Goal: Information Seeking & Learning: Check status

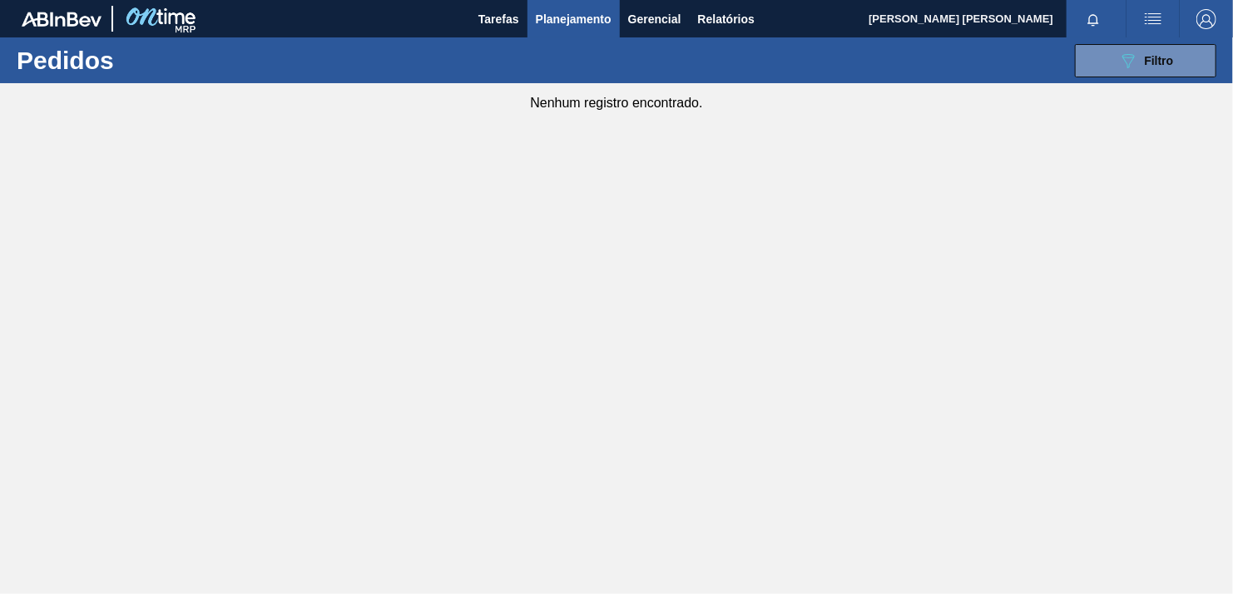
click at [1105, 273] on main "Tarefas Planejamento Gerencial Relatórios [PERSON_NAME] [PERSON_NAME] todas com…" at bounding box center [616, 297] width 1233 height 594
click at [1133, 226] on main "Tarefas Planejamento Gerencial Relatórios [PERSON_NAME] [PERSON_NAME] todas com…" at bounding box center [616, 297] width 1233 height 594
click at [737, 23] on span "Relatórios" at bounding box center [726, 19] width 57 height 20
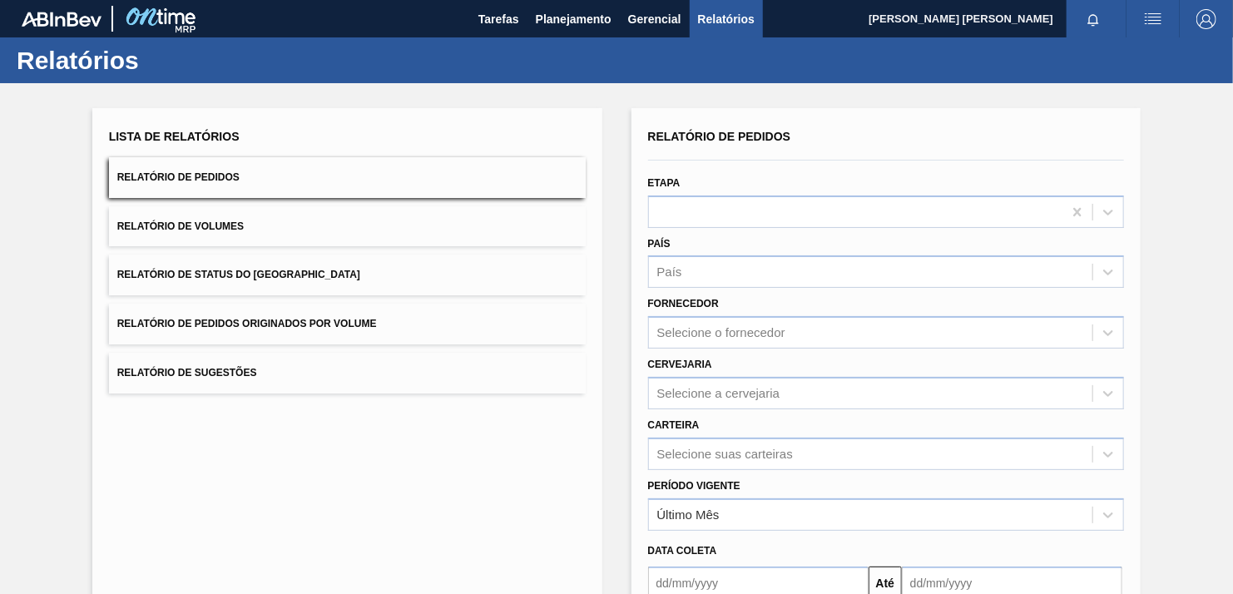
click at [231, 179] on span "Relatório de Pedidos" at bounding box center [178, 177] width 122 height 12
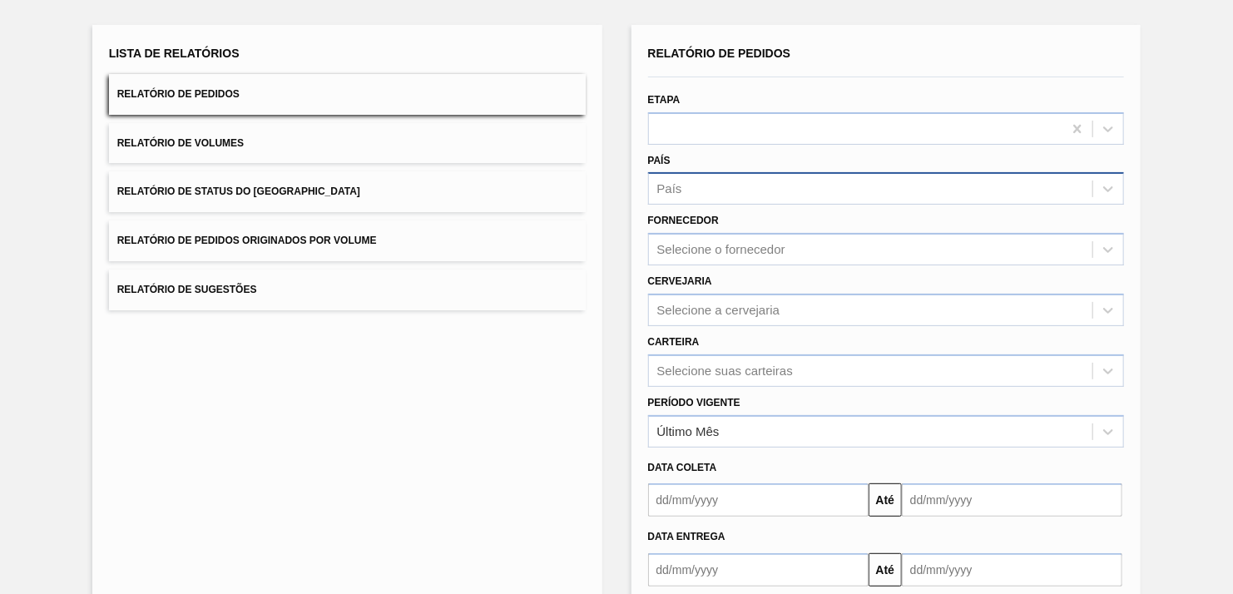
click at [684, 186] on div "País" at bounding box center [871, 189] width 444 height 24
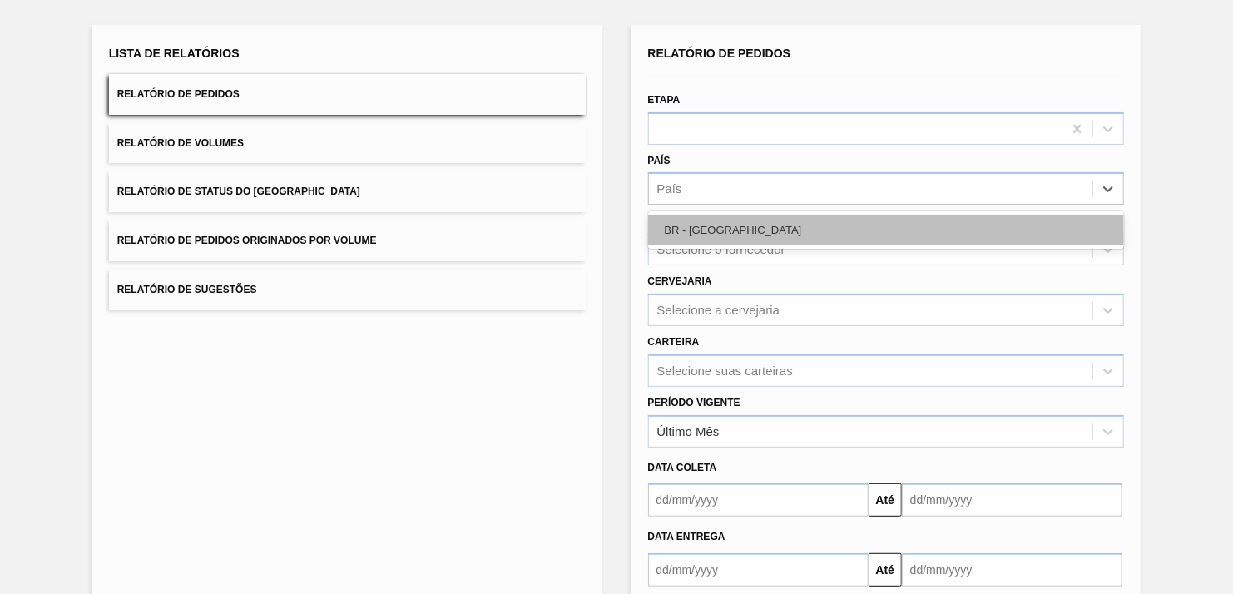
click at [710, 233] on div "BR - [GEOGRAPHIC_DATA]" at bounding box center [886, 230] width 477 height 31
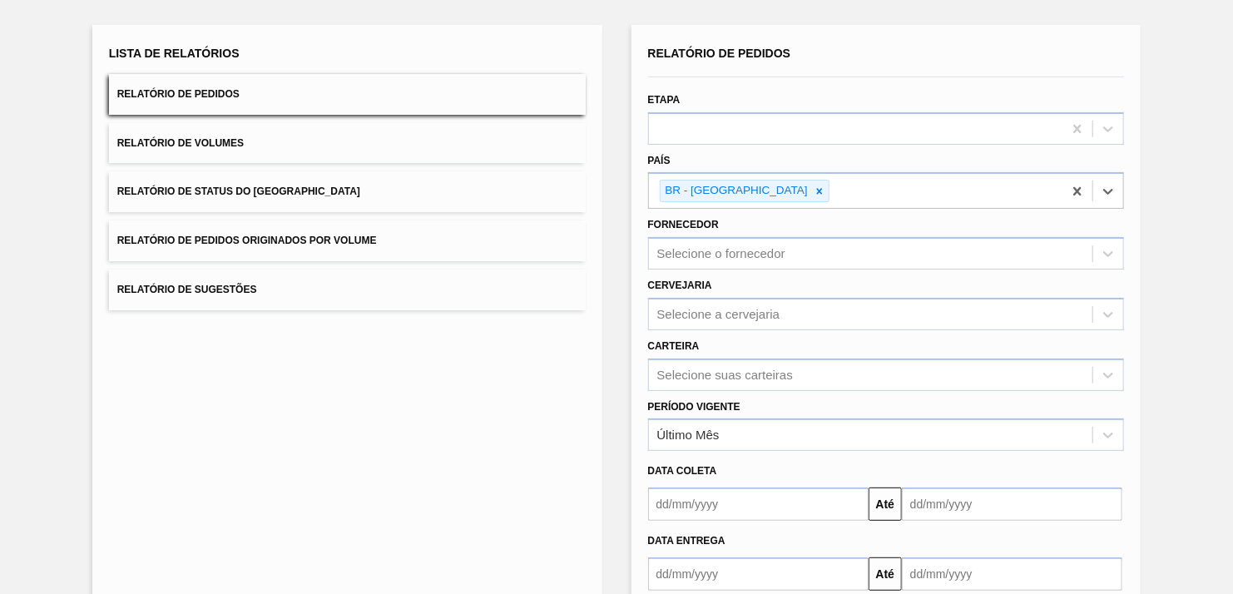
click at [713, 292] on div "Cervejaria Selecione a cervejaria" at bounding box center [886, 302] width 477 height 57
click at [712, 313] on div "Selecione a cervejaria" at bounding box center [718, 314] width 123 height 14
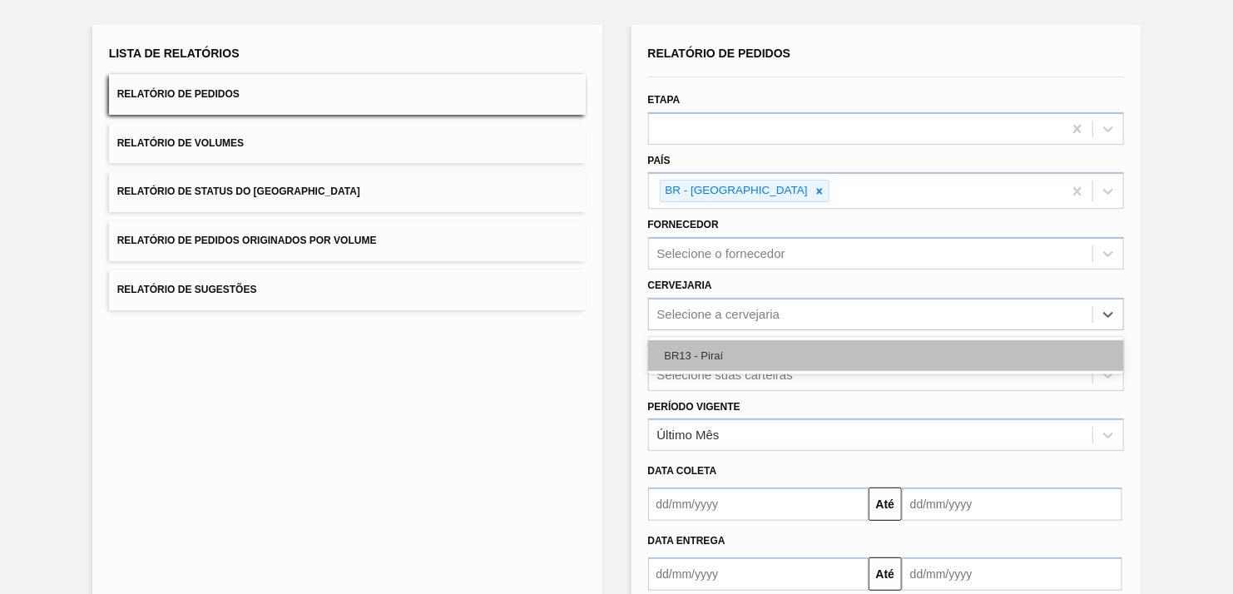
click at [688, 345] on div "BR13 - Piraí" at bounding box center [886, 355] width 477 height 31
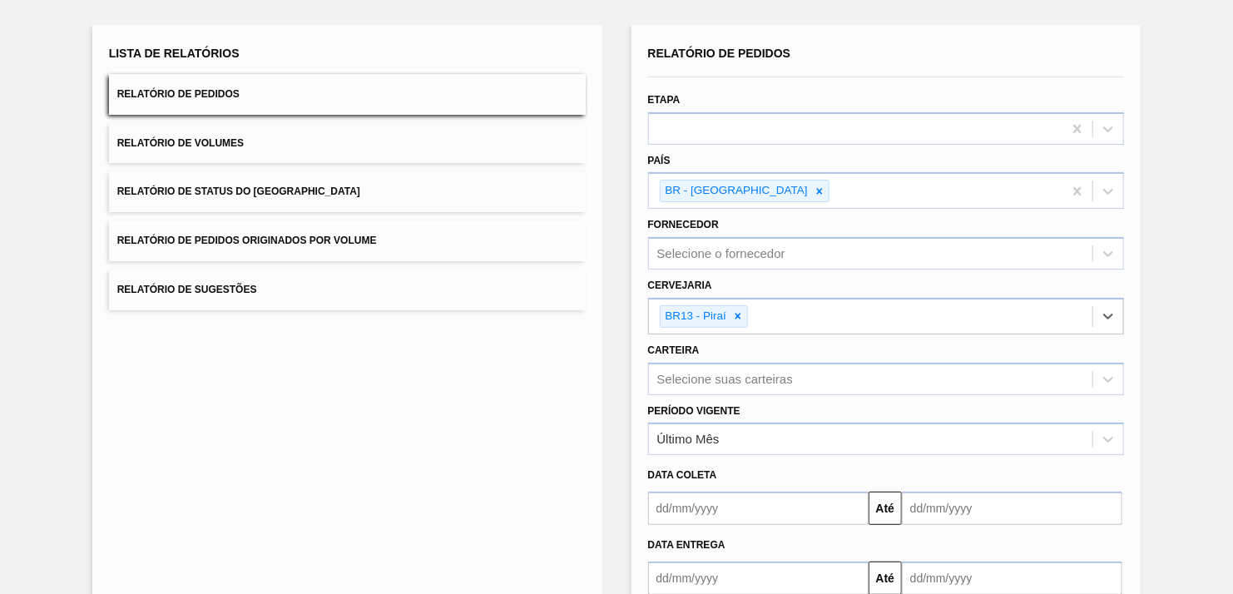
scroll to position [181, 0]
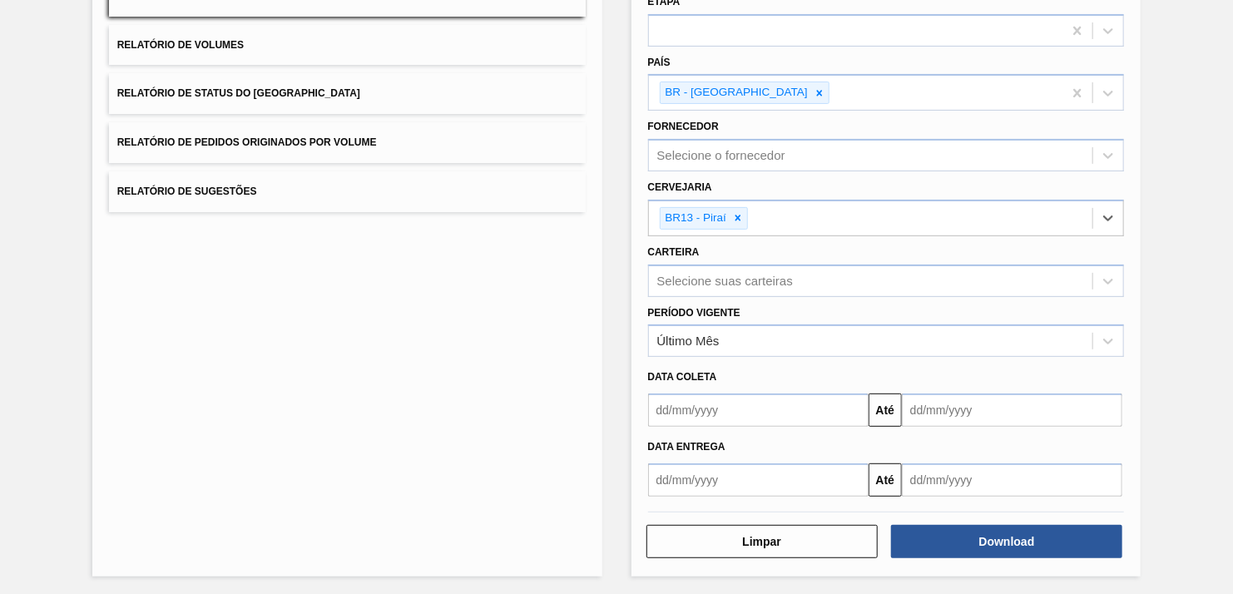
click at [713, 464] on input "text" at bounding box center [758, 480] width 221 height 33
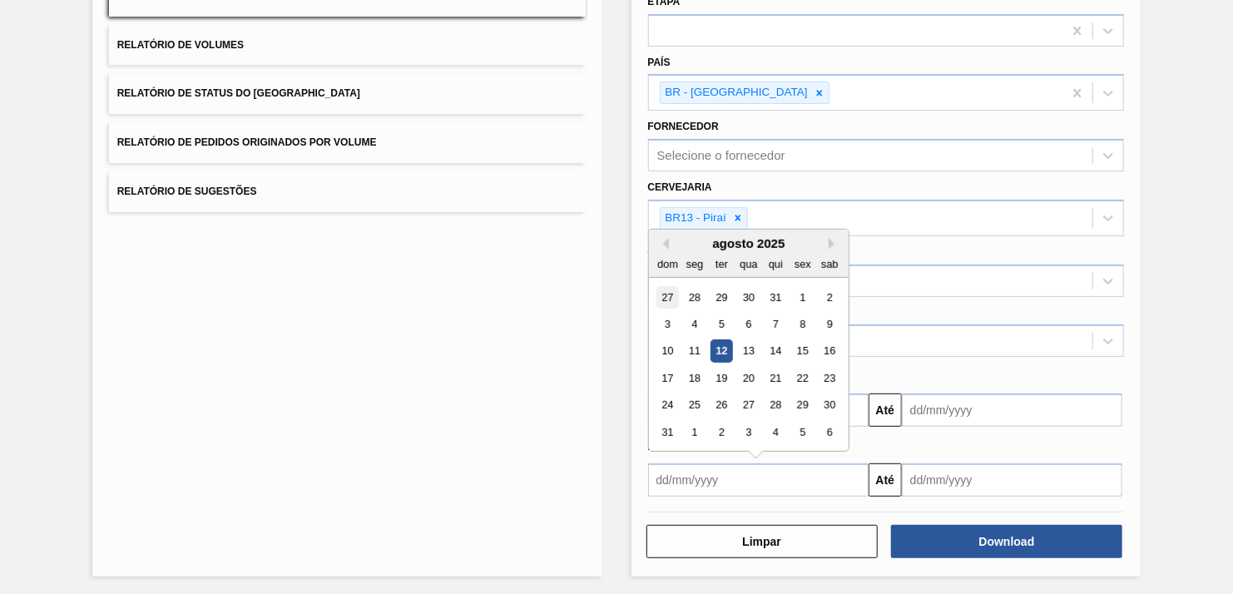
click at [657, 286] on div "27" at bounding box center [668, 296] width 22 height 22
type input "[DATE]"
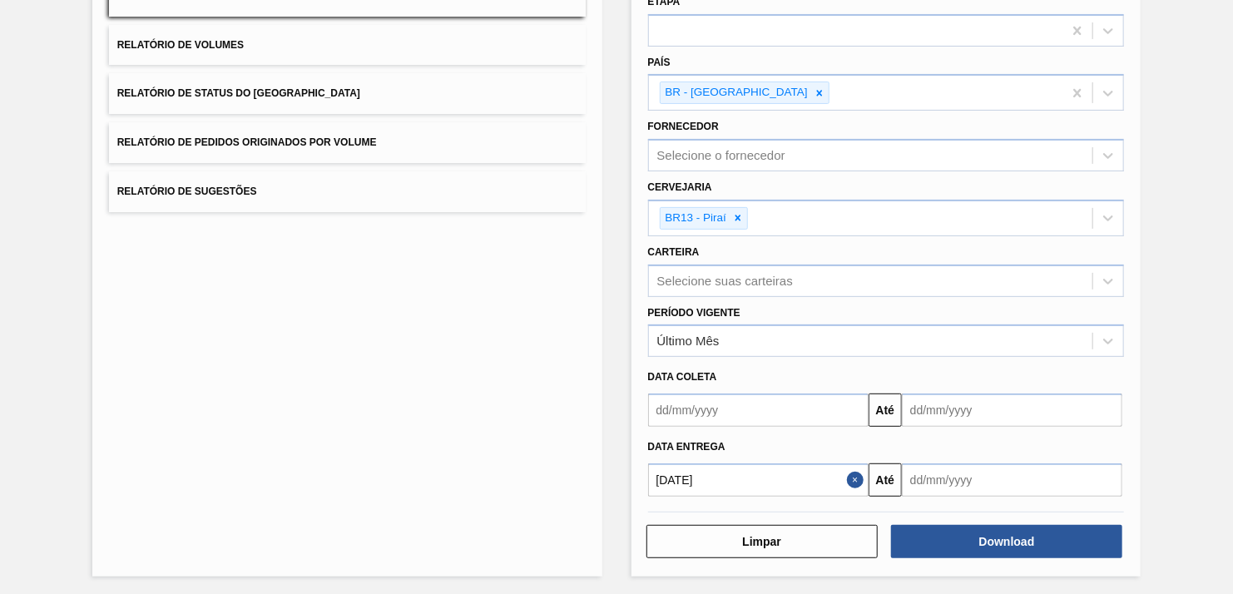
click at [1021, 483] on input "text" at bounding box center [1012, 480] width 221 height 33
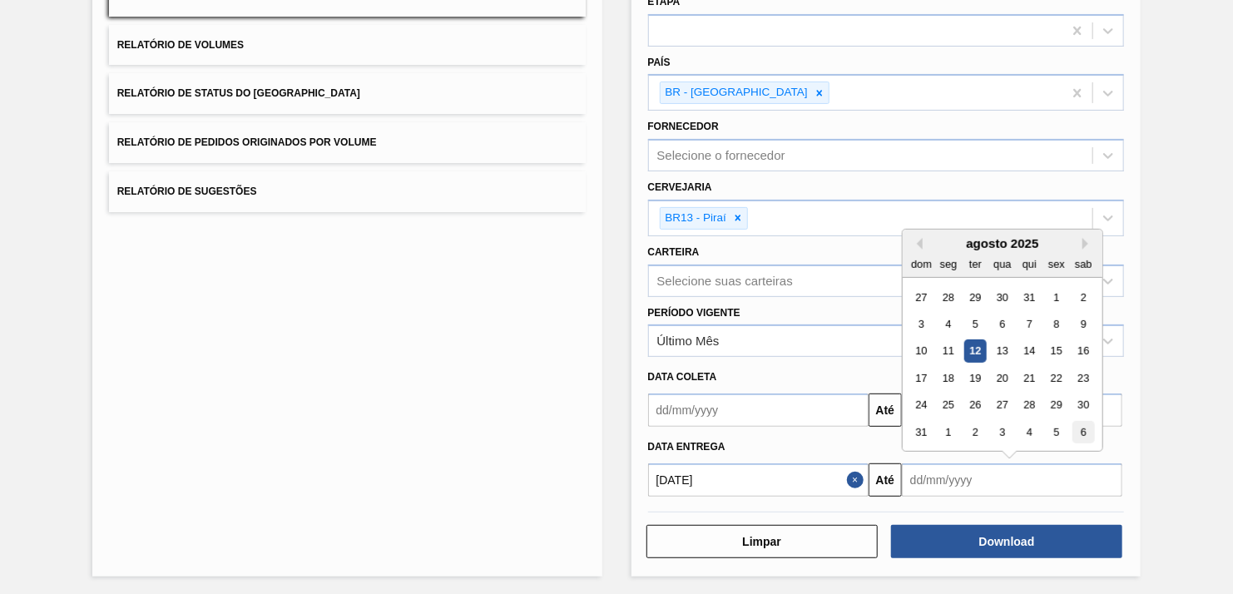
click at [1074, 427] on div "6" at bounding box center [1084, 432] width 22 height 22
type input "[DATE]"
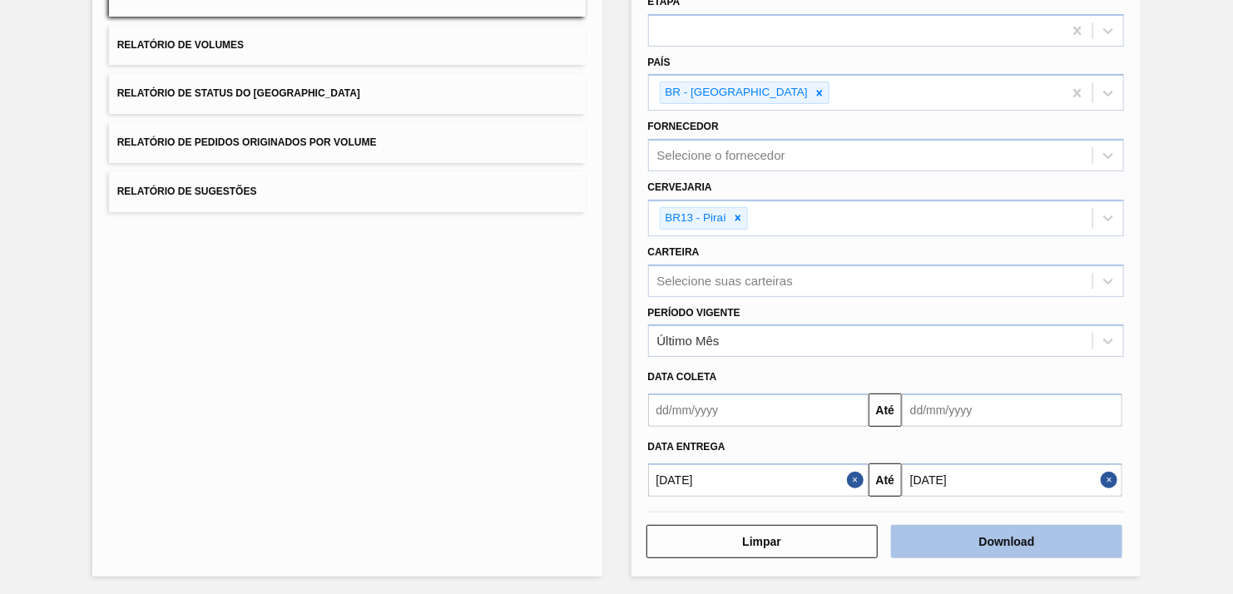
click at [1021, 526] on button "Download" at bounding box center [1006, 541] width 231 height 33
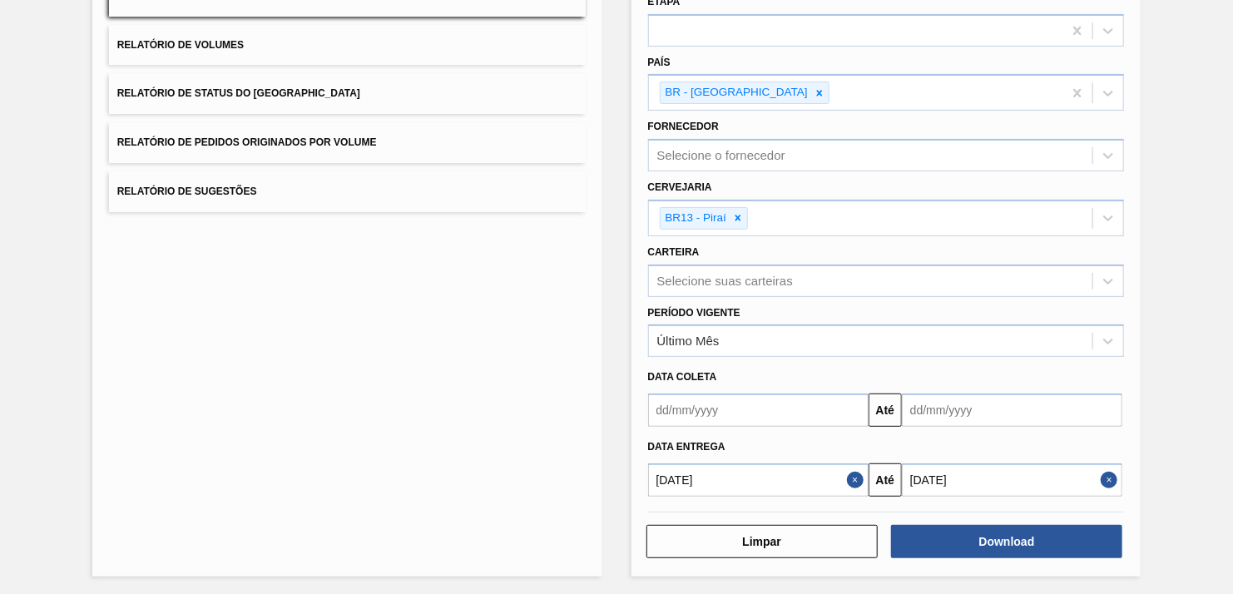
scroll to position [0, 0]
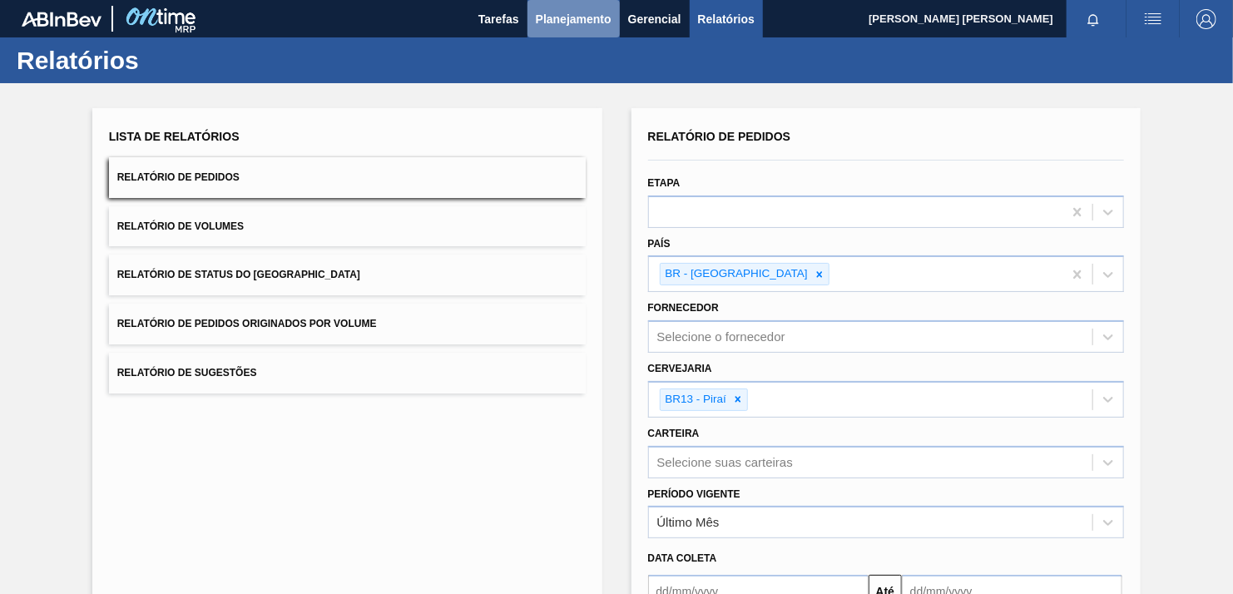
click at [566, 24] on span "Planejamento" at bounding box center [574, 19] width 76 height 20
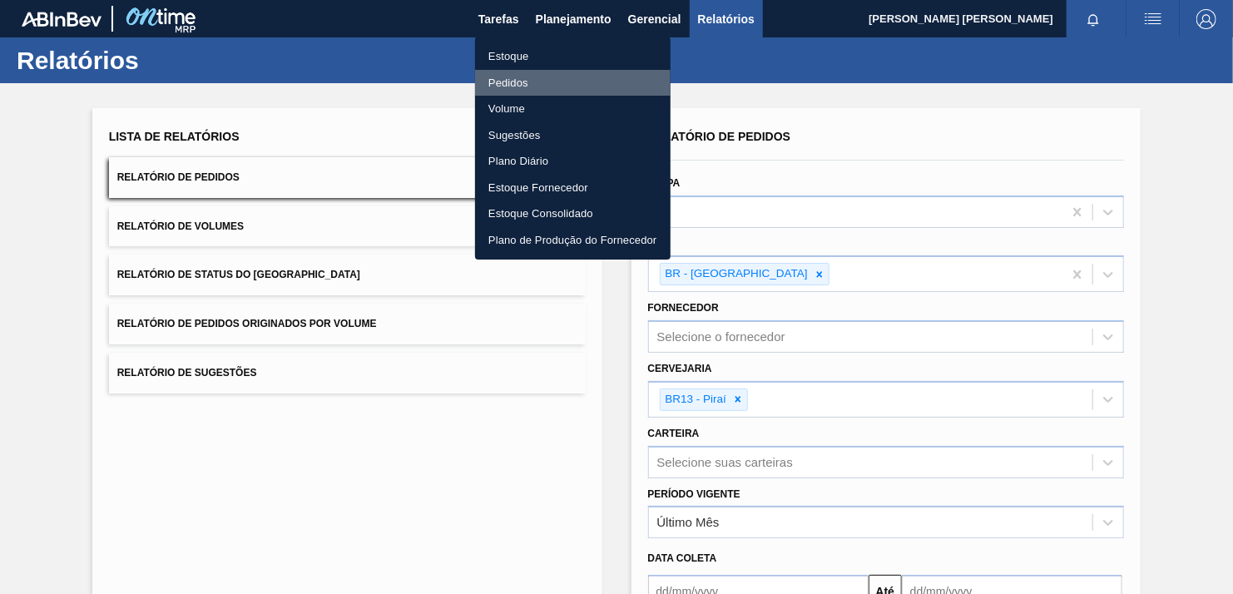
click at [523, 82] on li "Pedidos" at bounding box center [573, 83] width 196 height 27
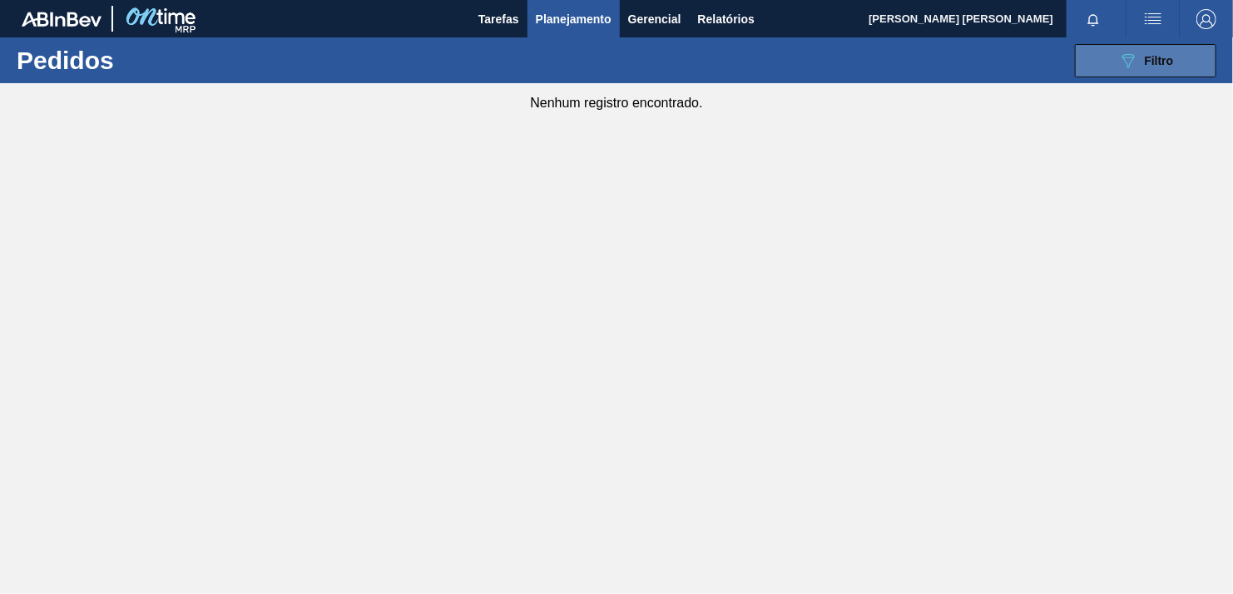
click at [1085, 57] on button "089F7B8B-B2A5-4AFE-B5C0-19BA573D28AC Filtro" at bounding box center [1145, 60] width 141 height 33
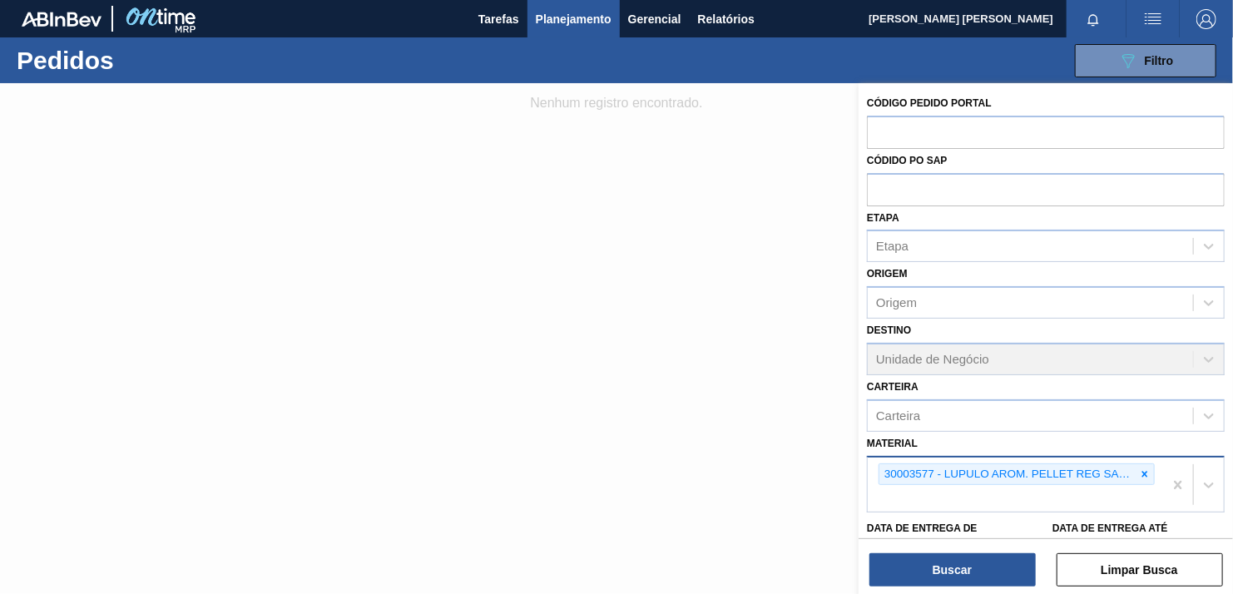
scroll to position [126, 0]
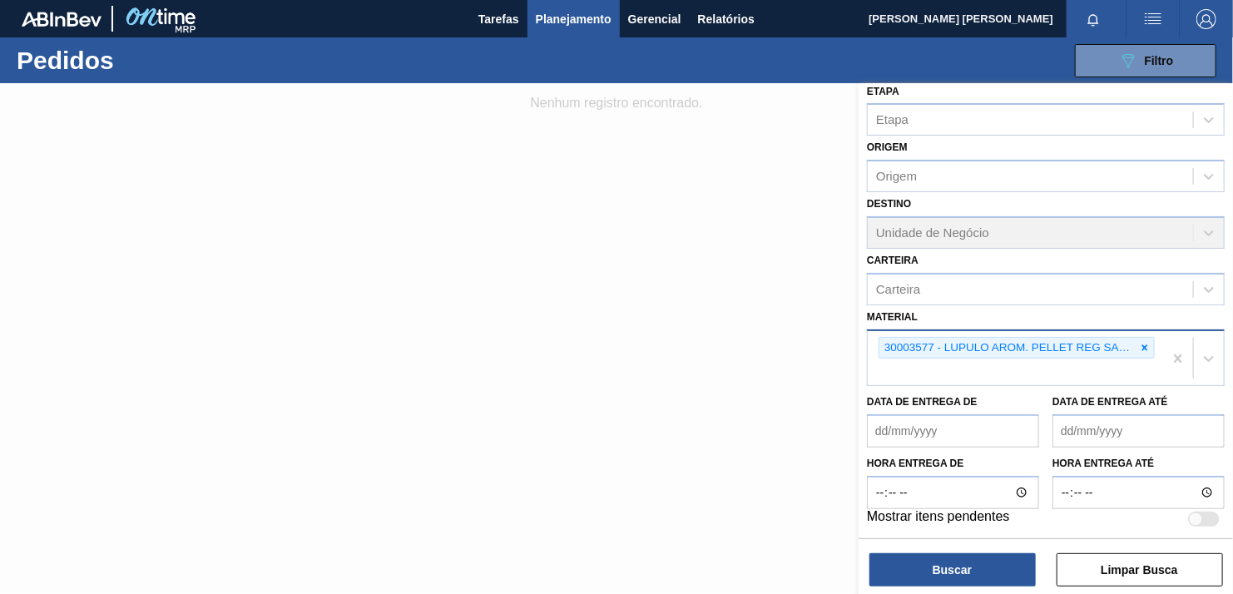
click at [1133, 353] on div "30003577 - LUPULO AROM. PELLET REG SAAZ" at bounding box center [1008, 348] width 256 height 21
click at [1148, 342] on icon at bounding box center [1145, 348] width 12 height 12
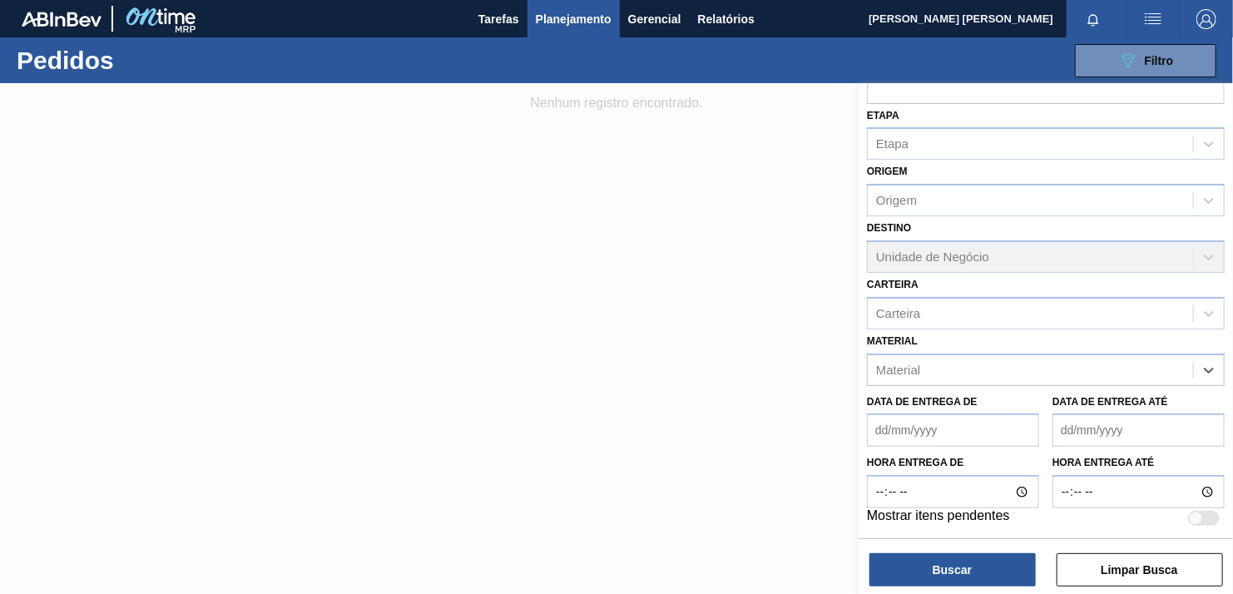
click at [1030, 348] on div "Material option 30003577 - LUPULO AROM. [PERSON_NAME], deselected. Select is fo…" at bounding box center [1046, 358] width 358 height 57
click at [1009, 370] on div "Material" at bounding box center [1030, 370] width 325 height 24
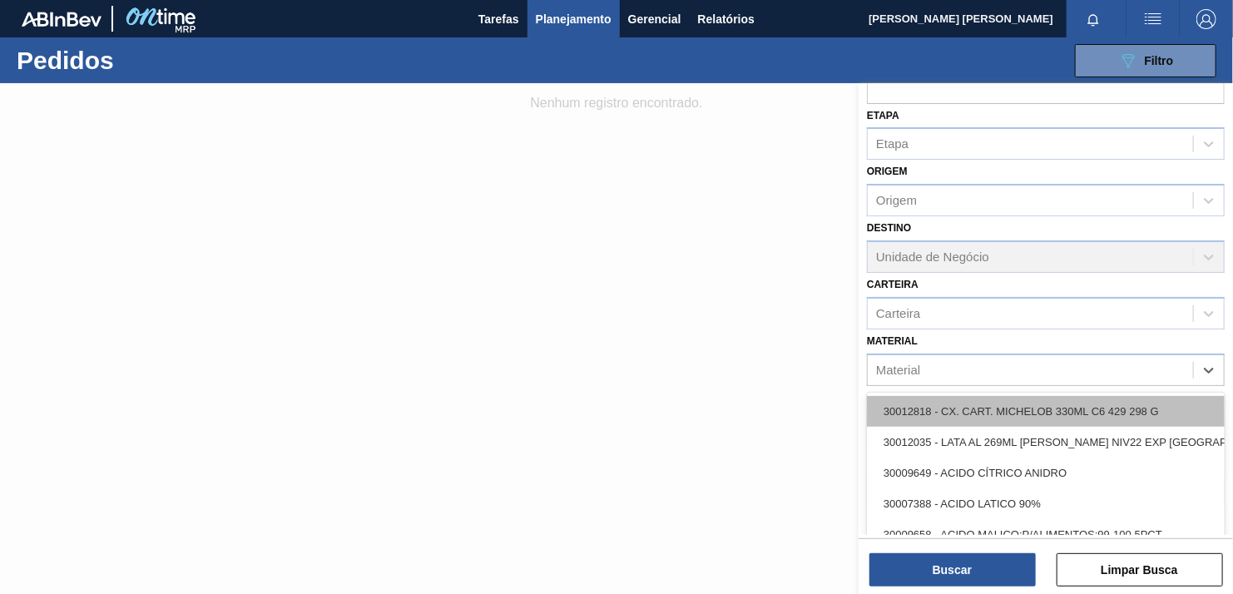
paste input "30003513"
type input "30003513"
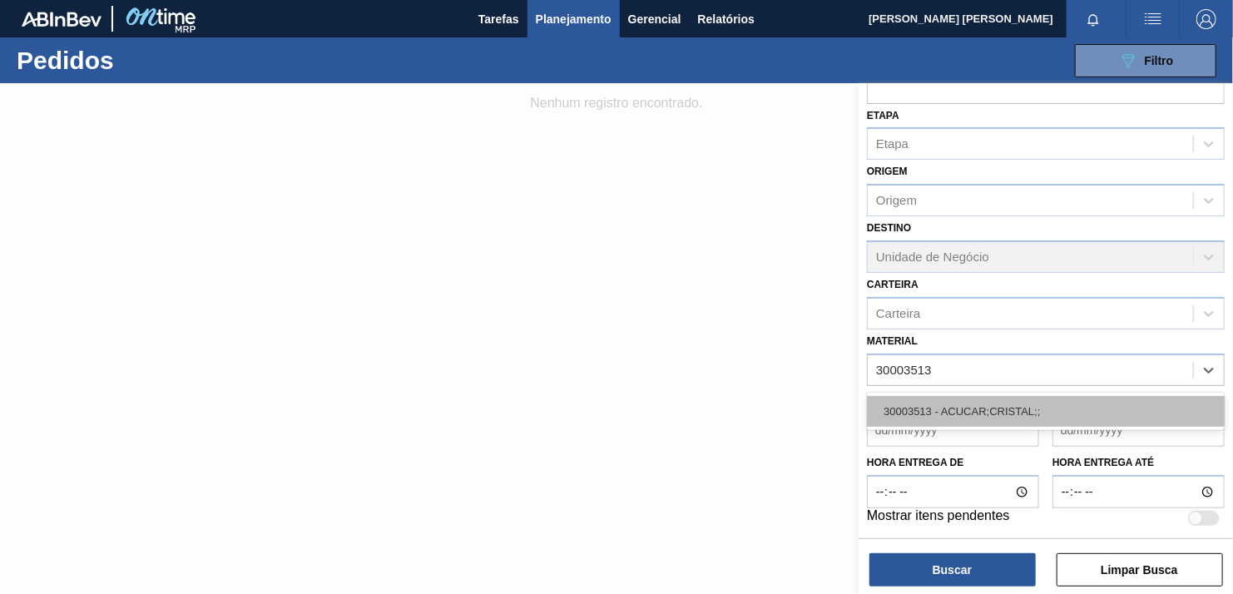
click at [977, 416] on div "30003513 - ACUCAR;CRISTAL;;" at bounding box center [1046, 411] width 358 height 31
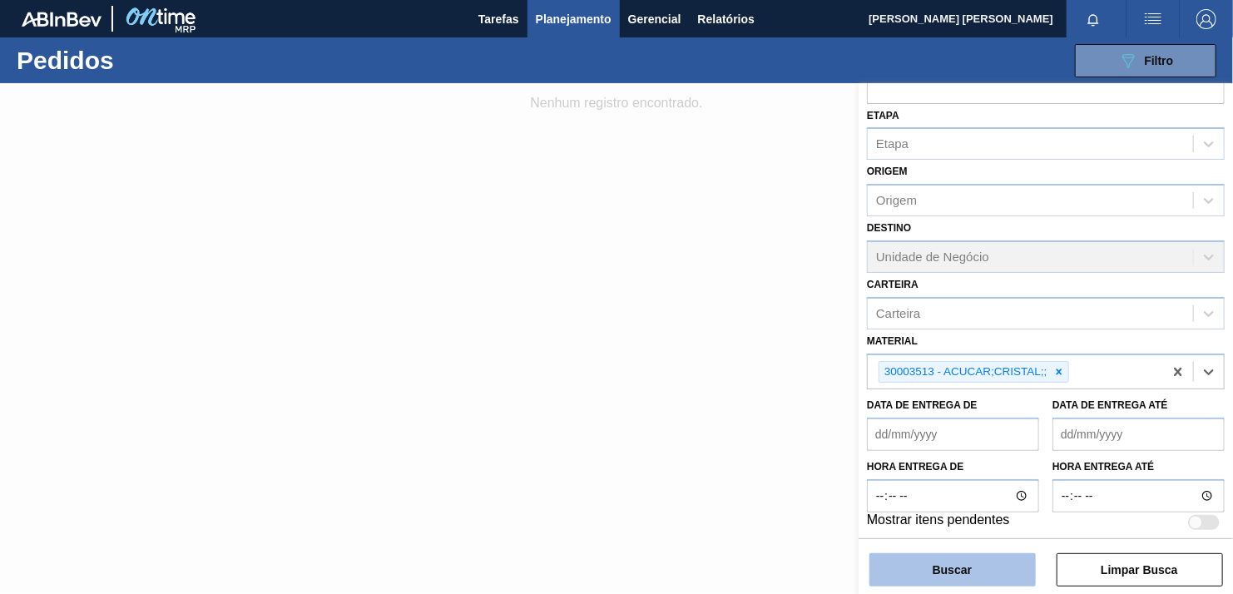
click at [937, 578] on button "Buscar" at bounding box center [953, 569] width 166 height 33
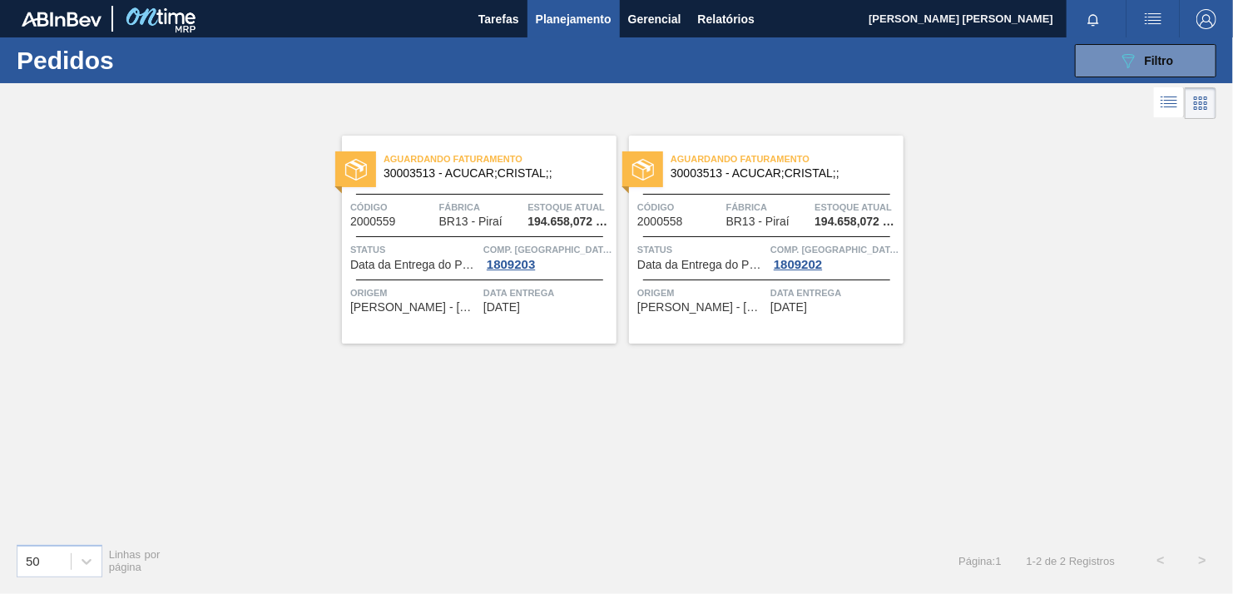
click at [1145, 275] on div "Aguardando Faturamento 30003513 - ACUCAR;CRISTAL;; Código 2000559 Fábrica BR13 …" at bounding box center [616, 326] width 1233 height 407
click at [1113, 238] on div "Aguardando Faturamento 30003513 - ACUCAR;CRISTAL;; Código 2000559 Fábrica BR13 …" at bounding box center [616, 326] width 1233 height 407
click at [663, 373] on div "Aguardando Faturamento 30003513 - ACUCAR;CRISTAL;; Código 2000559 Fábrica BR13 …" at bounding box center [616, 326] width 1233 height 407
click at [1160, 143] on div "Aguardando Faturamento 30003513 - ACUCAR;CRISTAL;; Código 2000559 Fábrica BR13 …" at bounding box center [616, 326] width 1233 height 407
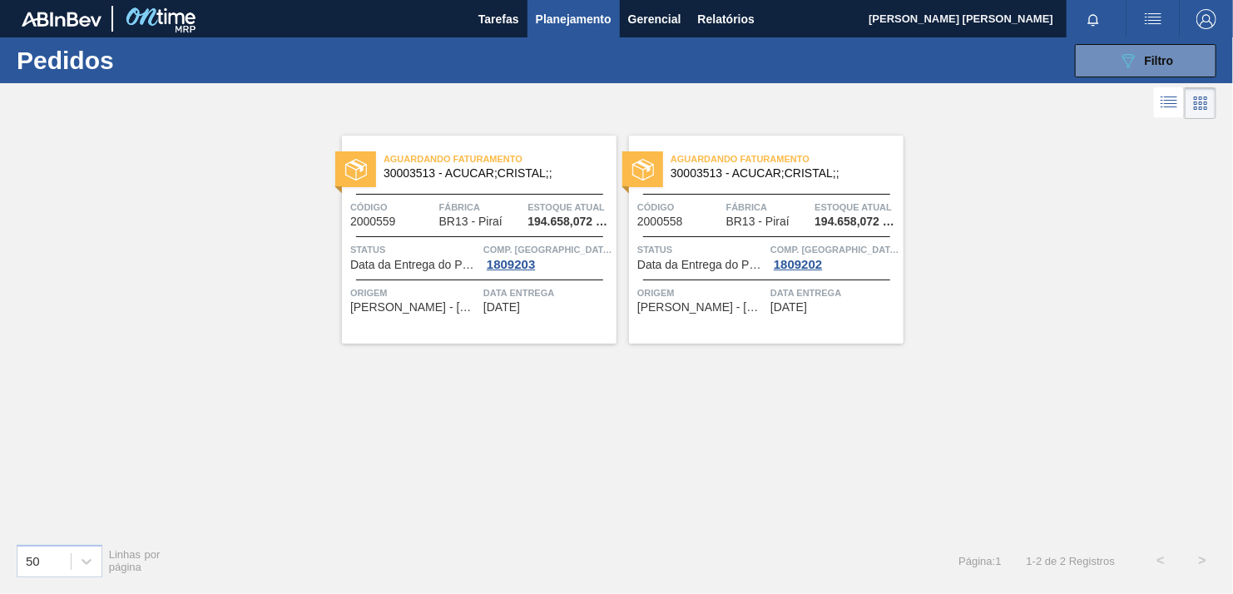
click at [1141, 236] on div "Aguardando Faturamento 30003513 - ACUCAR;CRISTAL;; Código 2000559 Fábrica BR13 …" at bounding box center [616, 326] width 1233 height 407
click at [1110, 64] on button "089F7B8B-B2A5-4AFE-B5C0-19BA573D28AC Filtro" at bounding box center [1145, 60] width 141 height 33
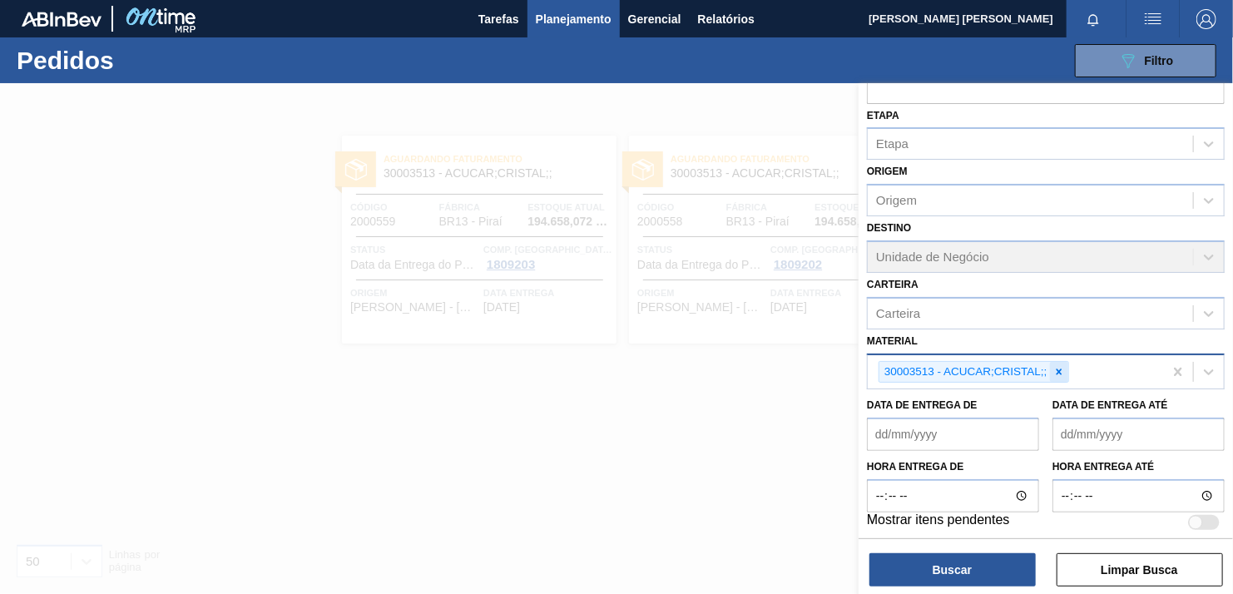
click at [1062, 366] on icon at bounding box center [1060, 372] width 12 height 12
click at [1061, 364] on div "30003513 - ACUCAR;CRISTAL;;" at bounding box center [1015, 372] width 295 height 34
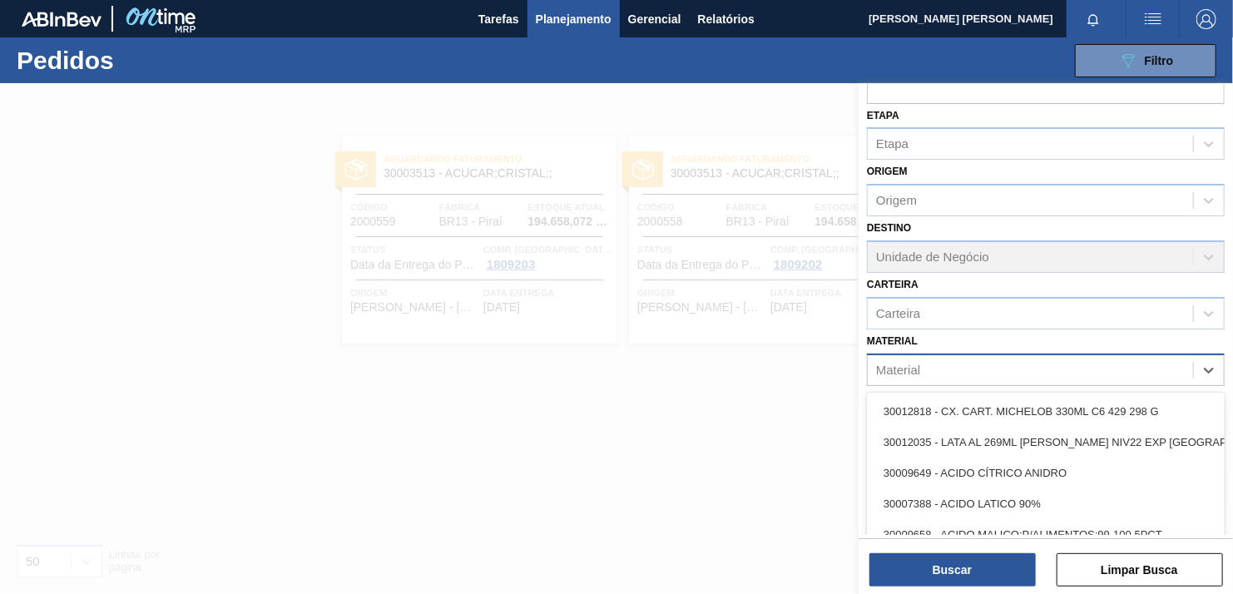
paste input "30008620"
type input "30008620"
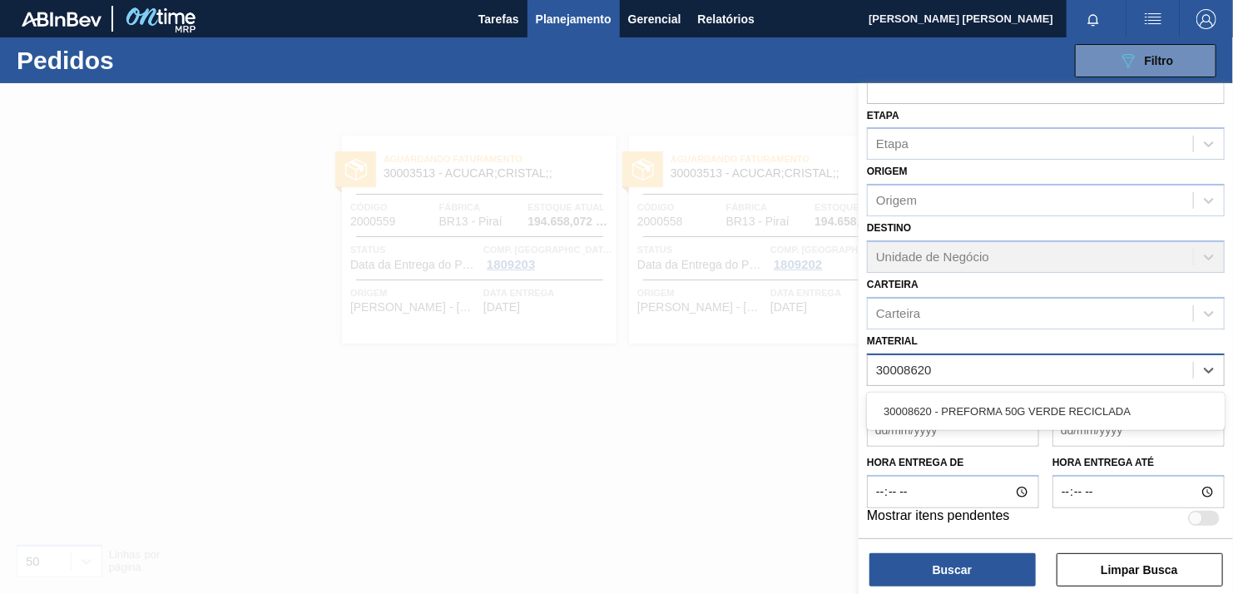
click at [976, 403] on div "30008620 - PREFORMA 50G VERDE RECICLADA" at bounding box center [1046, 411] width 358 height 31
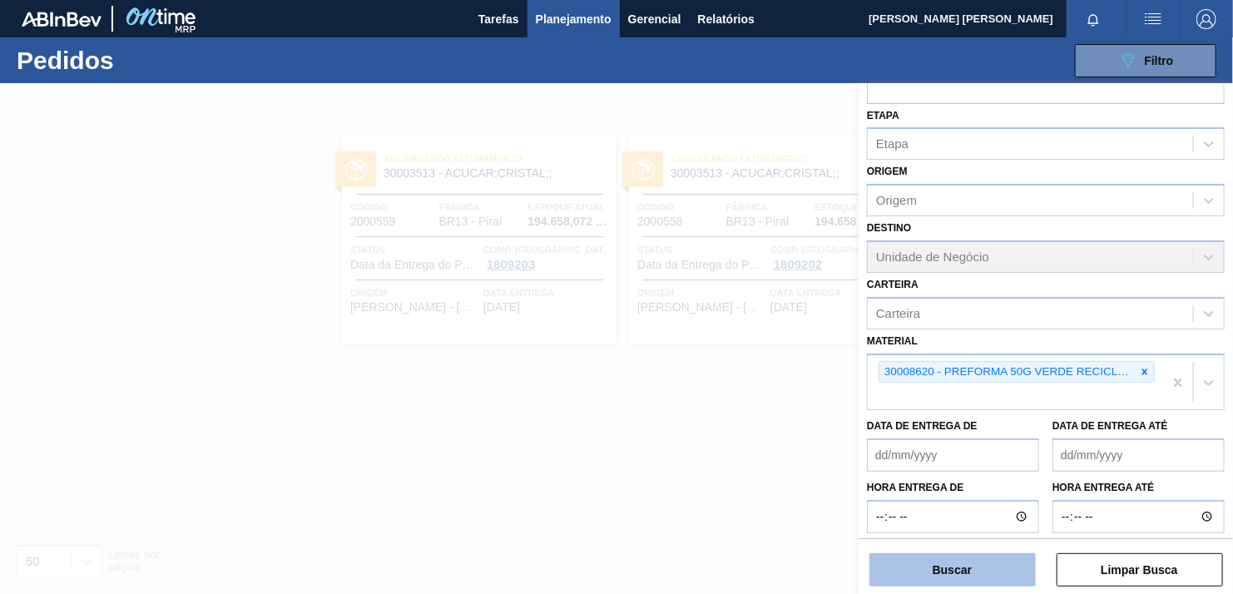
click at [954, 558] on button "Buscar" at bounding box center [953, 569] width 166 height 33
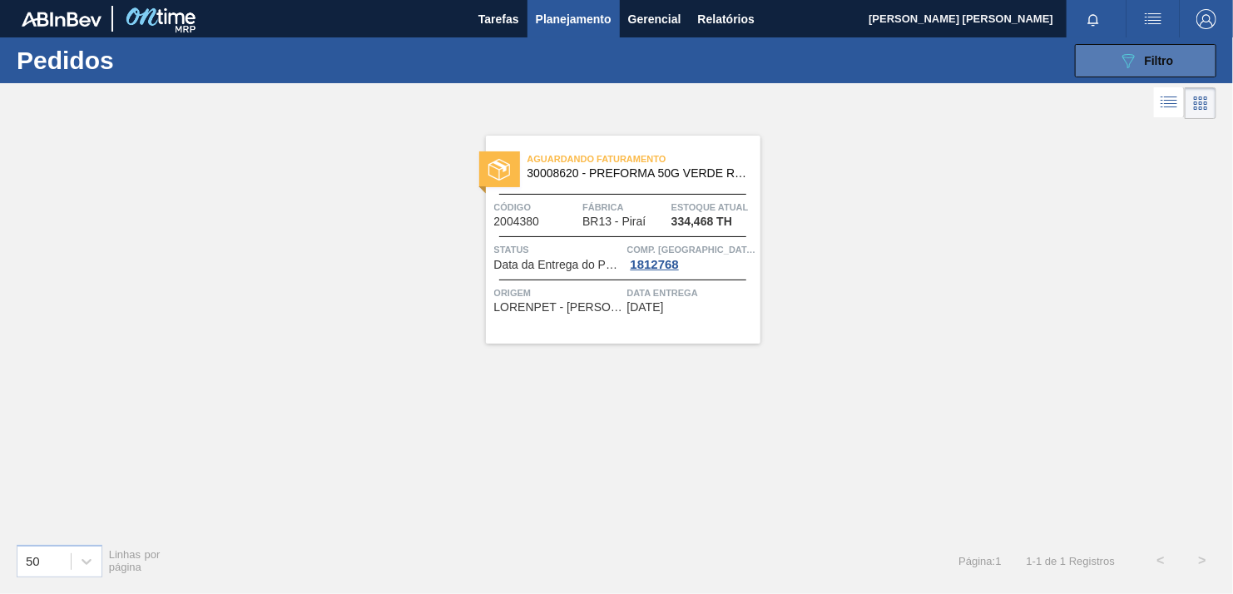
click at [1164, 70] on button "089F7B8B-B2A5-4AFE-B5C0-19BA573D28AC Filtro" at bounding box center [1145, 60] width 141 height 33
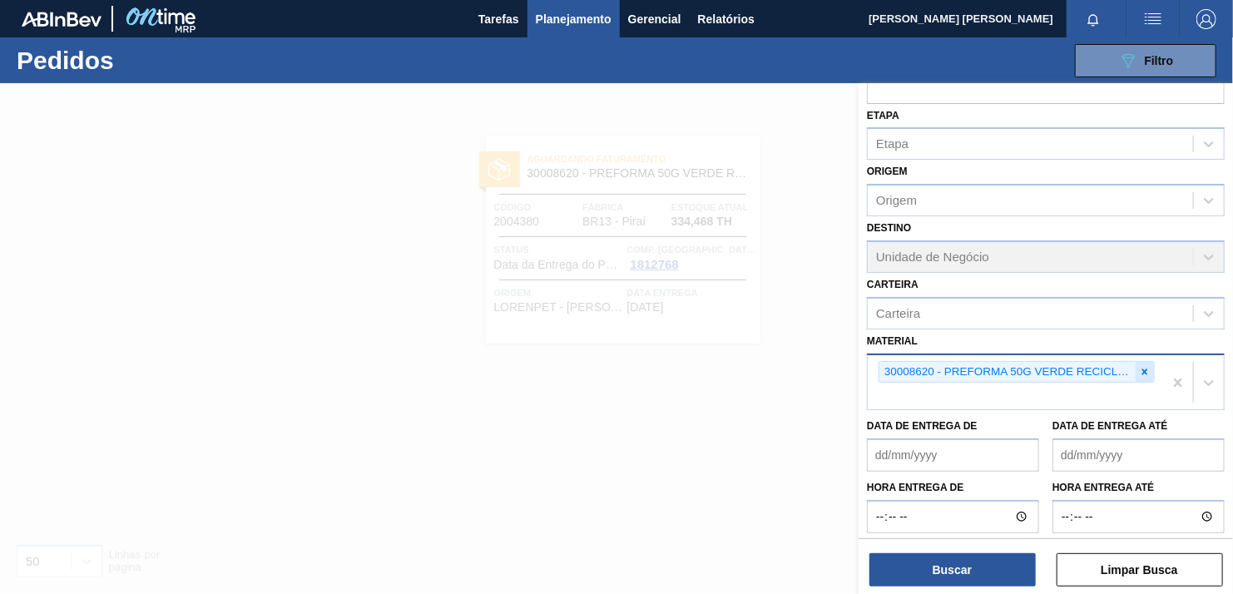
click at [1144, 370] on icon at bounding box center [1146, 372] width 6 height 6
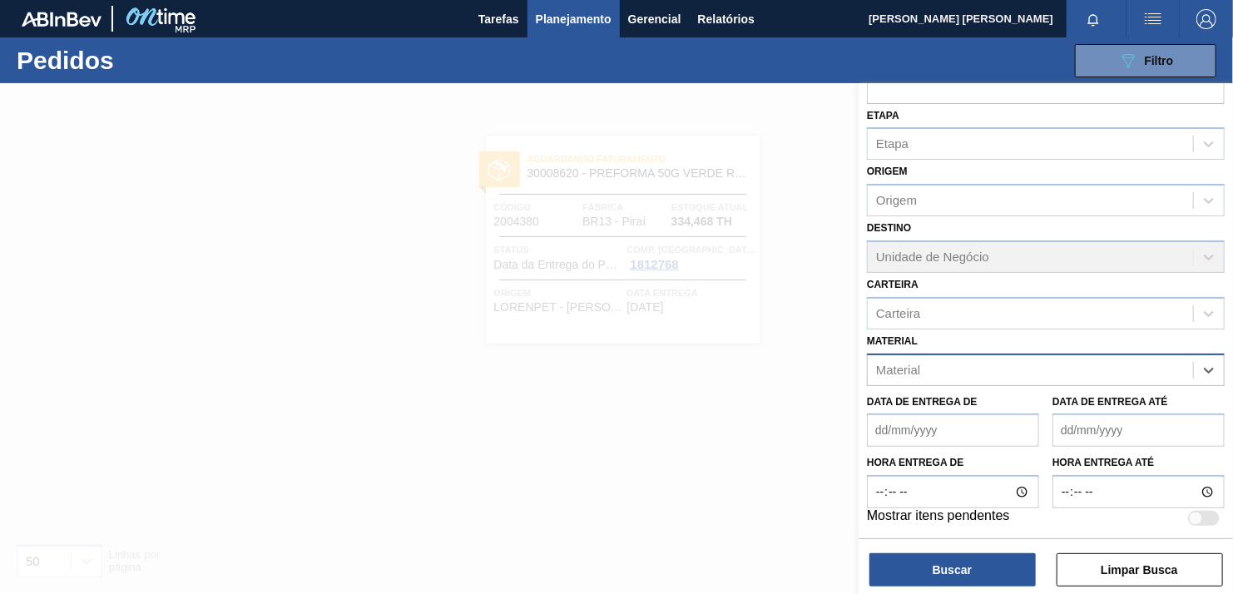
click at [1019, 379] on div "Material" at bounding box center [1030, 370] width 325 height 24
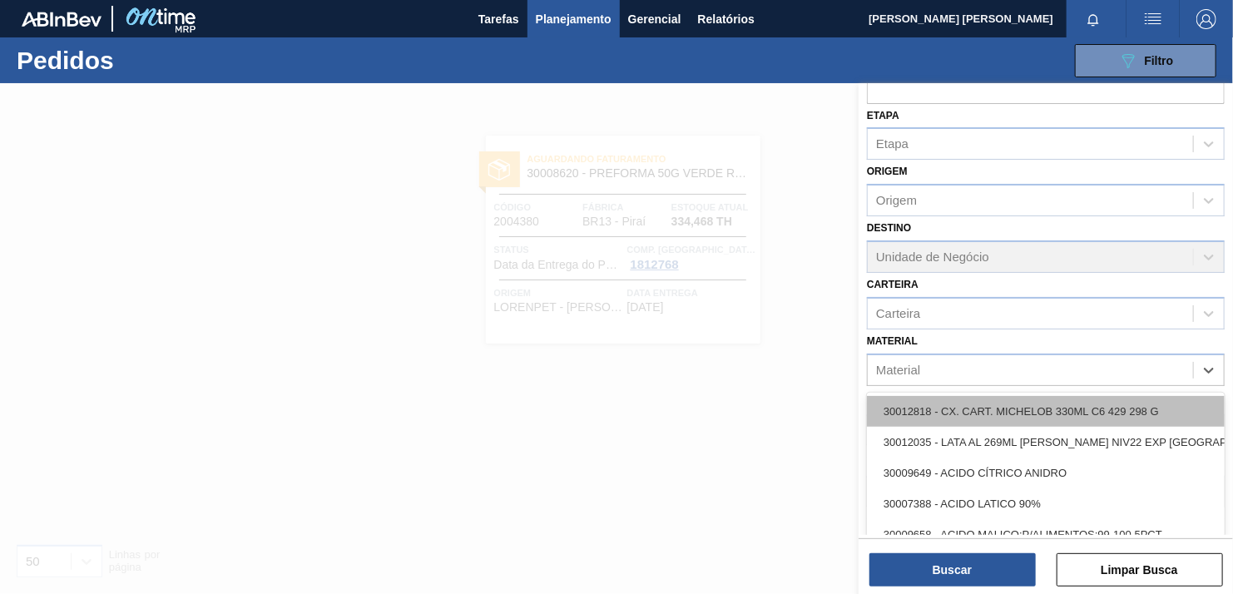
paste input "30033885"
type input "30033885"
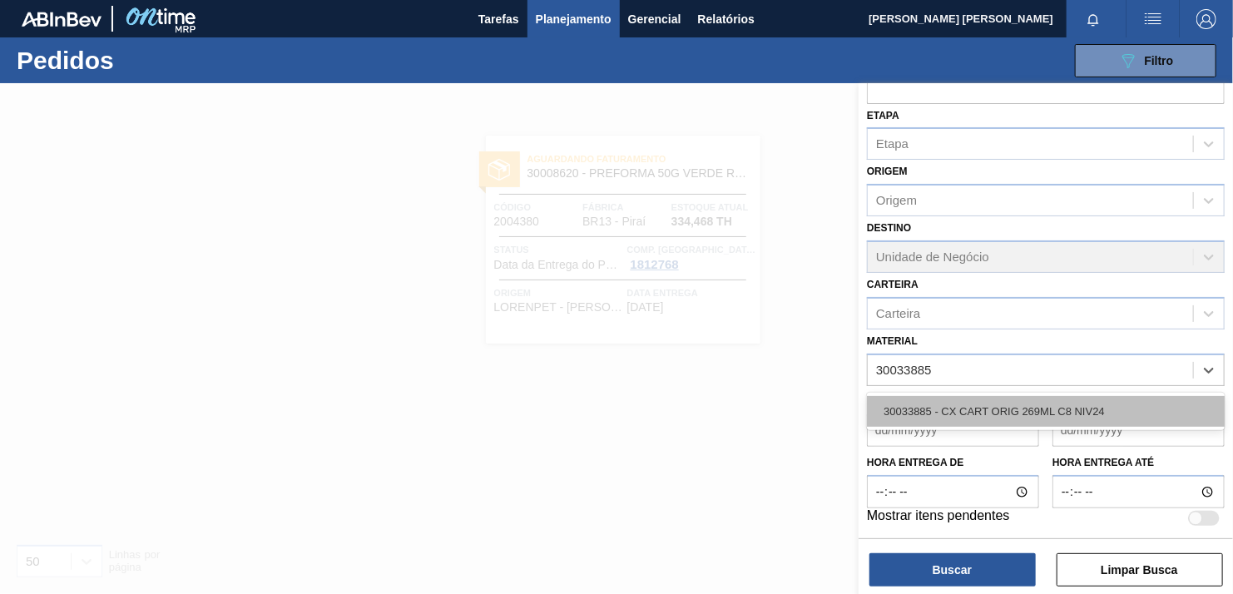
click at [991, 408] on div "30033885 - CX CART ORIG 269ML C8 NIV24" at bounding box center [1046, 411] width 358 height 31
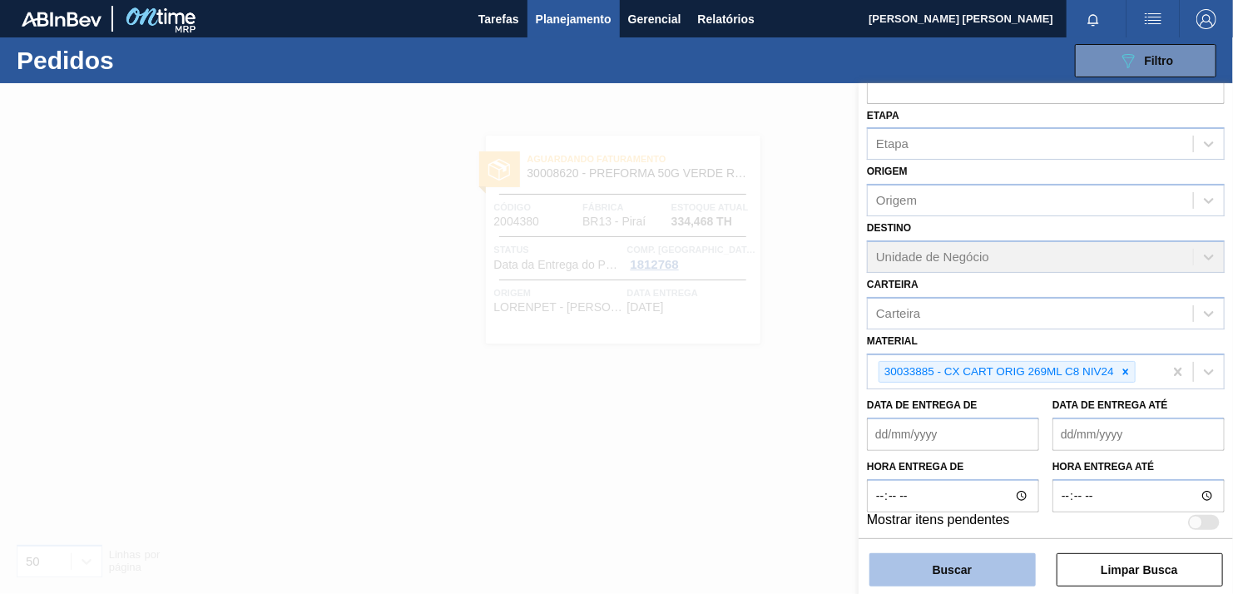
click at [982, 561] on button "Buscar" at bounding box center [953, 569] width 166 height 33
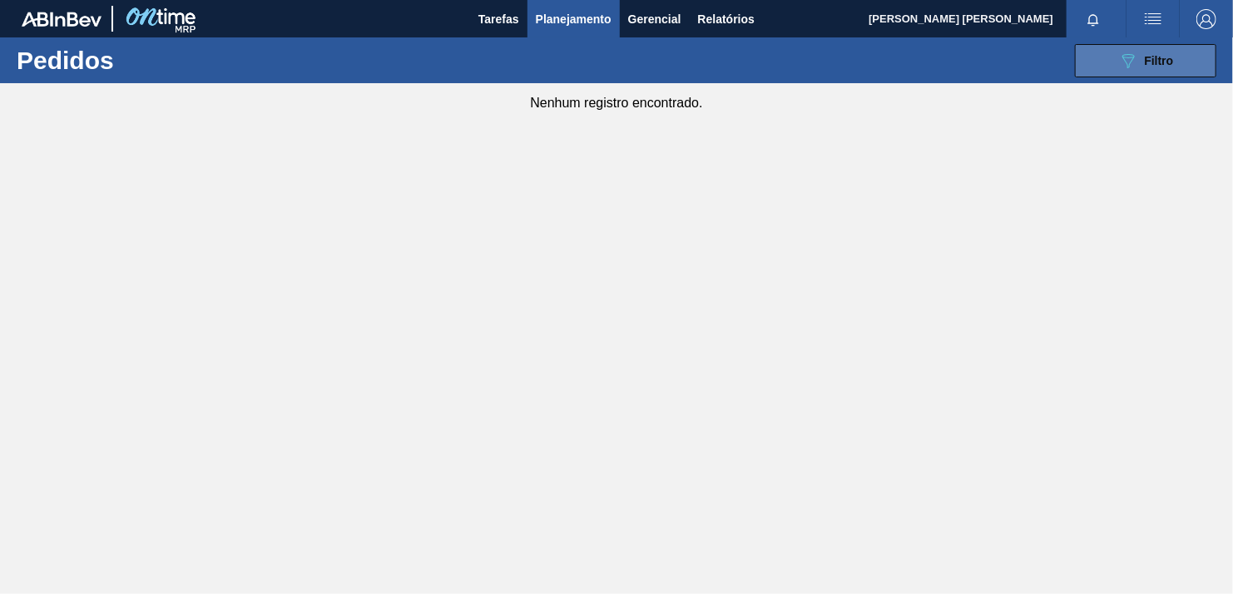
drag, startPoint x: 1169, startPoint y: 67, endPoint x: 1113, endPoint y: 164, distance: 112.2
click at [1168, 67] on span "Filtro" at bounding box center [1159, 60] width 29 height 13
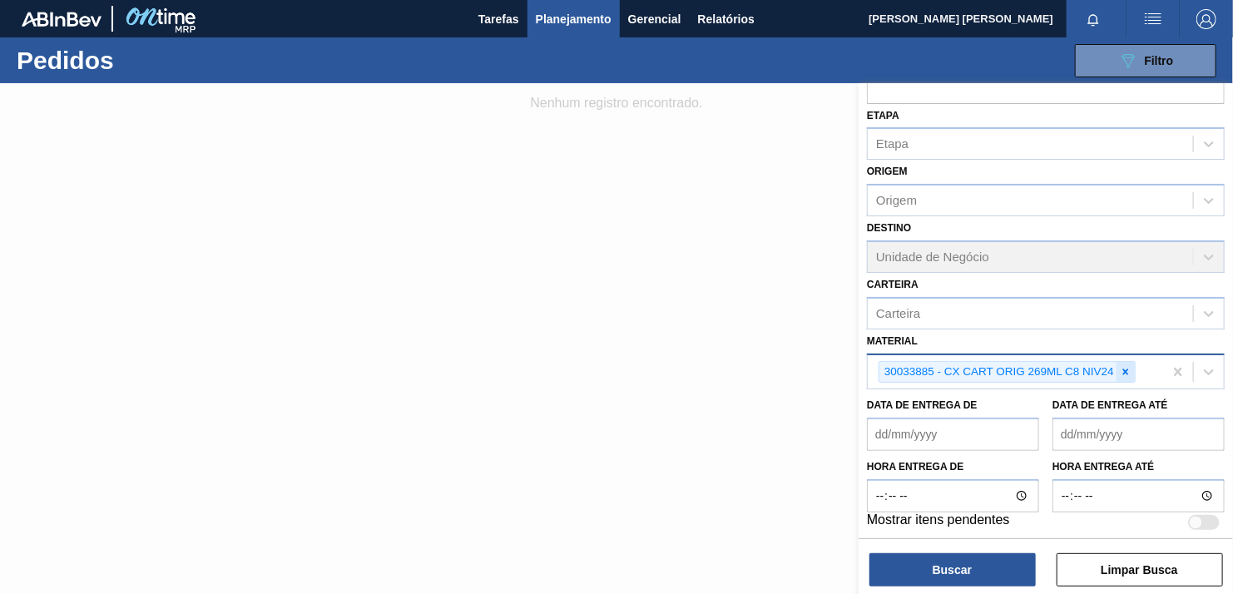
click at [1122, 366] on icon at bounding box center [1126, 372] width 12 height 12
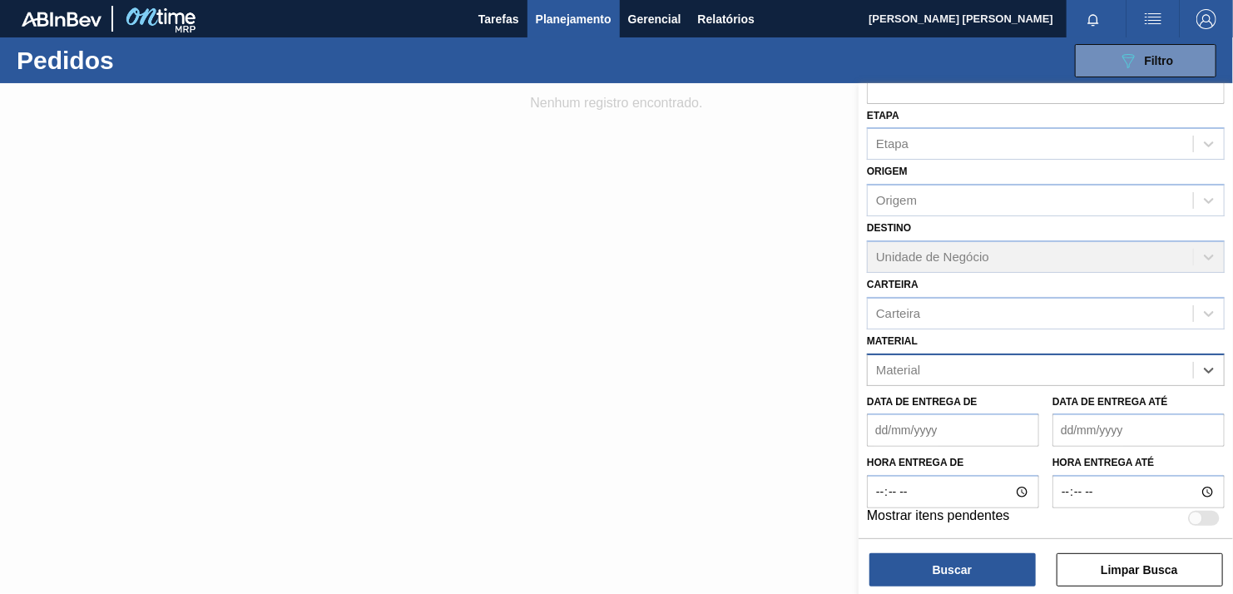
click at [1089, 369] on div "Material" at bounding box center [1030, 370] width 325 height 24
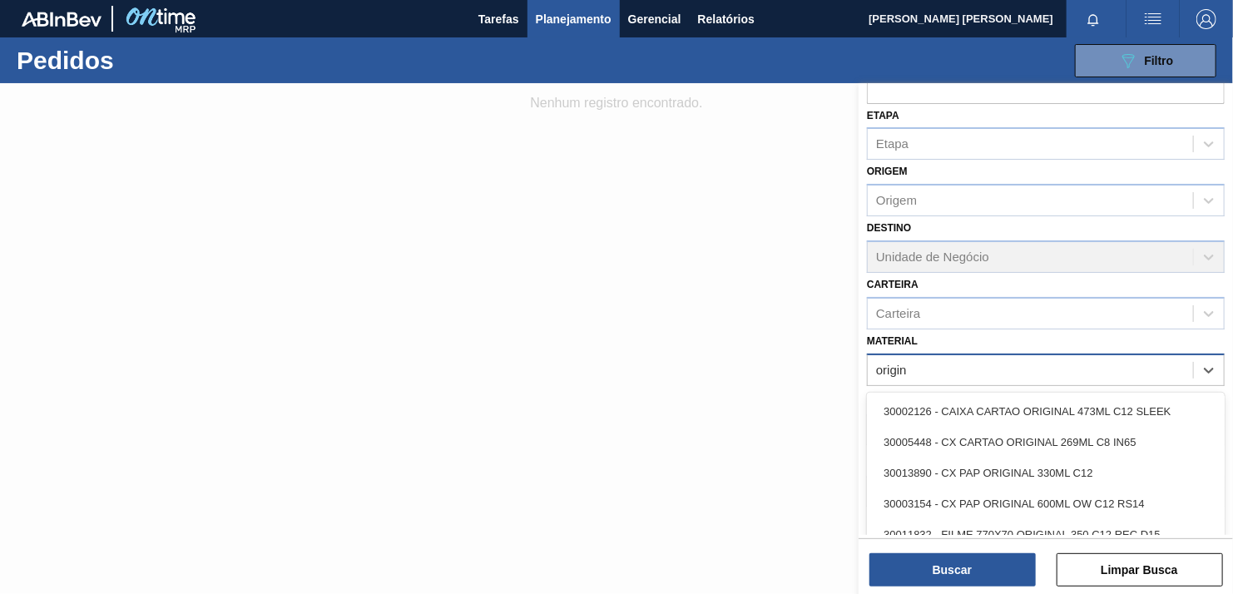
type input "origina"
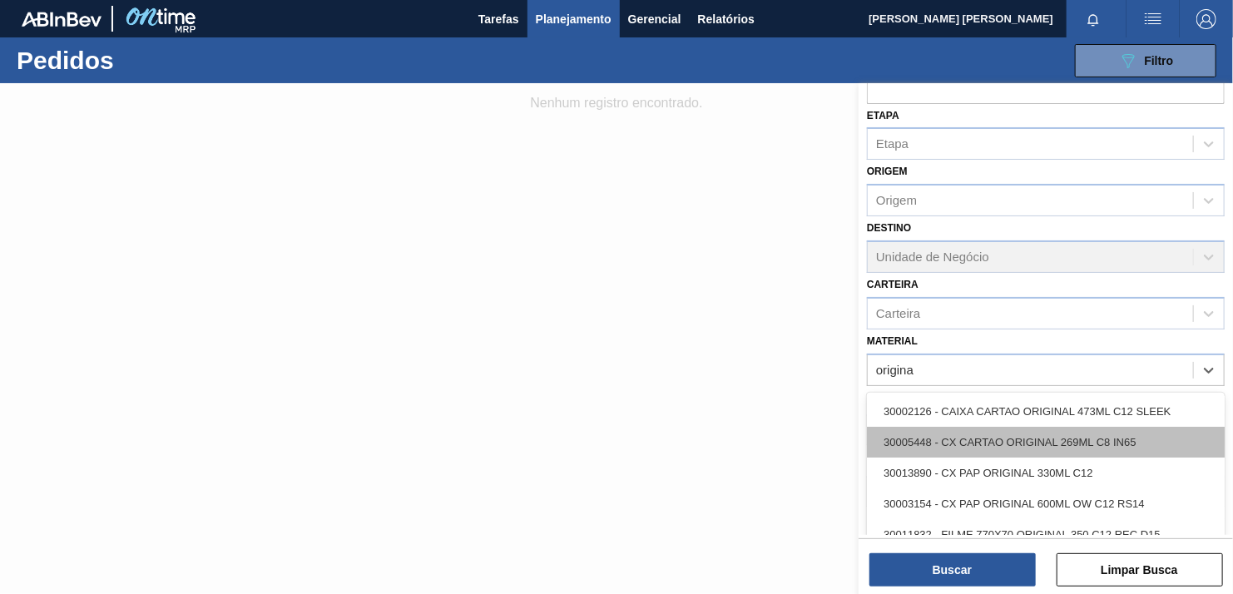
click at [1063, 436] on div "30005448 - CX CARTAO ORIGINAL 269ML C8 IN65" at bounding box center [1046, 442] width 358 height 31
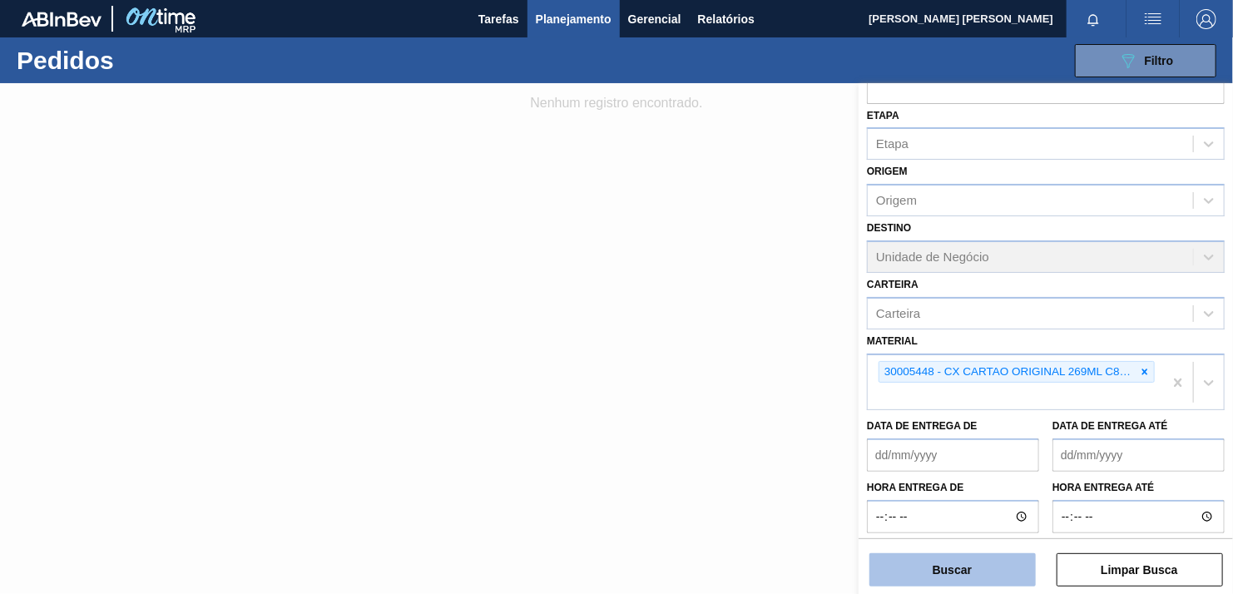
click at [985, 570] on button "Buscar" at bounding box center [953, 569] width 166 height 33
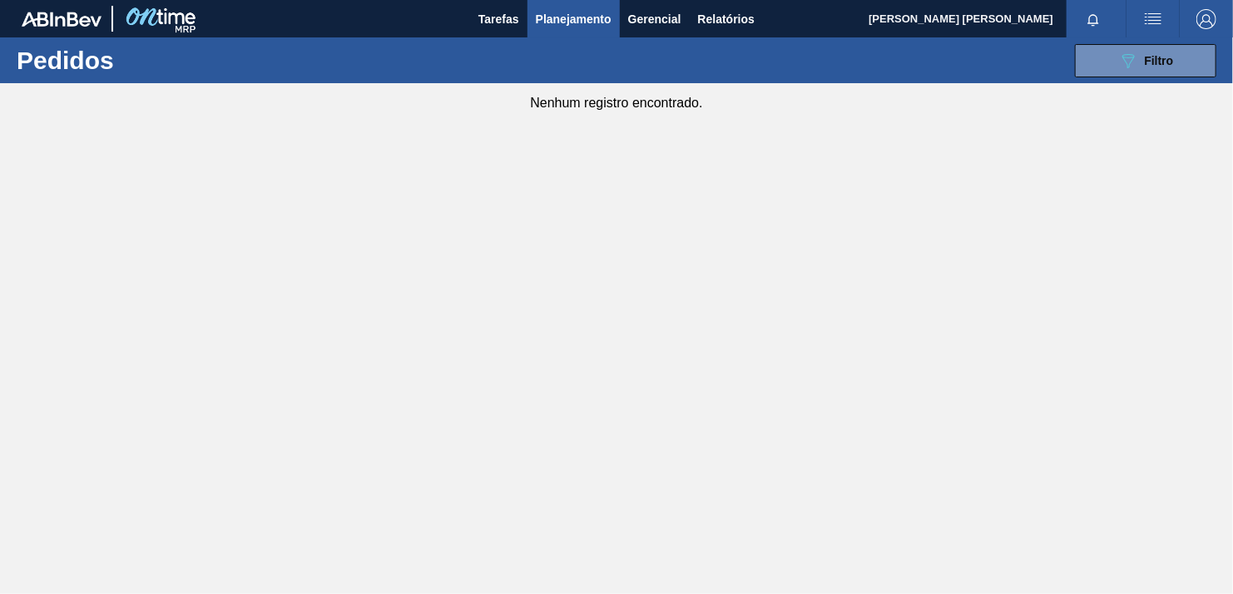
click at [1136, 196] on main "Tarefas Planejamento Gerencial Relatórios [PERSON_NAME] [PERSON_NAME] todas com…" at bounding box center [616, 297] width 1233 height 594
click at [1146, 67] on span "Filtro" at bounding box center [1159, 60] width 29 height 13
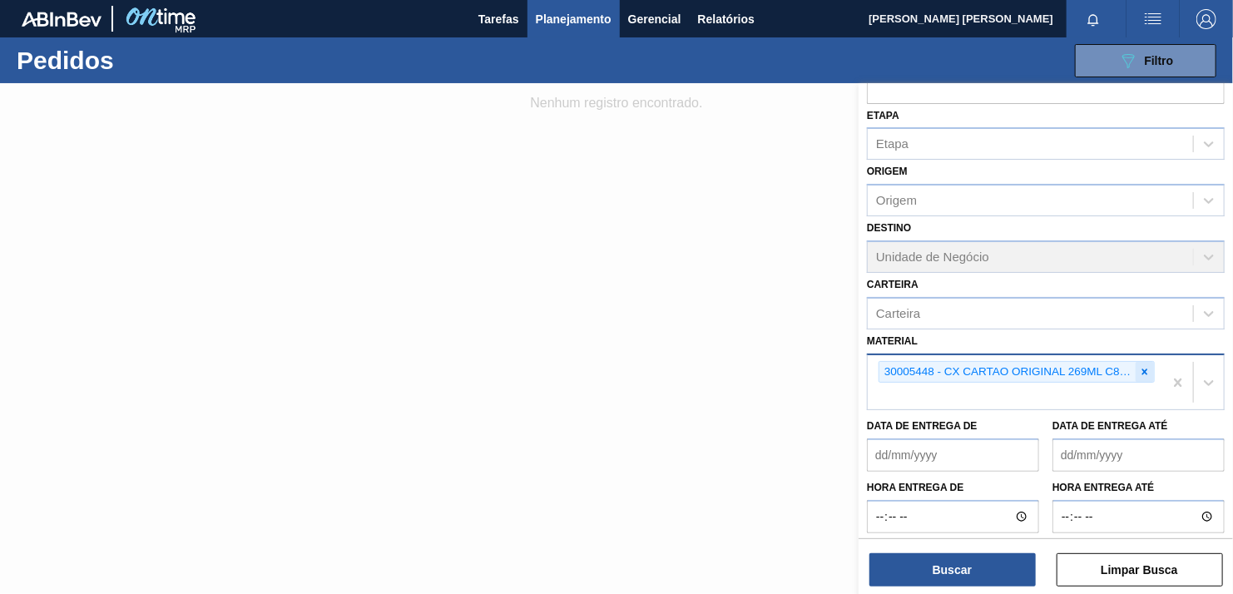
click at [1136, 369] on div at bounding box center [1145, 372] width 18 height 21
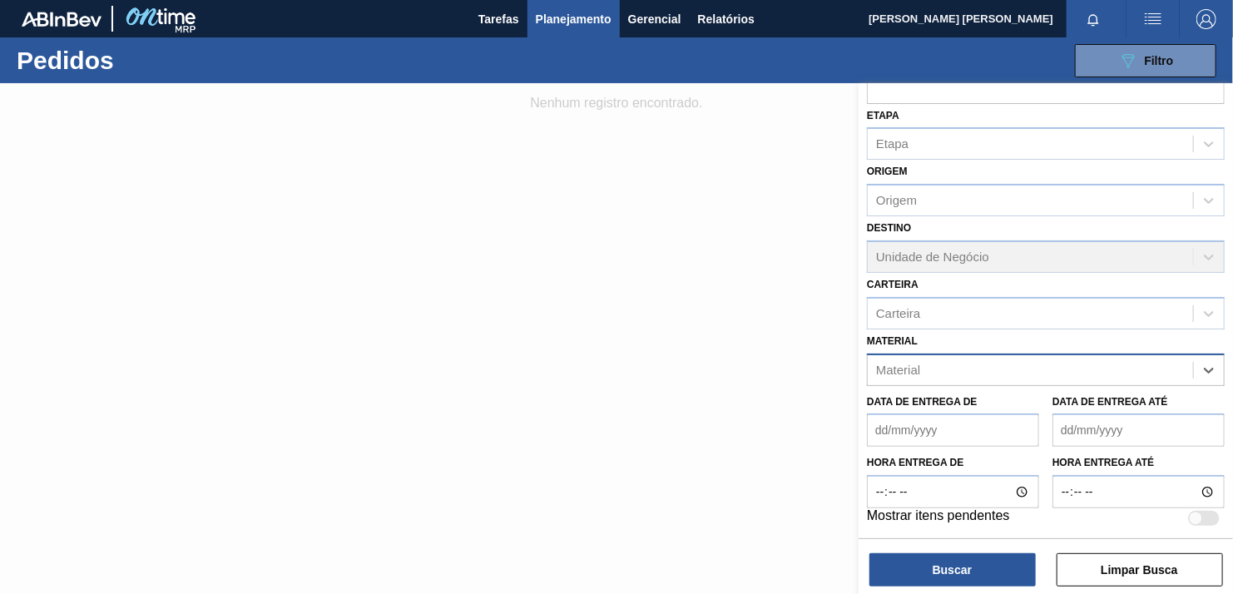
click at [1063, 374] on div "Material" at bounding box center [1030, 370] width 325 height 24
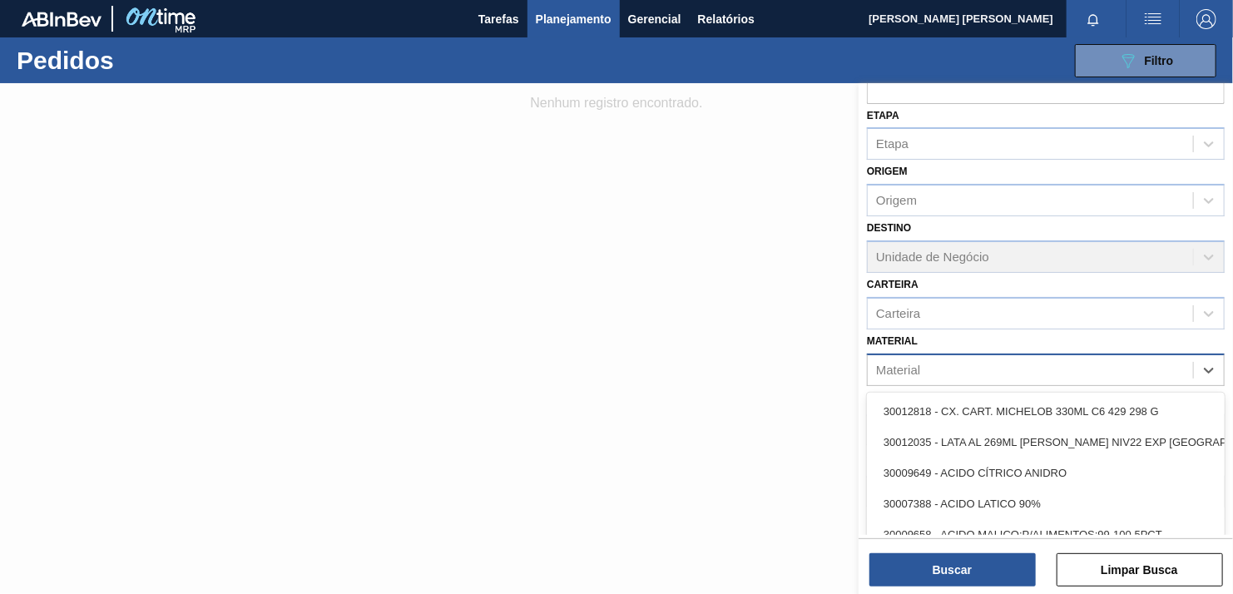
paste input "30033655"
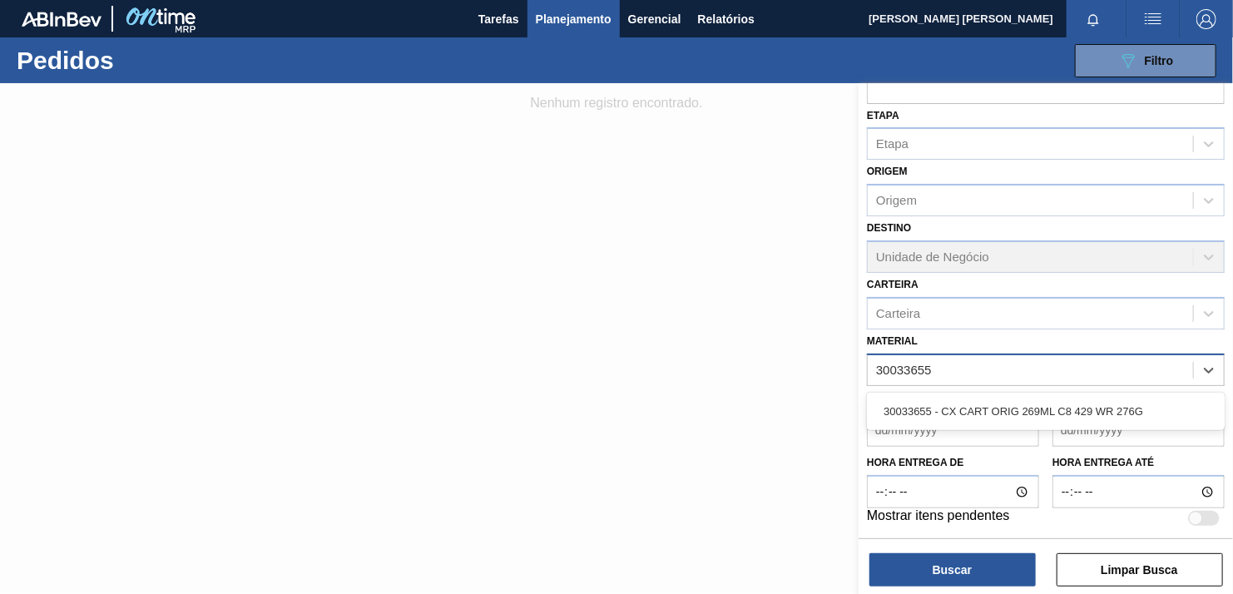
type input "30033655"
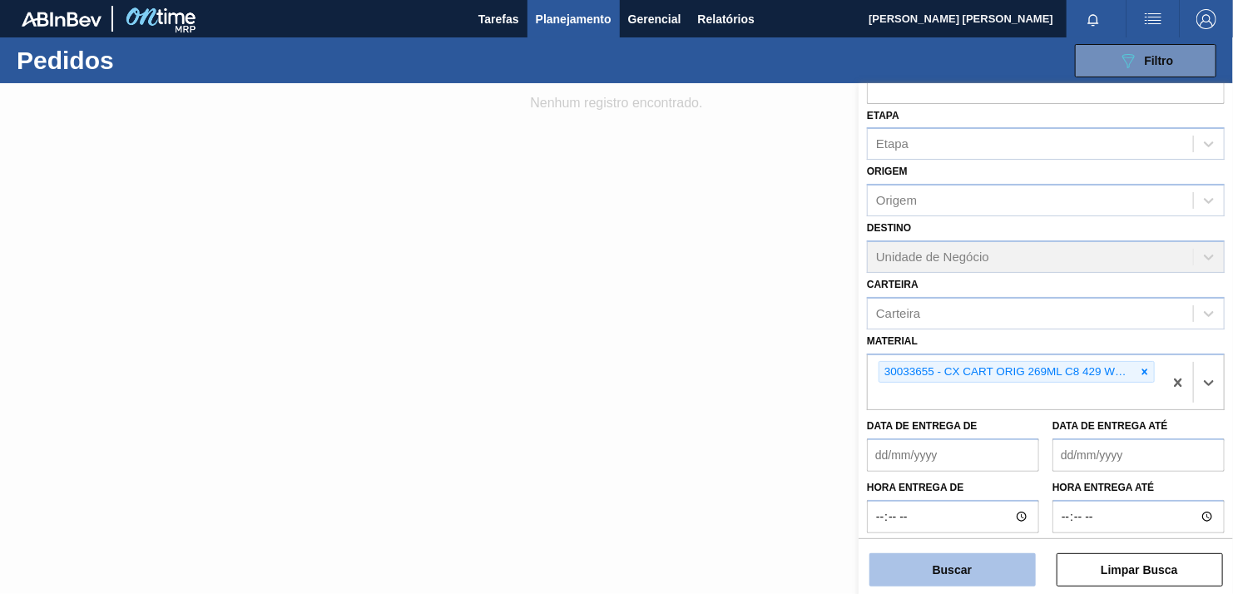
click at [980, 556] on button "Buscar" at bounding box center [953, 569] width 166 height 33
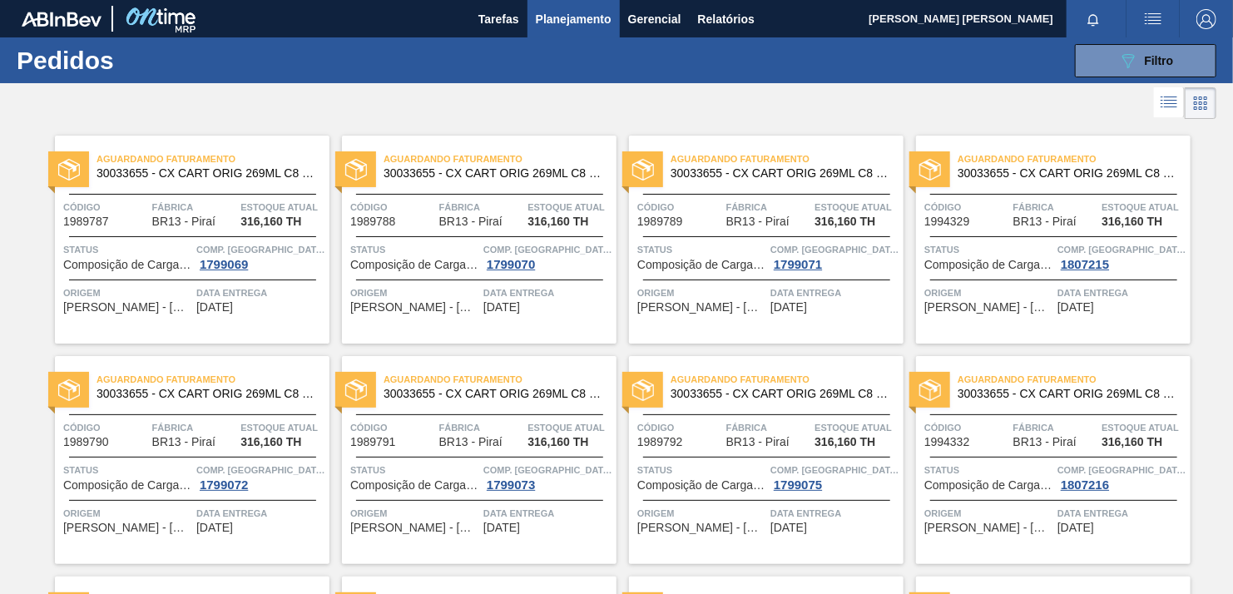
drag, startPoint x: 1116, startPoint y: 117, endPoint x: 1116, endPoint y: 92, distance: 24.1
click at [1116, 117] on div at bounding box center [616, 103] width 1233 height 40
click at [1116, 47] on button "089F7B8B-B2A5-4AFE-B5C0-19BA573D28AC Filtro" at bounding box center [1145, 60] width 141 height 33
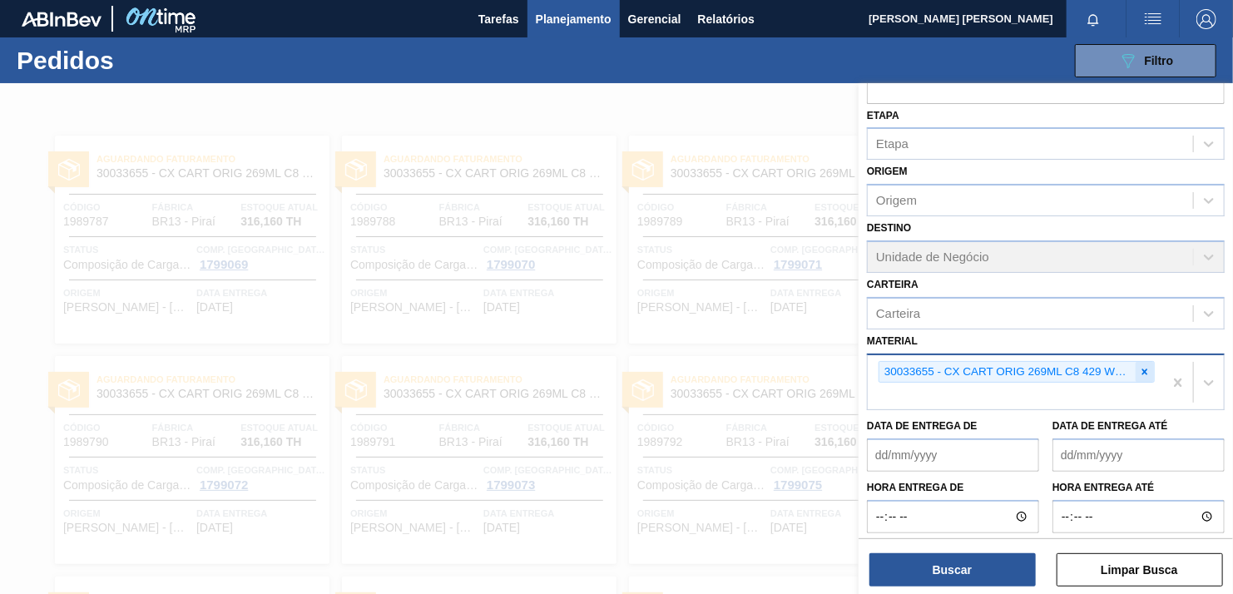
click at [1144, 362] on div at bounding box center [1145, 372] width 18 height 21
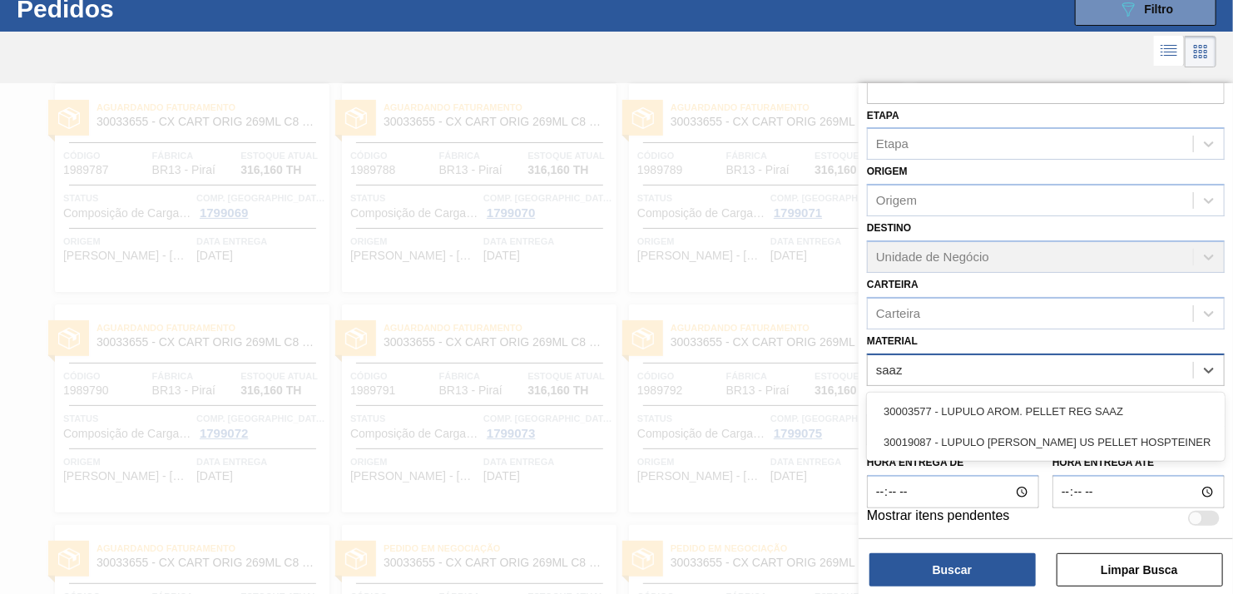
scroll to position [0, 0]
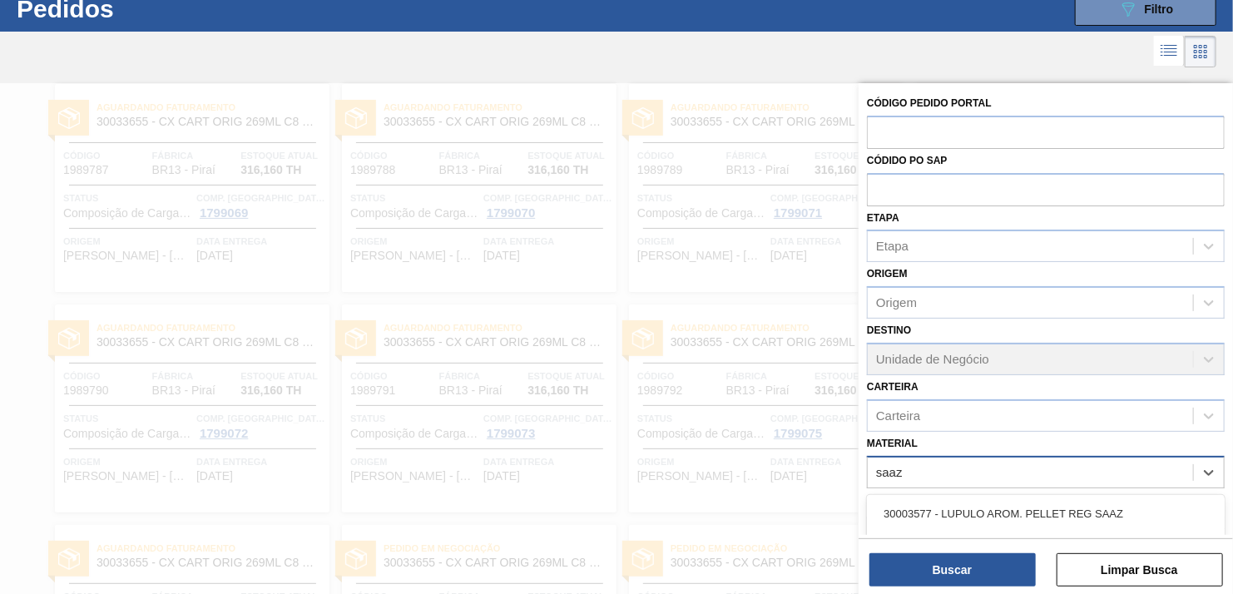
type input "saaz"
click at [671, 281] on div at bounding box center [616, 380] width 1233 height 594
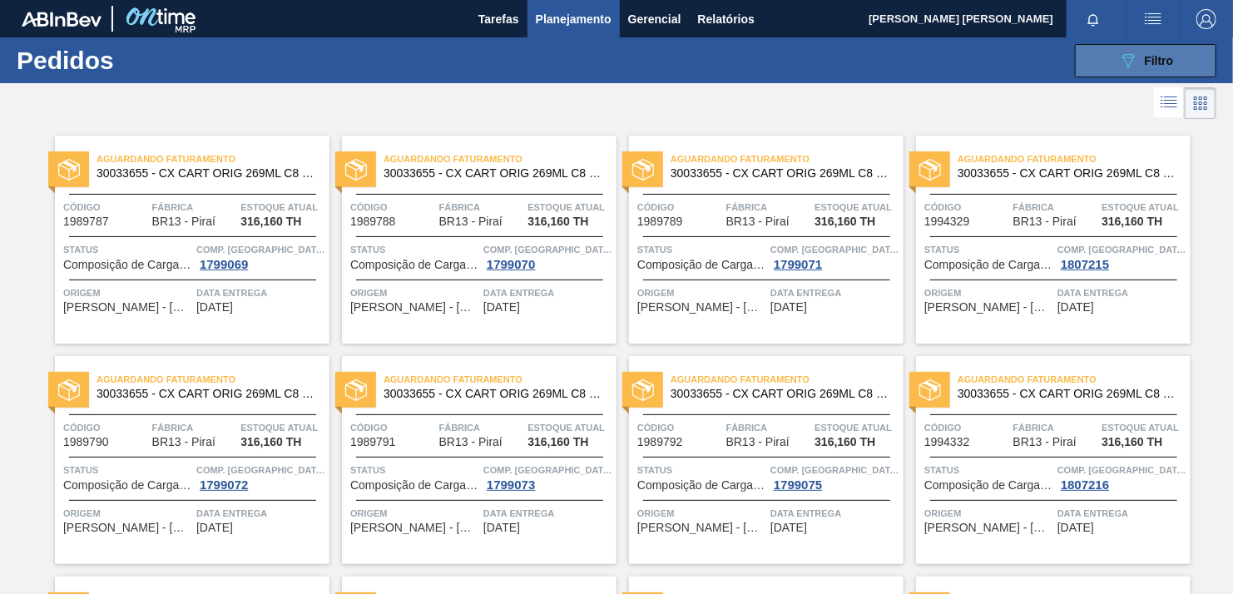
click at [1118, 57] on icon "089F7B8B-B2A5-4AFE-B5C0-19BA573D28AC" at bounding box center [1128, 61] width 20 height 20
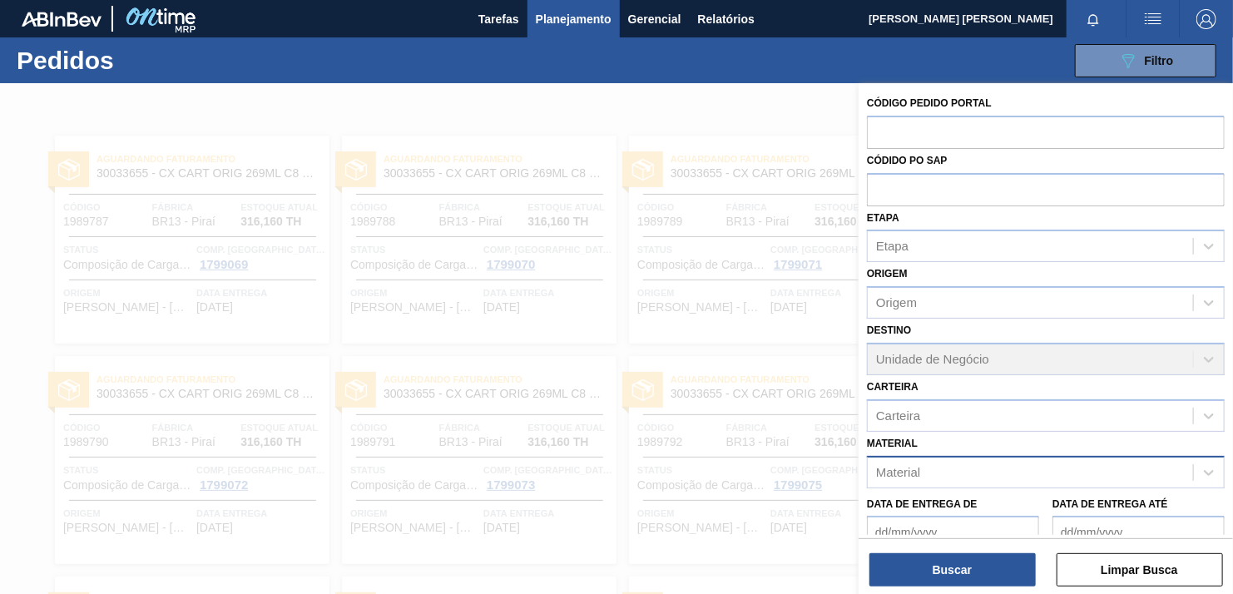
scroll to position [154, 0]
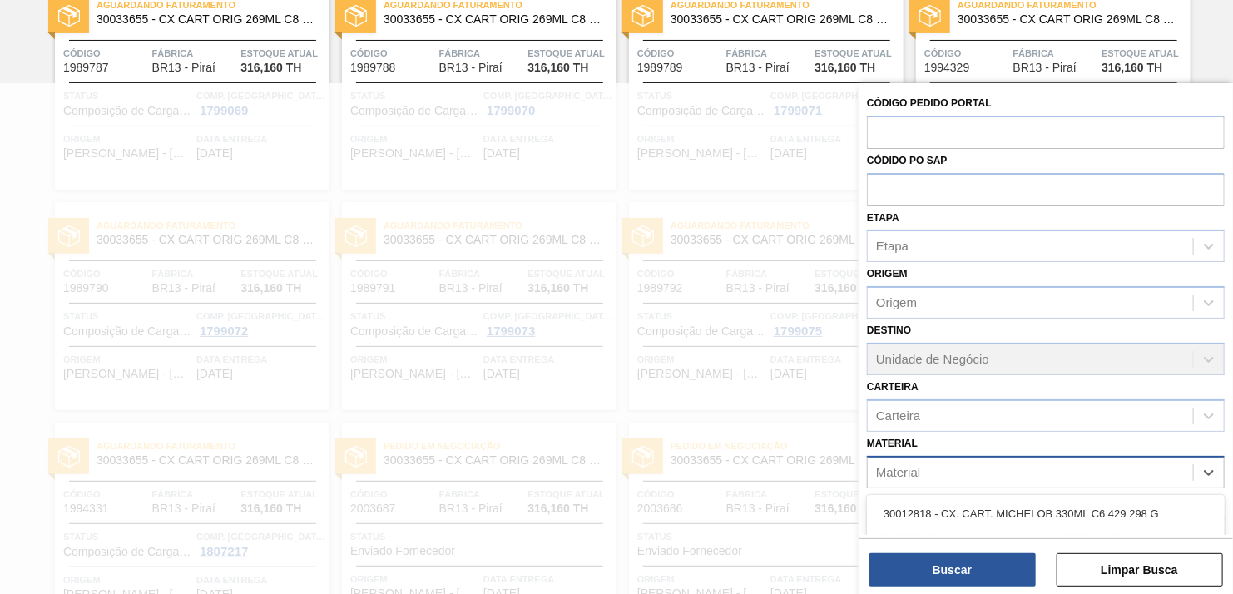
click at [999, 464] on div "Material" at bounding box center [1030, 472] width 325 height 24
paste input "30019087"
type input "30019087"
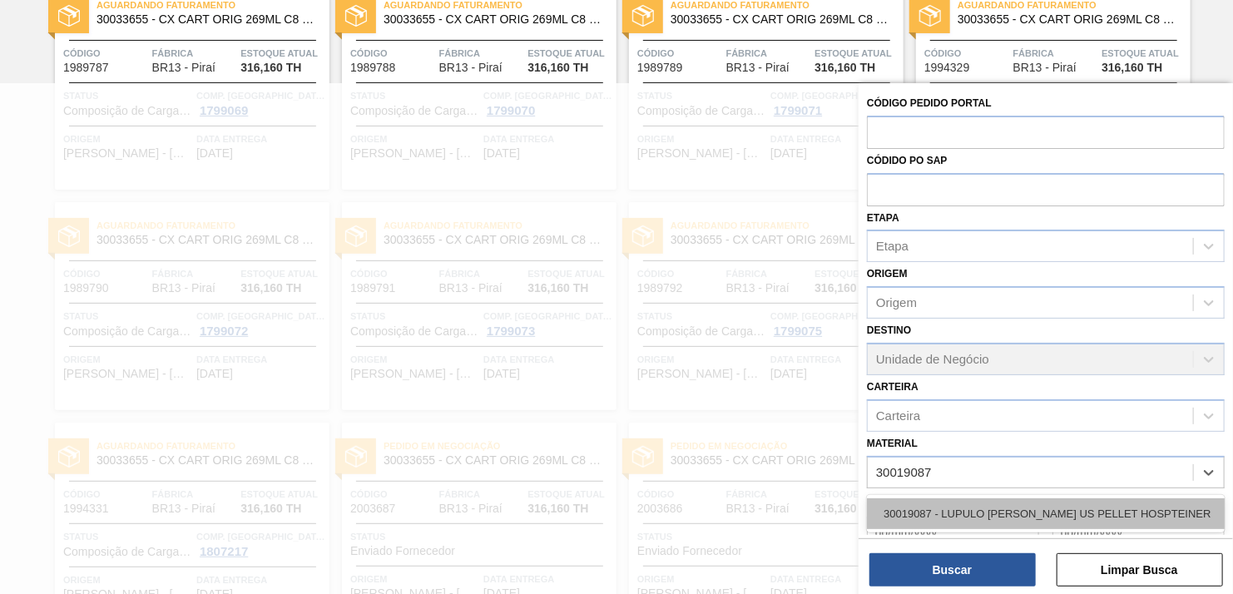
click at [989, 501] on div "30019087 - LUPULO [PERSON_NAME] US PELLET HOSPTEINER" at bounding box center [1046, 513] width 358 height 31
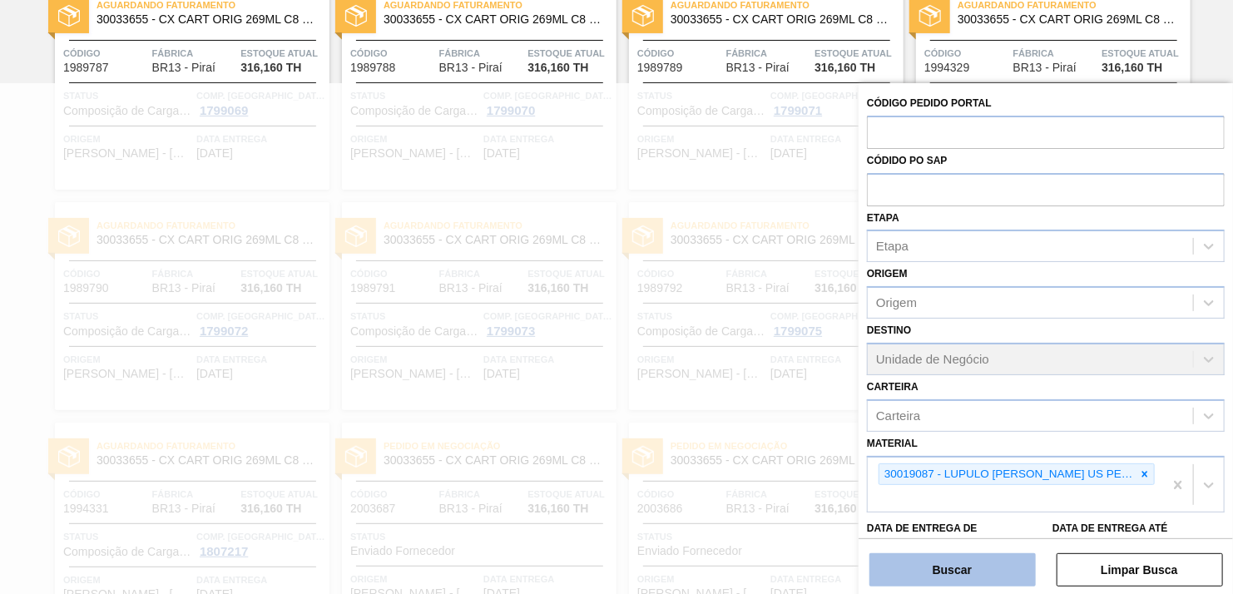
click at [943, 559] on button "Buscar" at bounding box center [953, 569] width 166 height 33
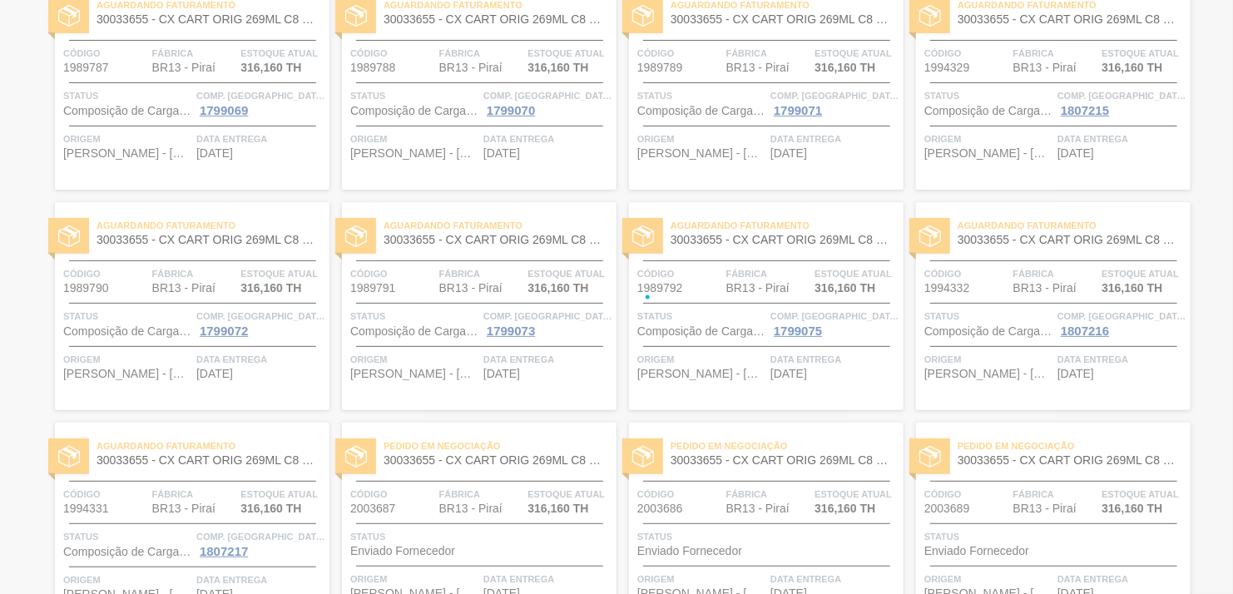
scroll to position [0, 0]
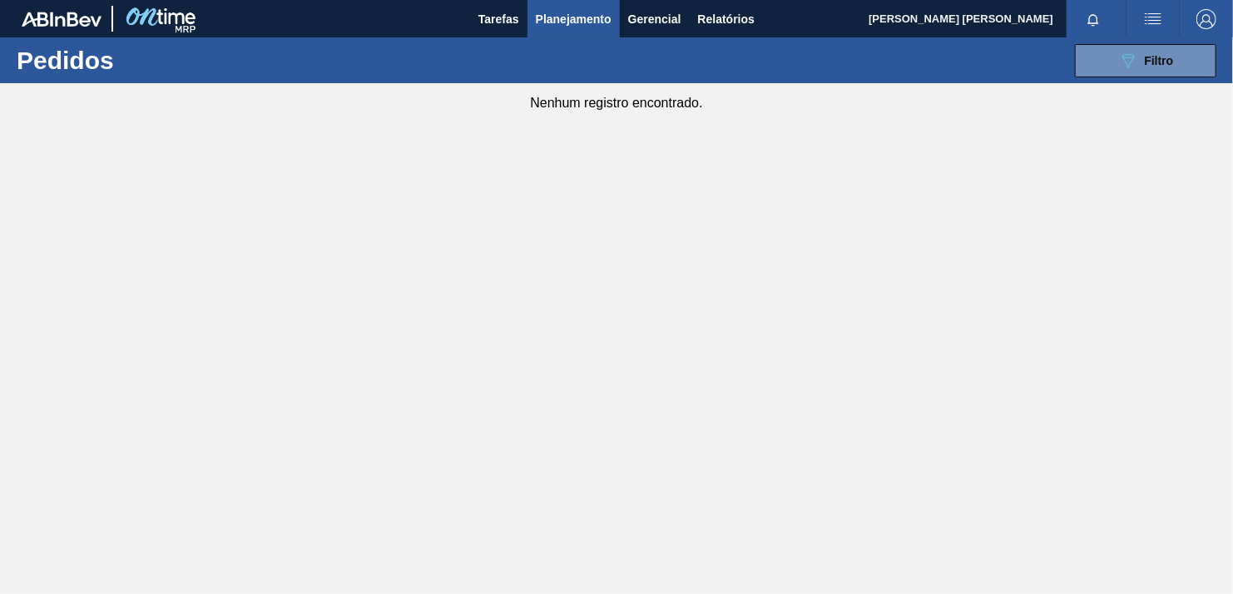
click at [1175, 223] on main "Tarefas Planejamento Gerencial Relatórios [PERSON_NAME] [PERSON_NAME] todas com…" at bounding box center [616, 297] width 1233 height 594
click at [1106, 62] on button "089F7B8B-B2A5-4AFE-B5C0-19BA573D28AC Filtro" at bounding box center [1145, 60] width 141 height 33
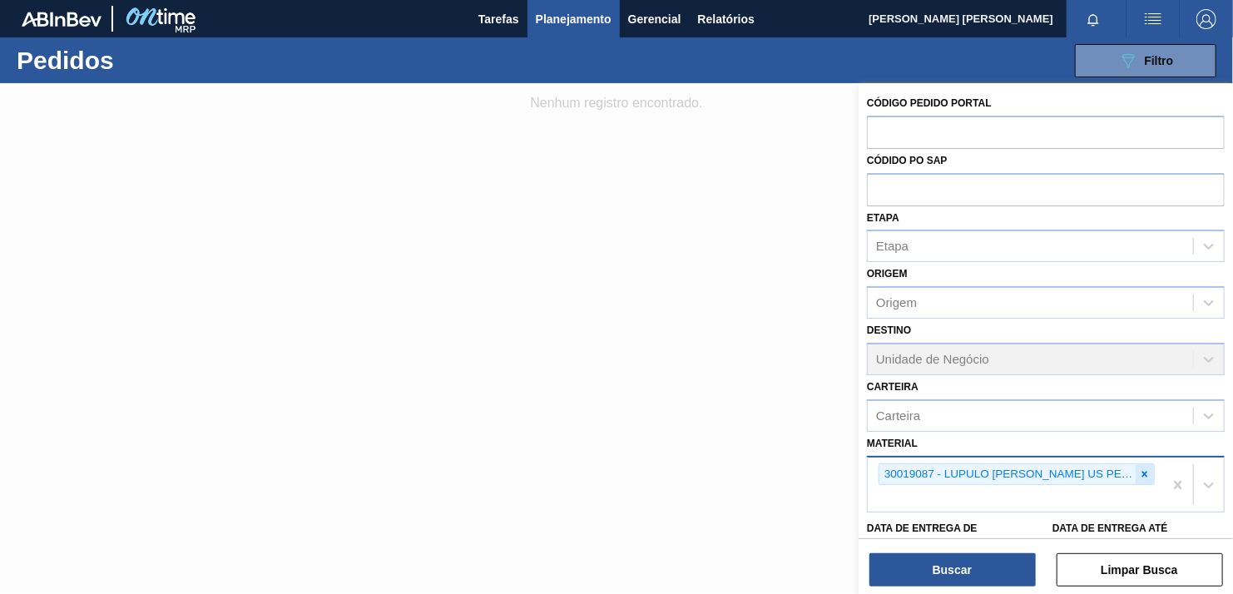
click at [1136, 464] on div at bounding box center [1145, 474] width 18 height 21
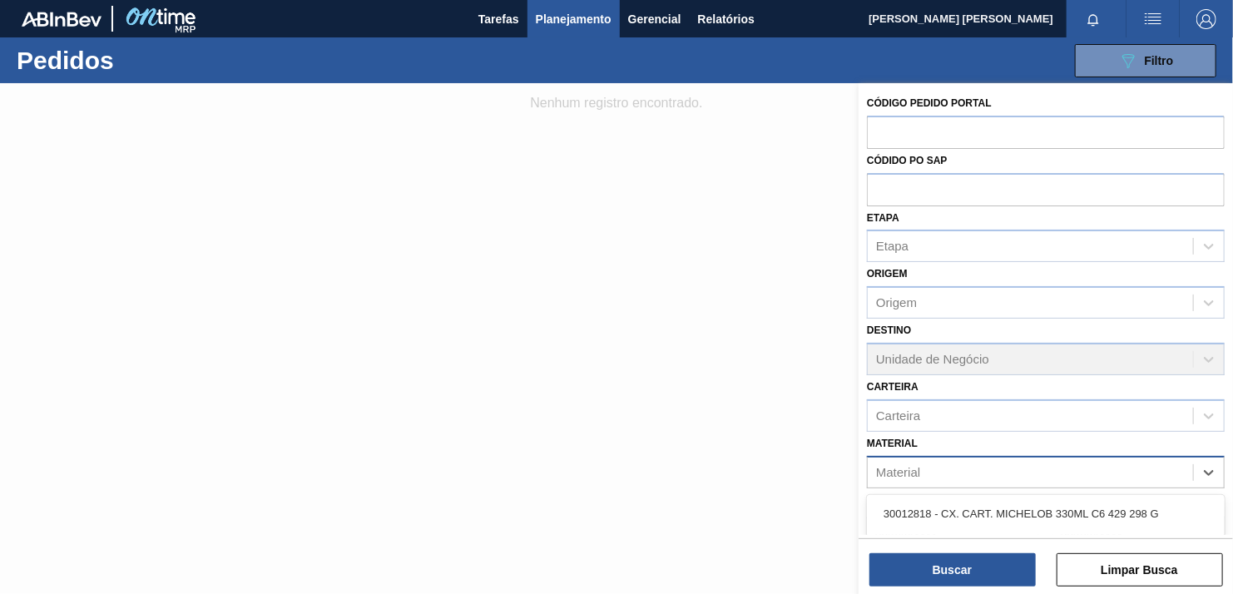
click at [1083, 473] on div "Material" at bounding box center [1030, 472] width 325 height 24
type input "impe"
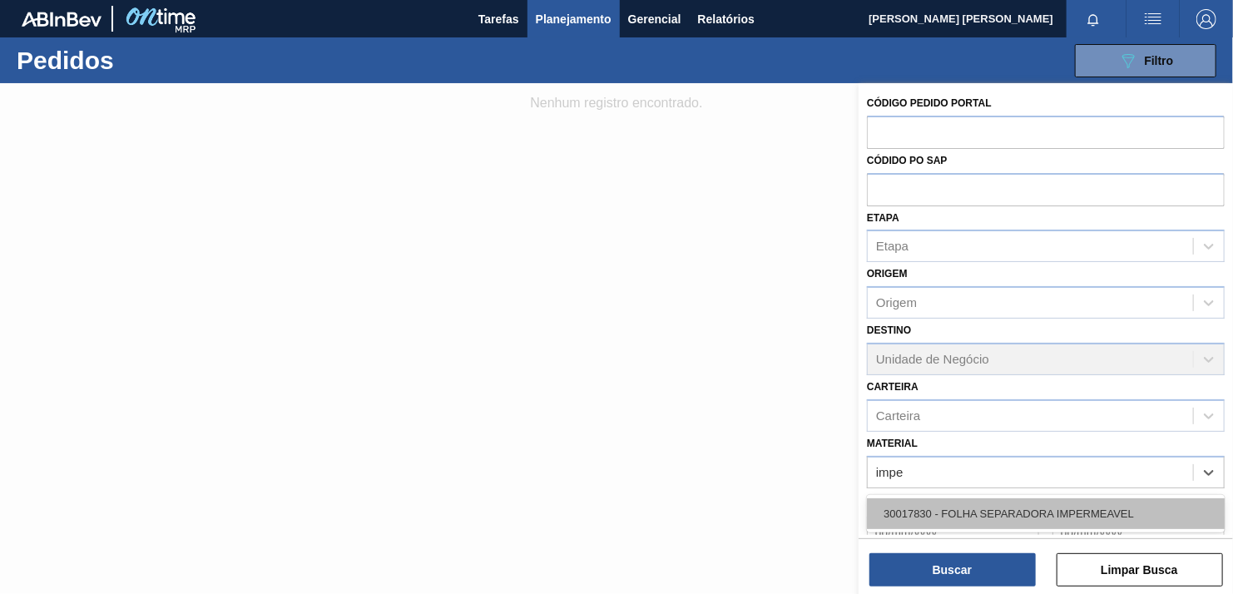
click at [1079, 506] on div "30017830 - FOLHA SEPARADORA IMPERMEAVEL" at bounding box center [1046, 513] width 358 height 31
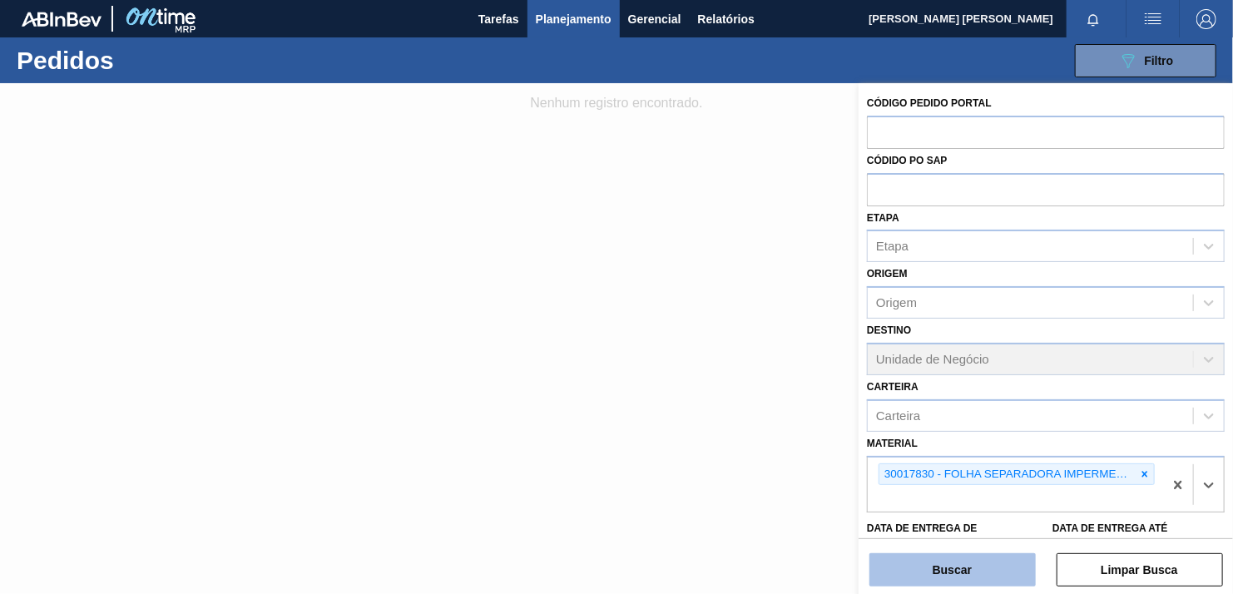
click at [973, 562] on button "Buscar" at bounding box center [953, 569] width 166 height 33
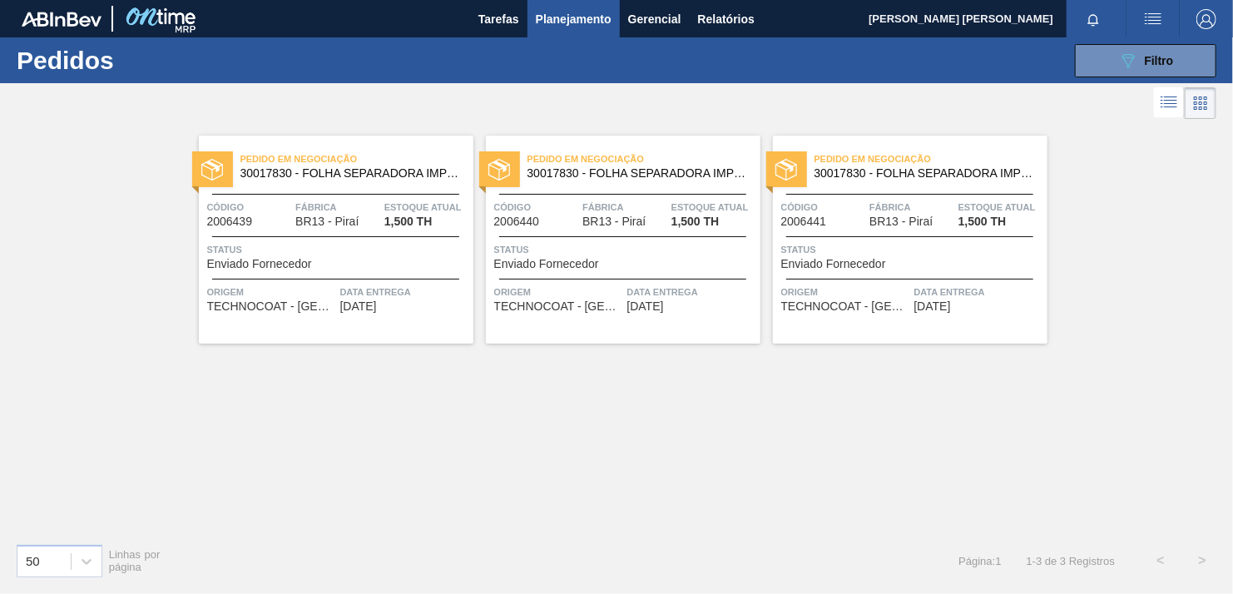
click at [1152, 236] on div "Pedido em Negociação 30017830 - FOLHA SEPARADORA IMPERMEAVEL Código 2006439 Fáb…" at bounding box center [616, 326] width 1233 height 407
click at [1103, 203] on div "Pedido em Negociação 30017830 - FOLHA SEPARADORA IMPERMEAVEL Código 2006439 Fáb…" at bounding box center [616, 326] width 1233 height 407
click at [1106, 201] on div "Pedido em Negociação 30017830 - FOLHA SEPARADORA IMPERMEAVEL Código 2006439 Fáb…" at bounding box center [616, 326] width 1233 height 407
click at [1103, 80] on div "089F7B8B-B2A5-4AFE-B5C0-19BA573D28AC Filtro Código Pedido Portal Códido PO SAP …" at bounding box center [739, 61] width 971 height 50
click at [748, 30] on button "Relatórios" at bounding box center [726, 18] width 73 height 37
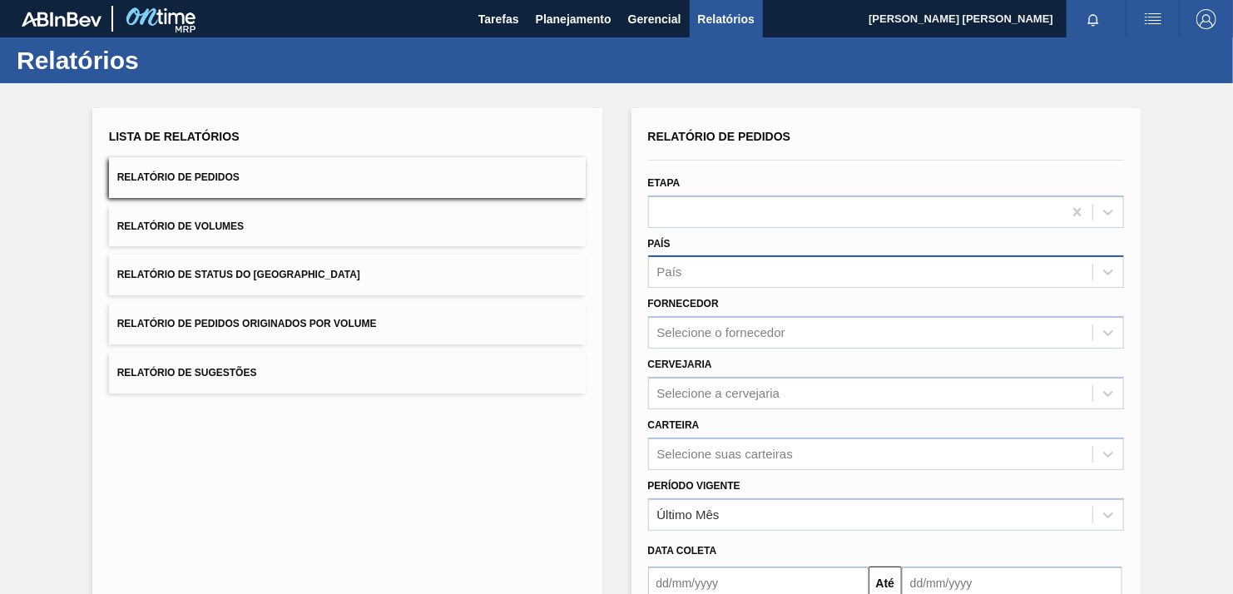
click at [743, 258] on div "País" at bounding box center [886, 271] width 477 height 32
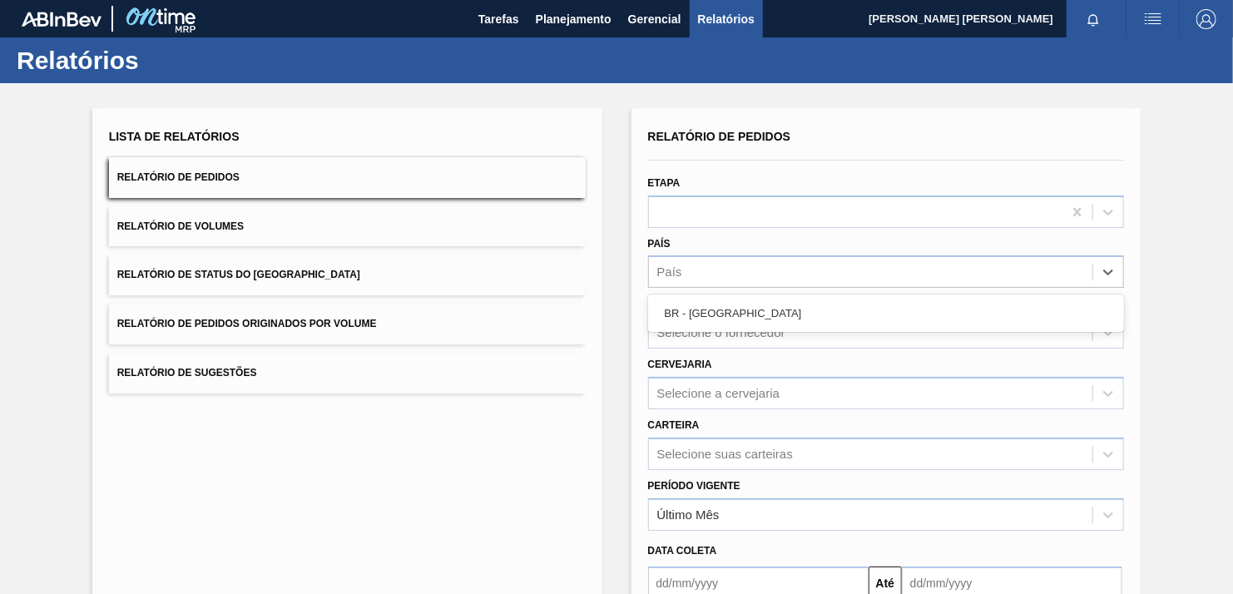
click at [704, 313] on div "BR - [GEOGRAPHIC_DATA]" at bounding box center [886, 313] width 477 height 31
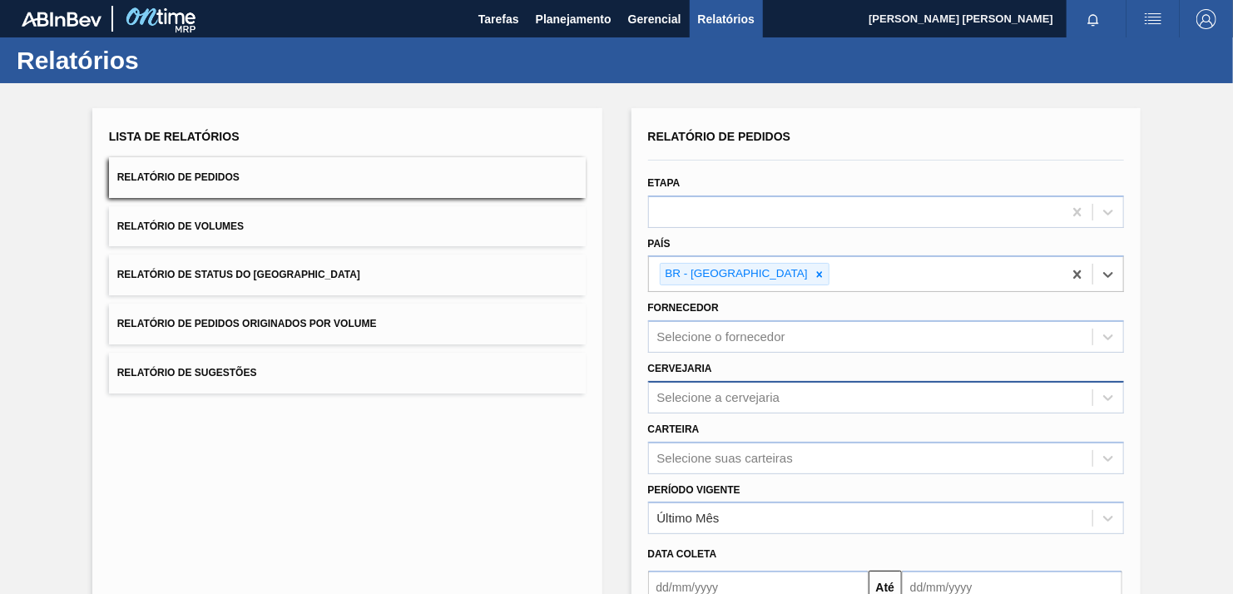
click at [711, 393] on div "Selecione a cervejaria" at bounding box center [718, 397] width 123 height 14
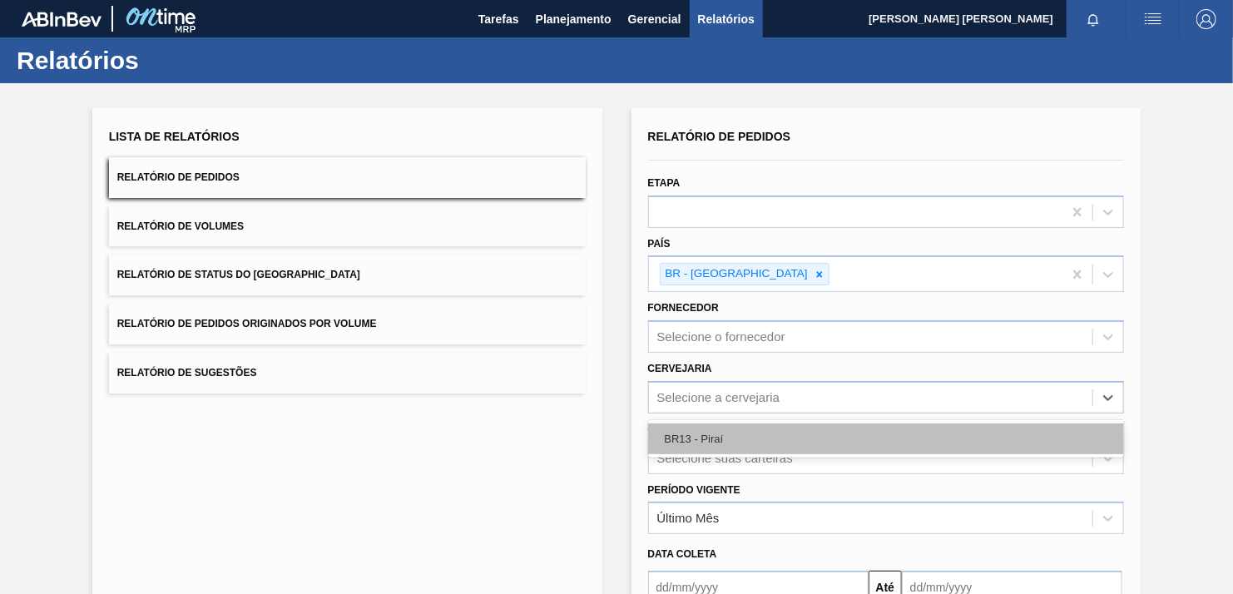
click at [702, 434] on div "BR13 - Piraí" at bounding box center [886, 439] width 477 height 31
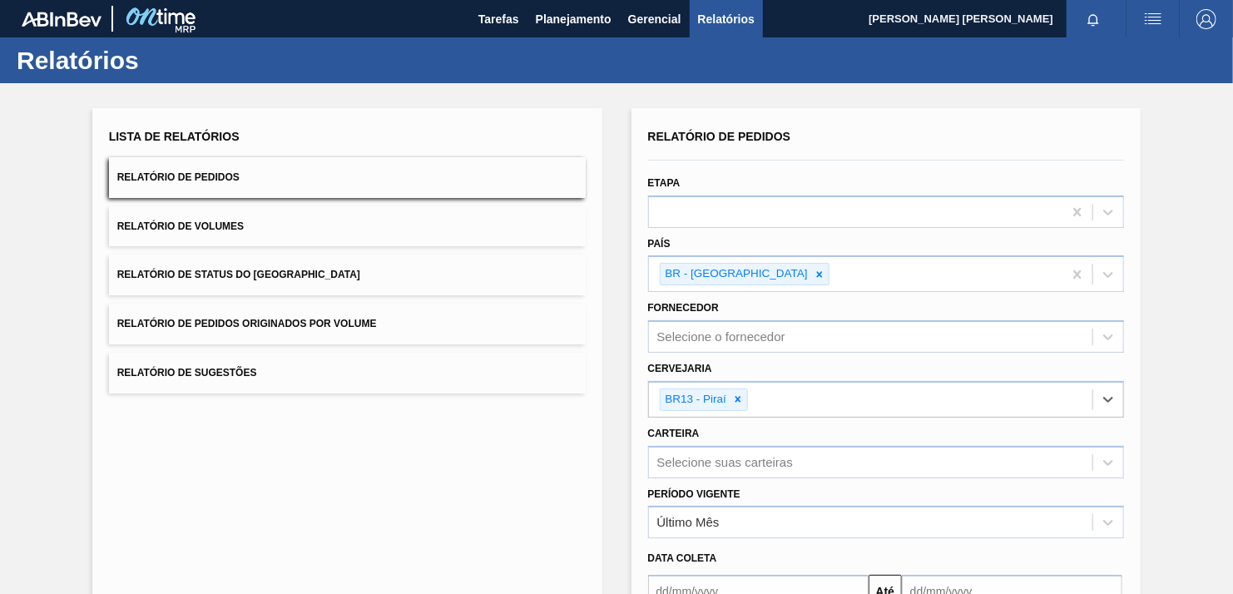
scroll to position [181, 0]
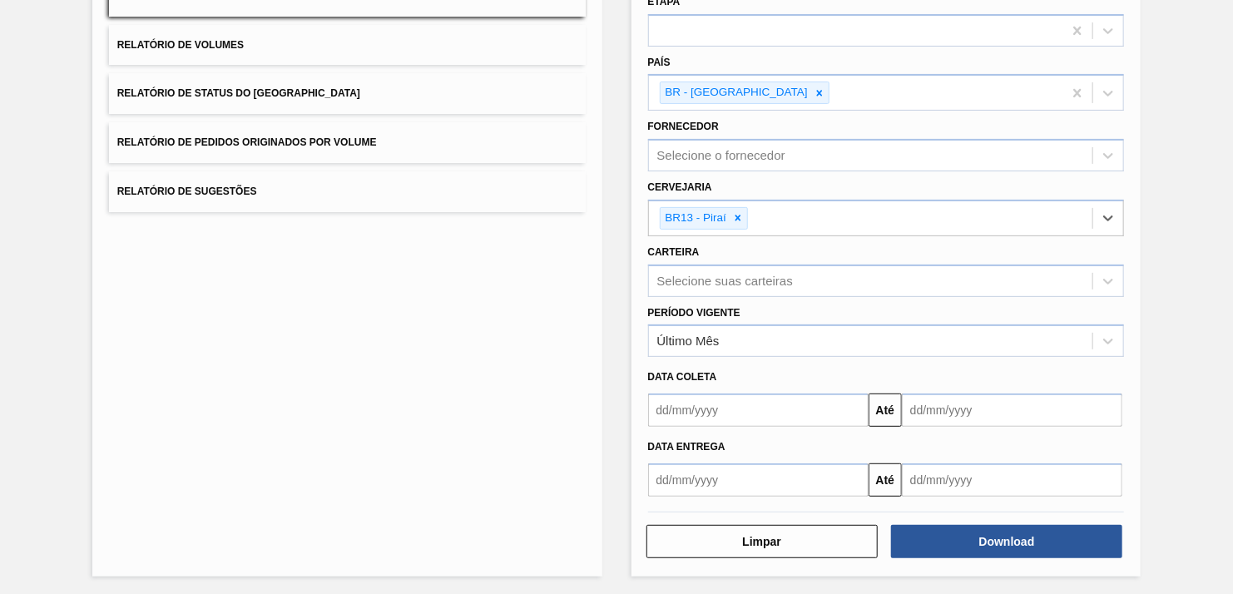
click at [720, 419] on input "text" at bounding box center [758, 410] width 221 height 33
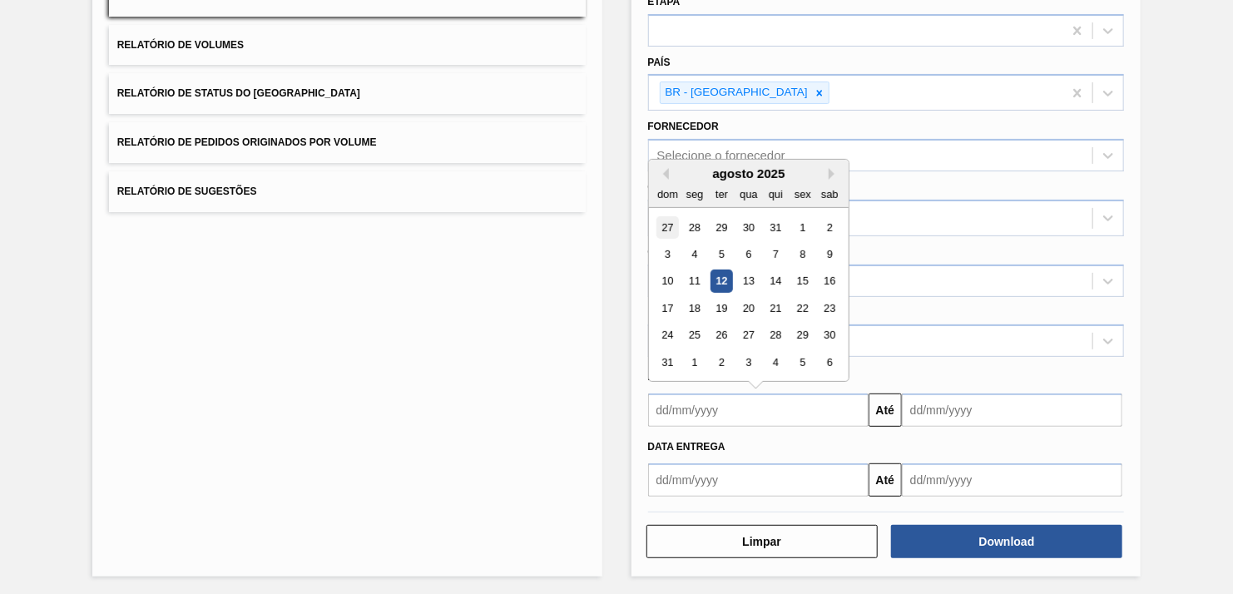
click at [674, 231] on div "27" at bounding box center [668, 227] width 22 height 22
type input "[DATE]"
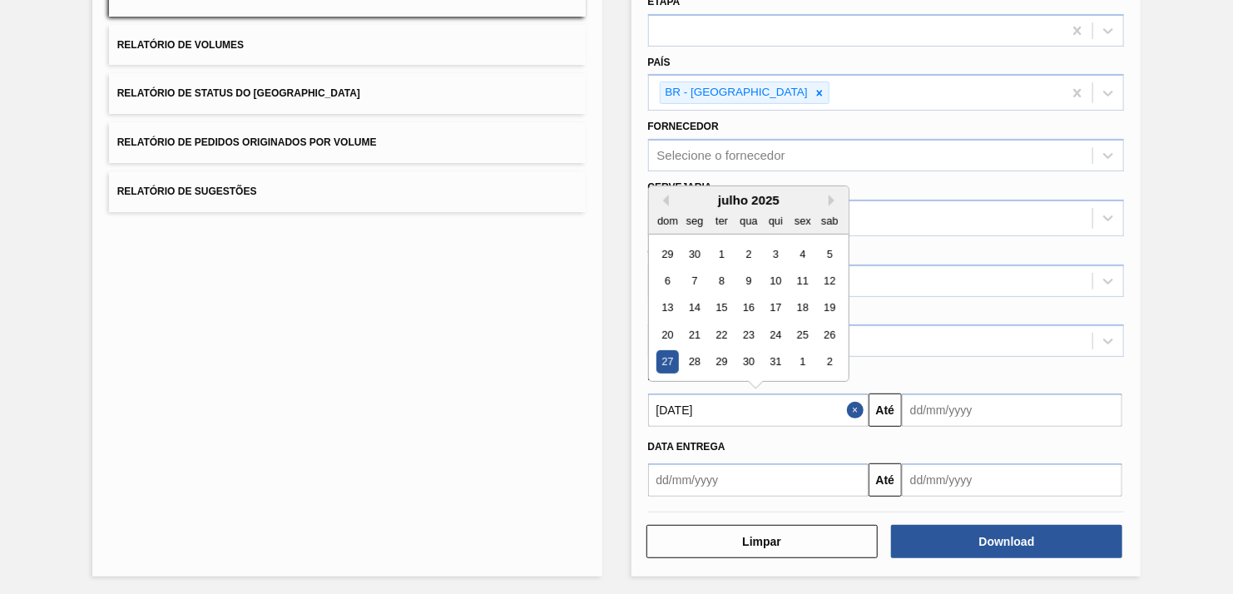
click at [821, 394] on input "[DATE]" at bounding box center [758, 410] width 221 height 33
click at [851, 404] on button "Close" at bounding box center [858, 410] width 22 height 33
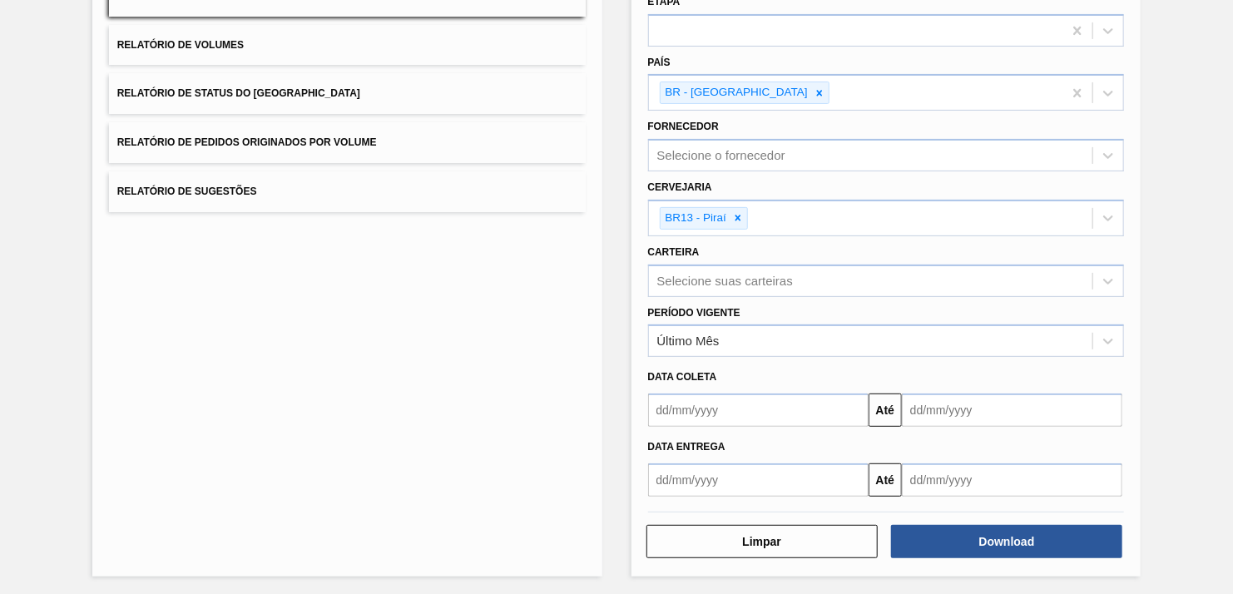
click at [724, 472] on input "text" at bounding box center [758, 480] width 221 height 33
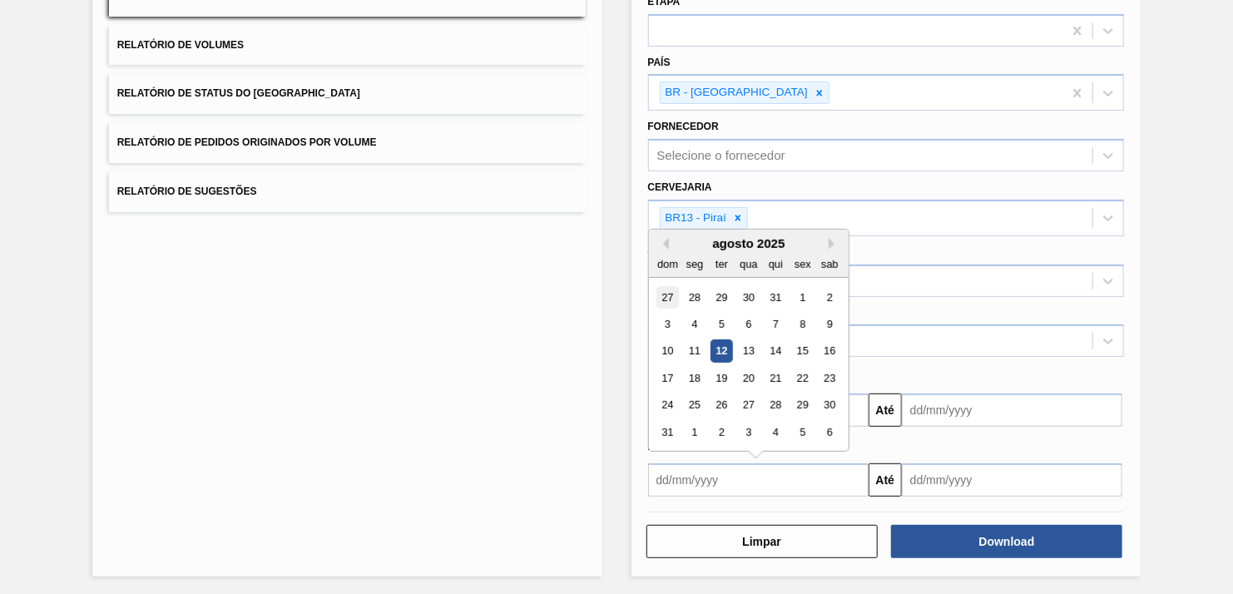
click at [668, 285] on div "27" at bounding box center [668, 296] width 22 height 22
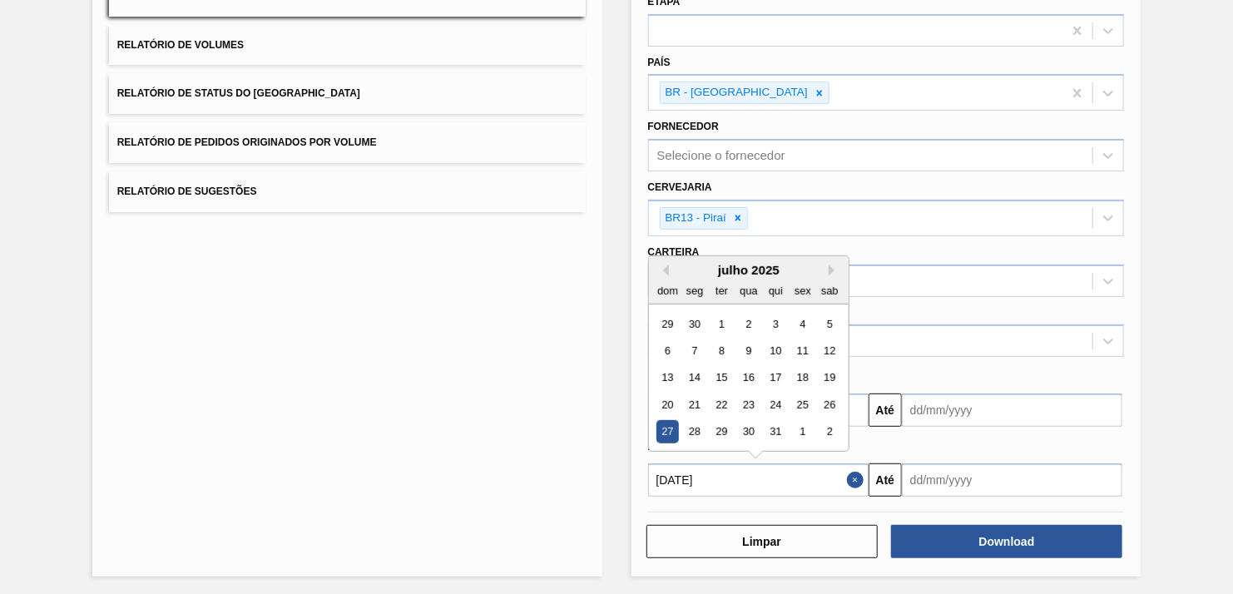
click at [791, 468] on input "[DATE]" at bounding box center [758, 480] width 221 height 33
click at [658, 397] on div "20" at bounding box center [668, 405] width 22 height 22
type input "[DATE]"
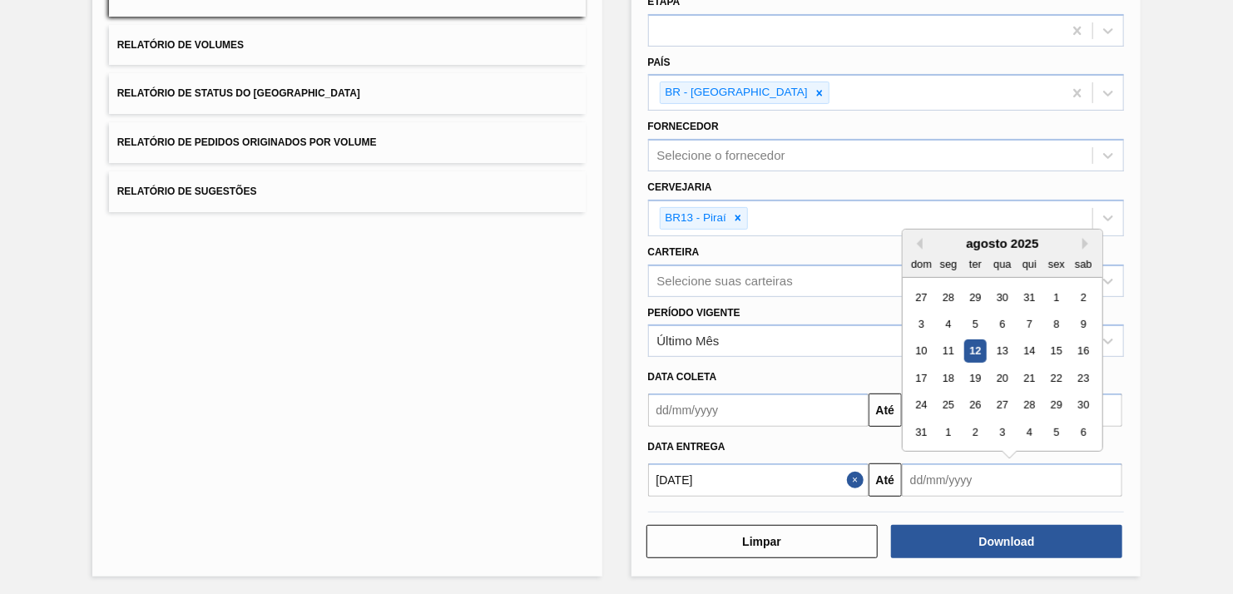
click at [949, 477] on input "text" at bounding box center [1012, 480] width 221 height 33
click at [1079, 426] on div "6" at bounding box center [1084, 432] width 22 height 22
type input "[DATE]"
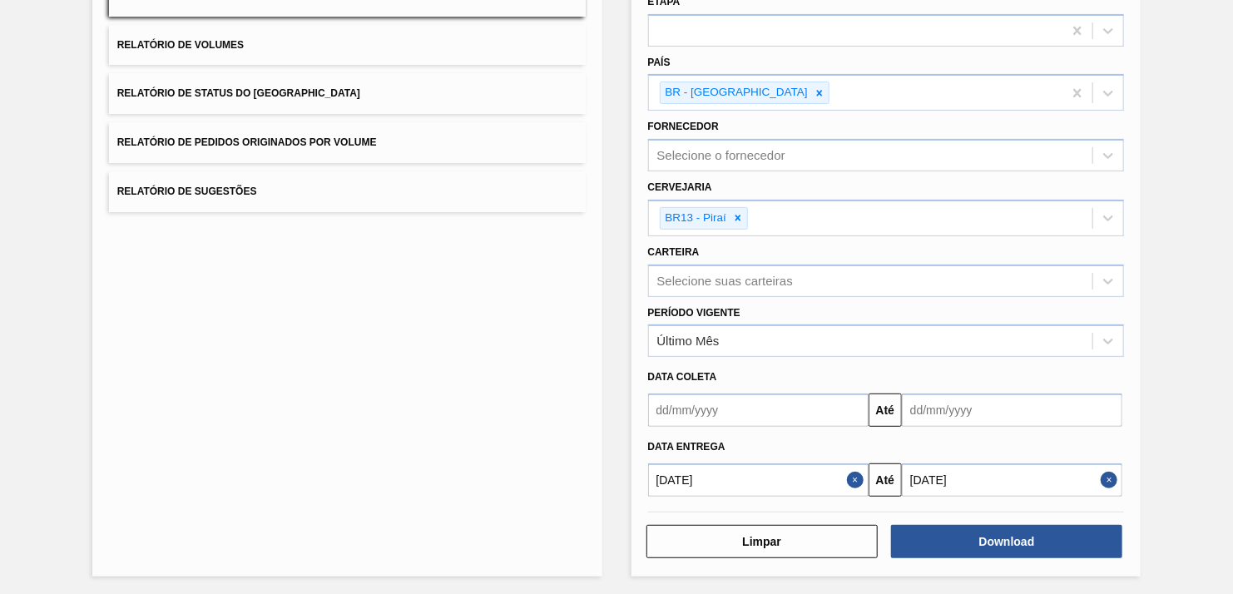
click at [957, 519] on div "Limpar Download" at bounding box center [887, 539] width 490 height 41
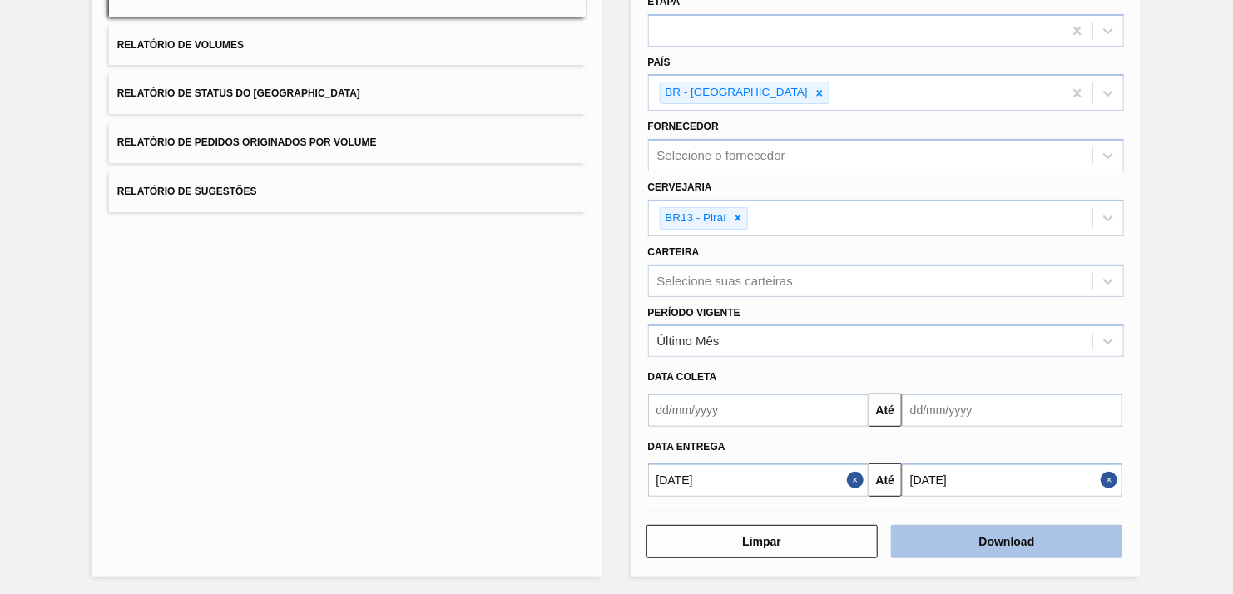
click at [958, 526] on button "Download" at bounding box center [1006, 541] width 231 height 33
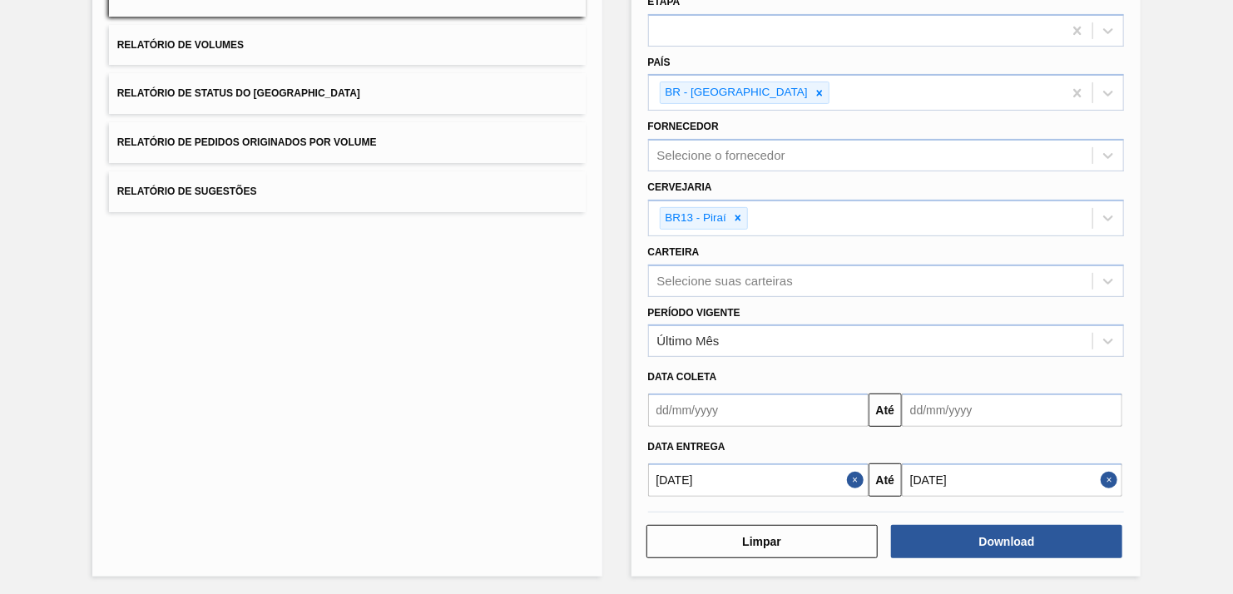
click at [948, 7] on div "Etapa" at bounding box center [886, 18] width 477 height 57
click at [1180, 58] on div "Lista de Relatórios Relatório de Pedidos Relatório de Volumes Relatório de Stat…" at bounding box center [616, 250] width 1233 height 696
click at [1191, 176] on div "Lista de Relatórios Relatório de Pedidos Relatório de Volumes Relatório de Stat…" at bounding box center [616, 250] width 1233 height 696
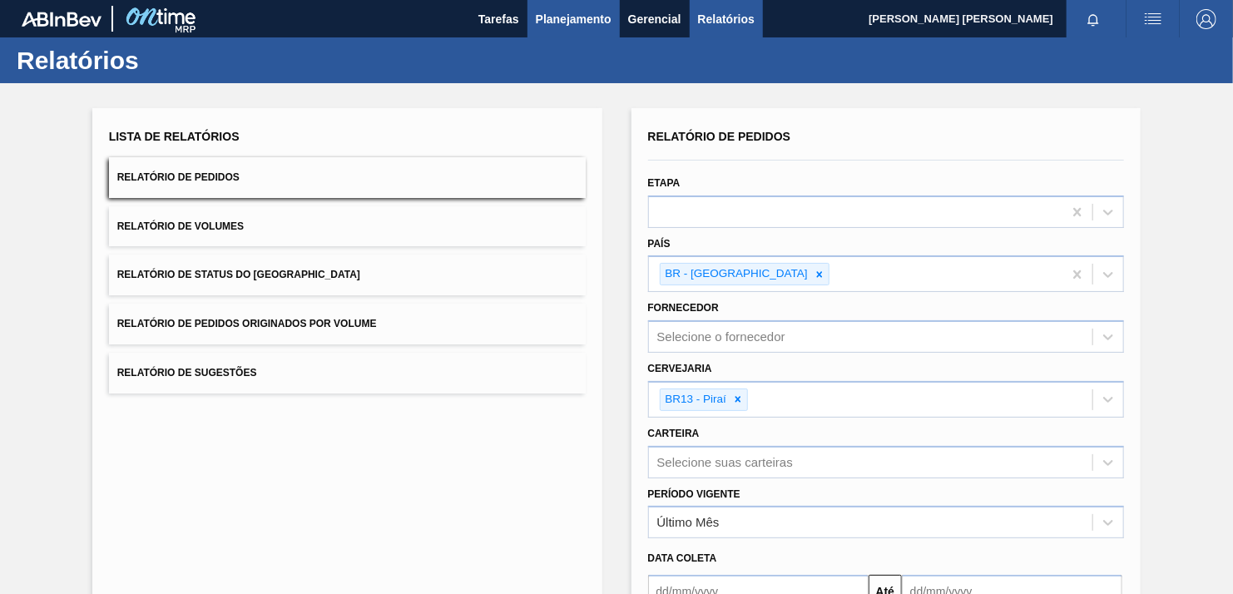
click at [562, 23] on span "Planejamento" at bounding box center [574, 19] width 76 height 20
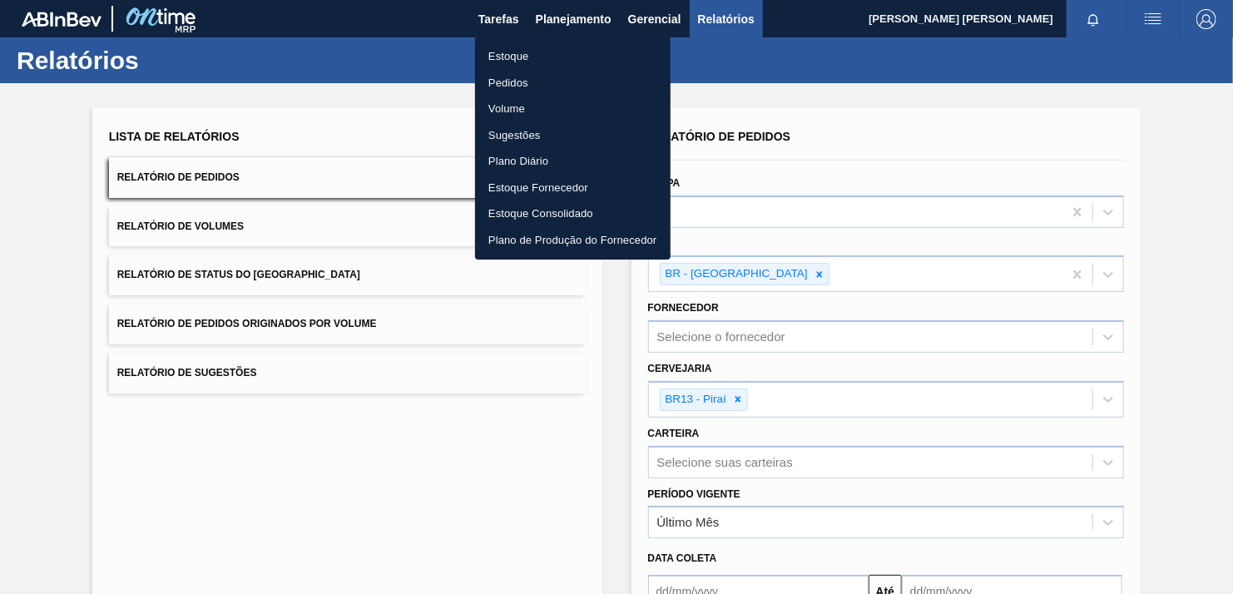
click at [492, 93] on li "Pedidos" at bounding box center [573, 83] width 196 height 27
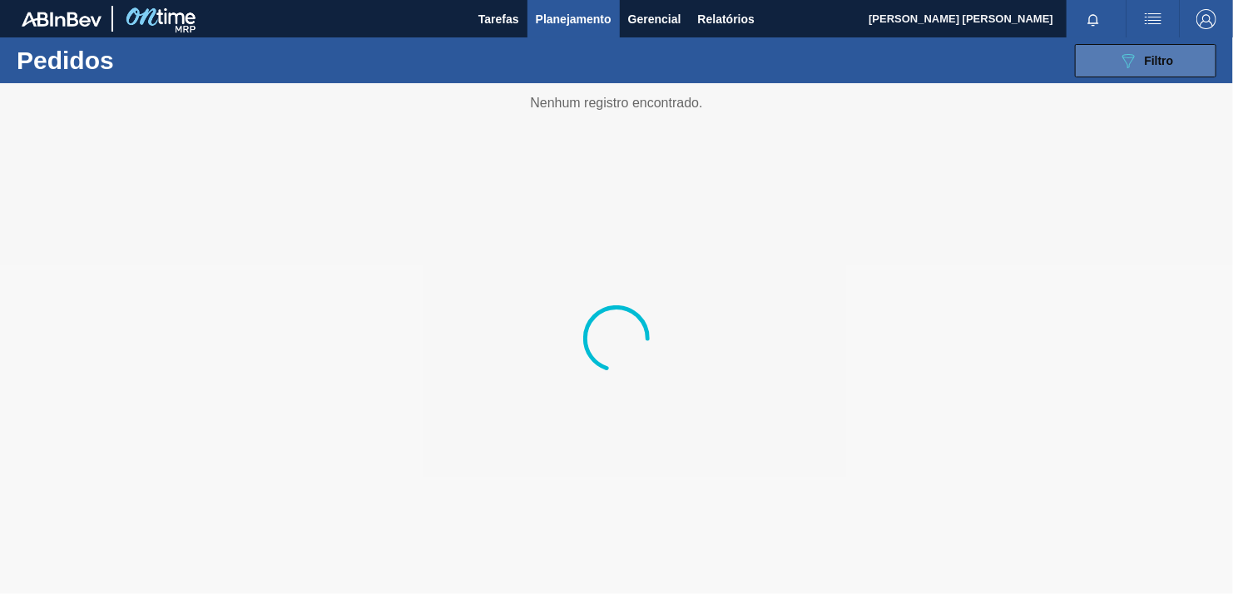
click at [1101, 65] on button "089F7B8B-B2A5-4AFE-B5C0-19BA573D28AC Filtro" at bounding box center [1145, 60] width 141 height 33
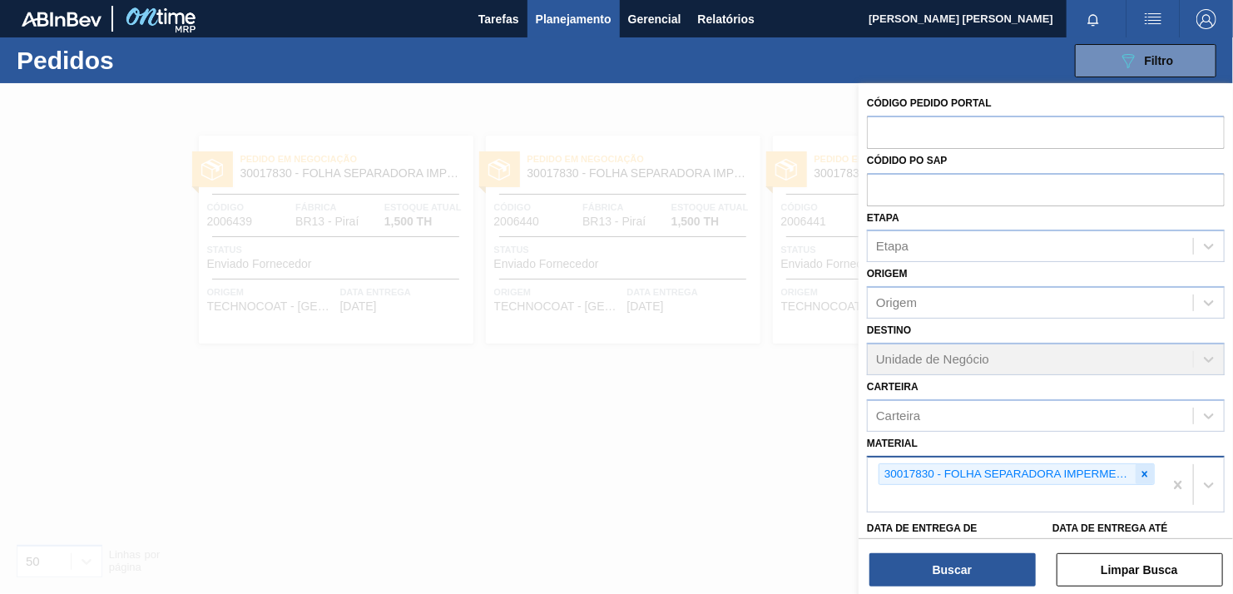
click at [1143, 471] on icon at bounding box center [1146, 474] width 6 height 6
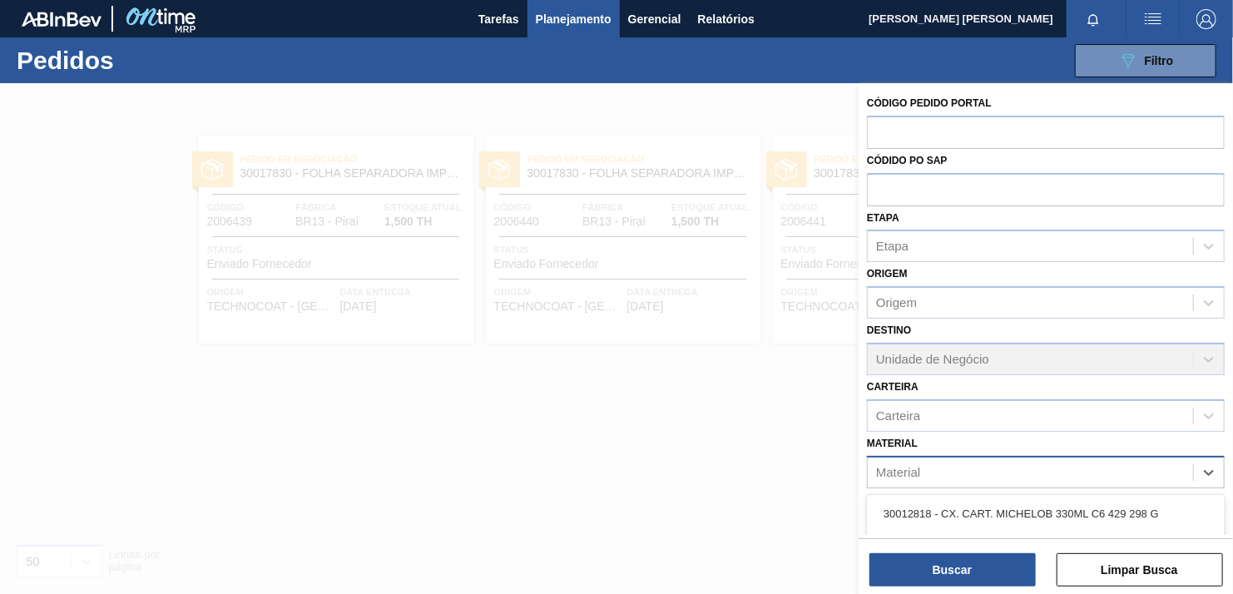
click at [1032, 470] on div "Material" at bounding box center [1030, 472] width 325 height 24
paste input "20008538"
type input "20008538"
click at [997, 495] on div "20008538 - ROT NECK STELLA PURE GOLD 330 CX48MIL" at bounding box center [1046, 513] width 358 height 37
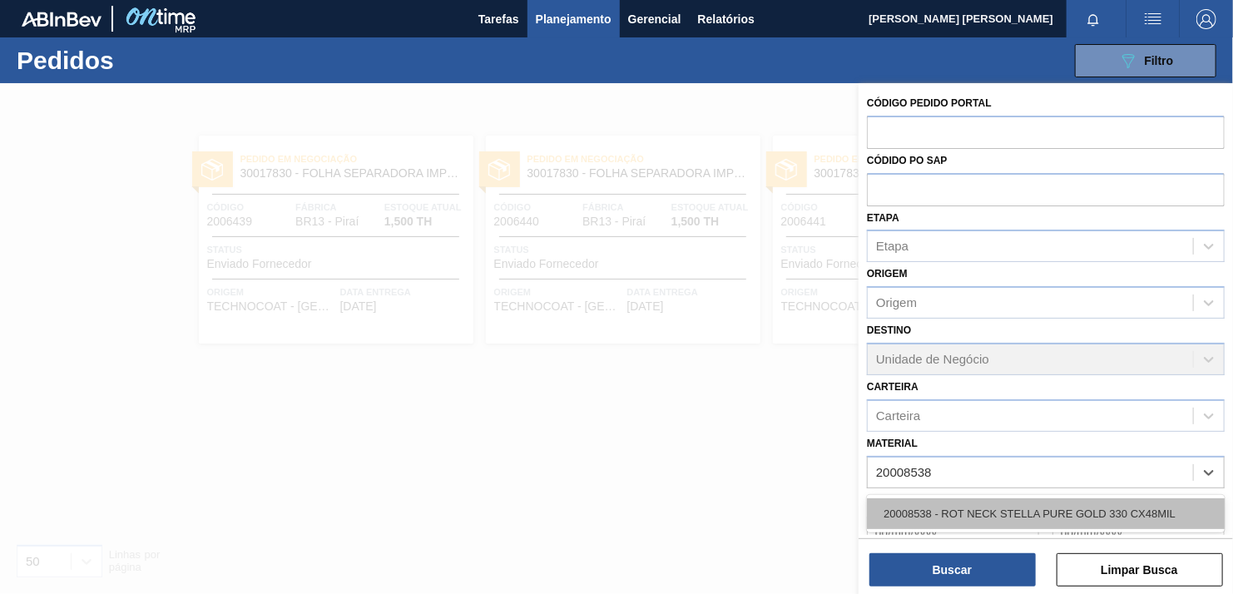
click at [994, 503] on div "20008538 - ROT NECK STELLA PURE GOLD 330 CX48MIL" at bounding box center [1046, 513] width 358 height 31
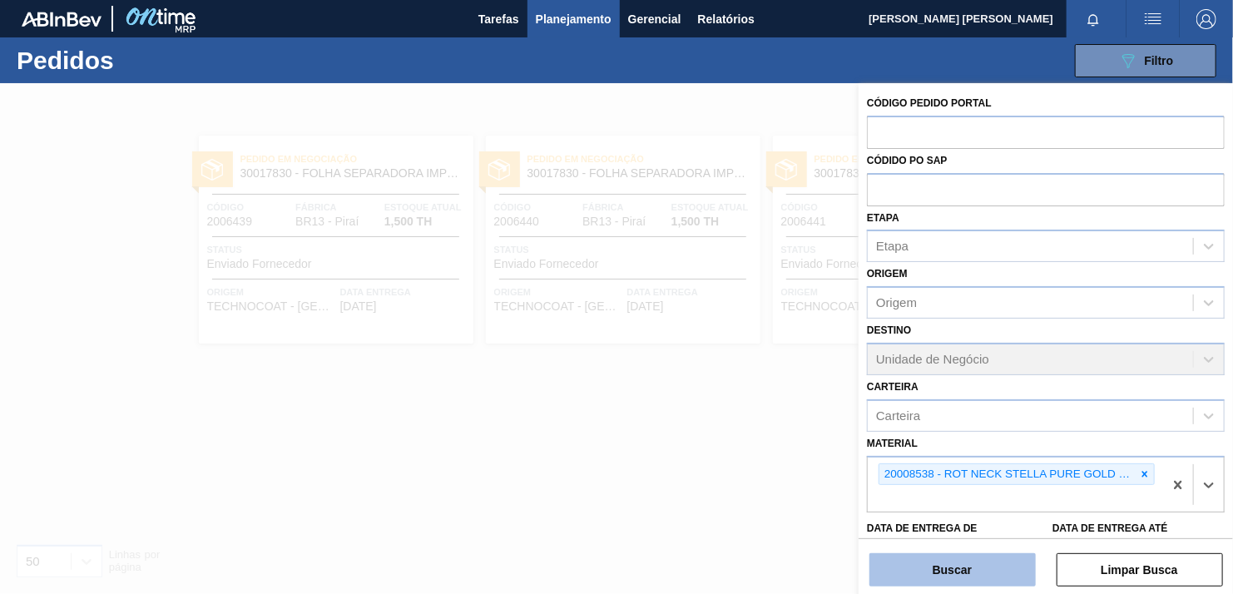
click at [979, 570] on button "Buscar" at bounding box center [953, 569] width 166 height 33
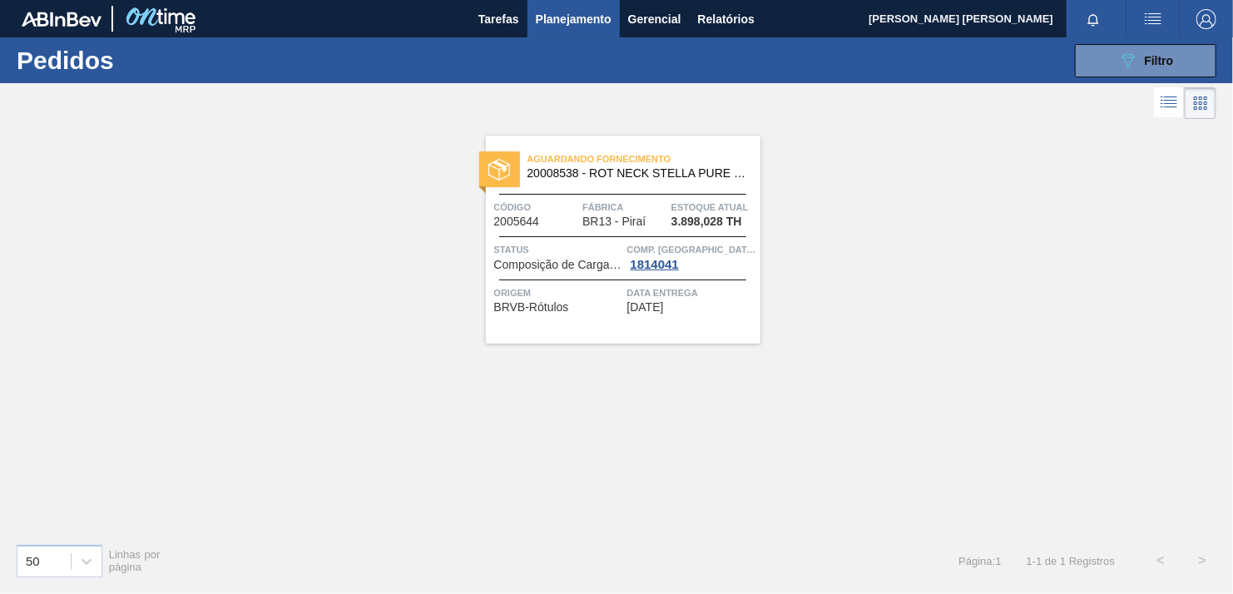
drag, startPoint x: 1148, startPoint y: 255, endPoint x: 1103, endPoint y: 257, distance: 44.1
click at [1148, 255] on div "Aguardando Fornecimento 20008538 - ROT NECK STELLA PURE GOLD 330 CX48MIL Código…" at bounding box center [616, 326] width 1233 height 407
click at [1114, 63] on button "089F7B8B-B2A5-4AFE-B5C0-19BA573D28AC Filtro" at bounding box center [1145, 60] width 141 height 33
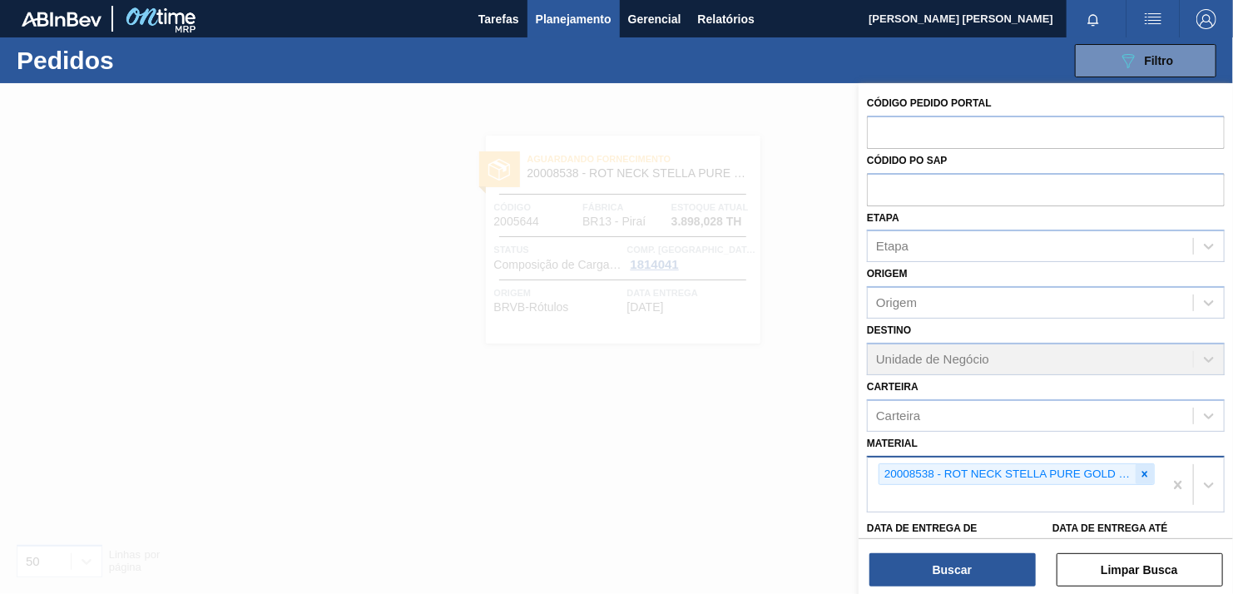
click at [1147, 464] on div at bounding box center [1145, 474] width 18 height 21
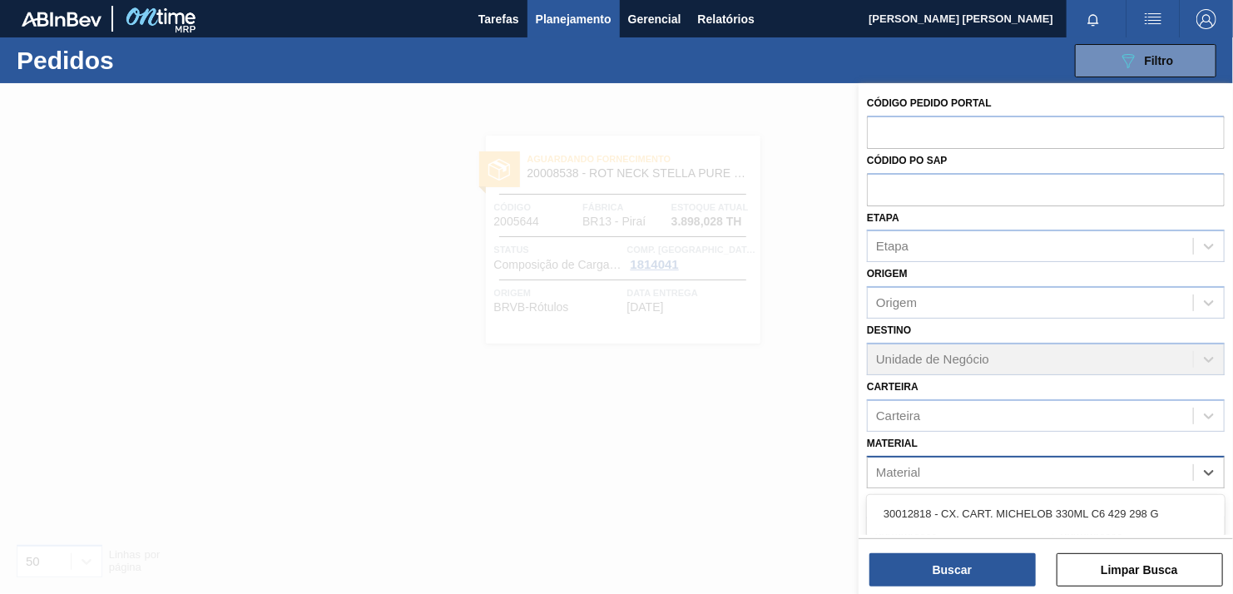
click at [1070, 478] on div "Material" at bounding box center [1030, 472] width 325 height 24
paste input "30017149"
type input "30017149"
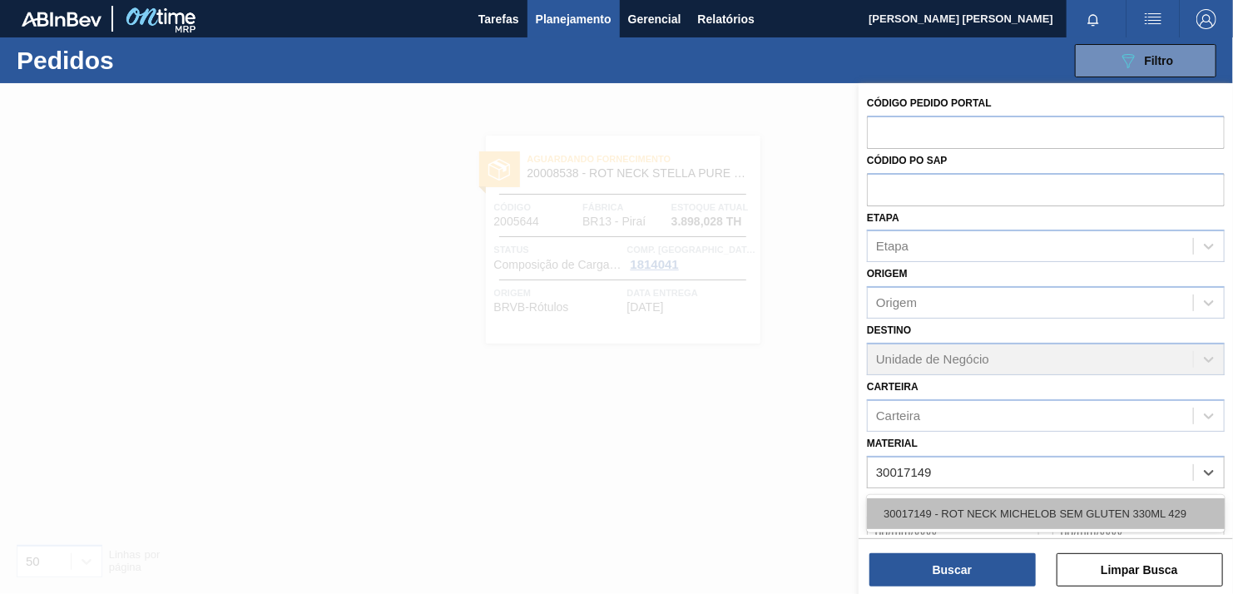
click at [1049, 508] on div "30017149 - ROT NECK MICHELOB SEM GLUTEN 330ML 429" at bounding box center [1046, 513] width 358 height 31
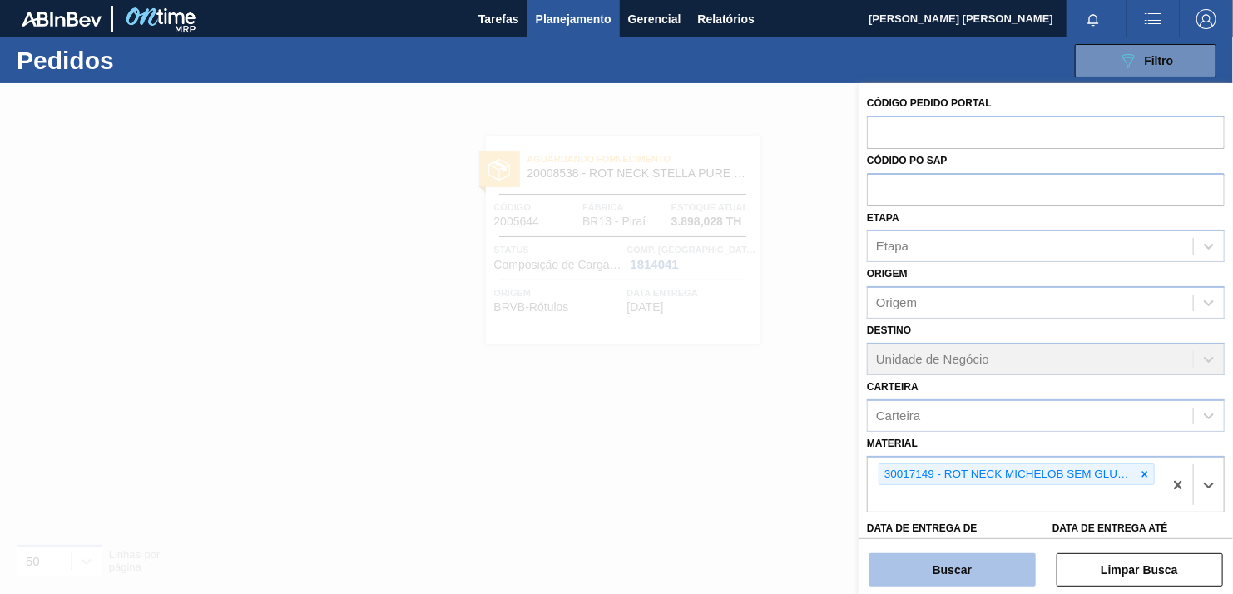
click at [957, 583] on button "Buscar" at bounding box center [953, 569] width 166 height 33
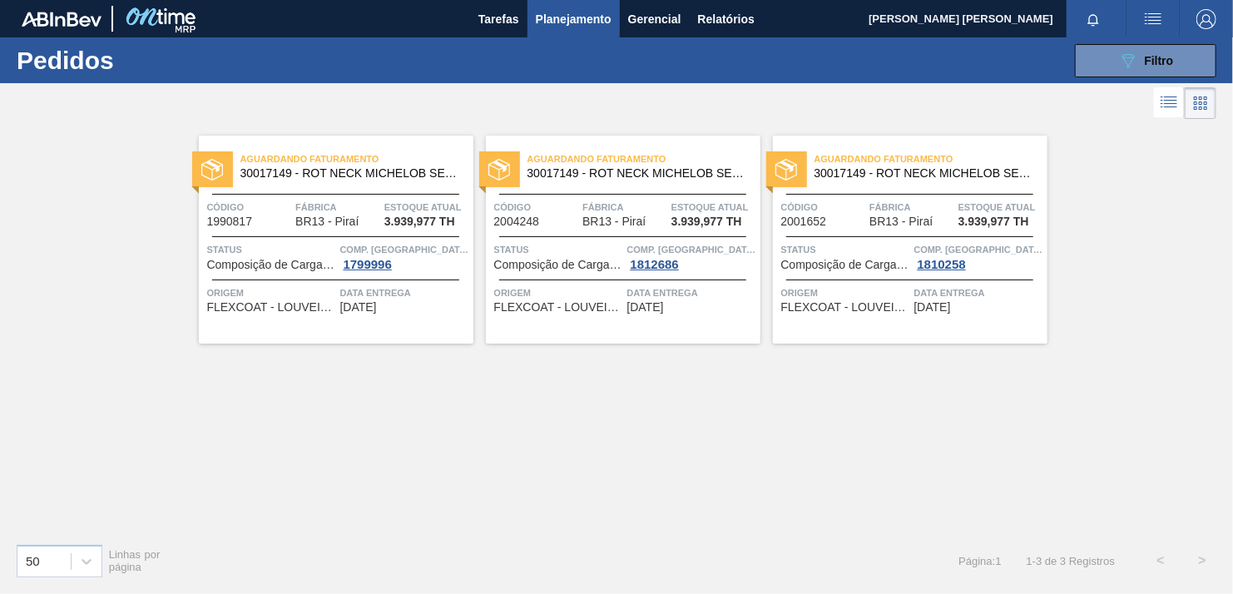
click at [1097, 359] on div "Aguardando Faturamento 30017149 - ROT NECK MICHELOB SEM GLUTEN 330ML 429 Código…" at bounding box center [616, 326] width 1233 height 407
drag, startPoint x: 1097, startPoint y: 359, endPoint x: 882, endPoint y: 236, distance: 247.5
click at [1097, 359] on div "Aguardando Faturamento 30017149 - ROT NECK MICHELOB SEM GLUTEN 330ML 429 Código…" at bounding box center [616, 326] width 1233 height 407
click at [1125, 209] on div "Aguardando Faturamento 30017149 - ROT NECK MICHELOB SEM GLUTEN 330ML 429 Código…" at bounding box center [616, 326] width 1233 height 407
click at [1133, 283] on div "Aguardando Faturamento 30017149 - ROT NECK MICHELOB SEM GLUTEN 330ML 429 Código…" at bounding box center [616, 326] width 1233 height 407
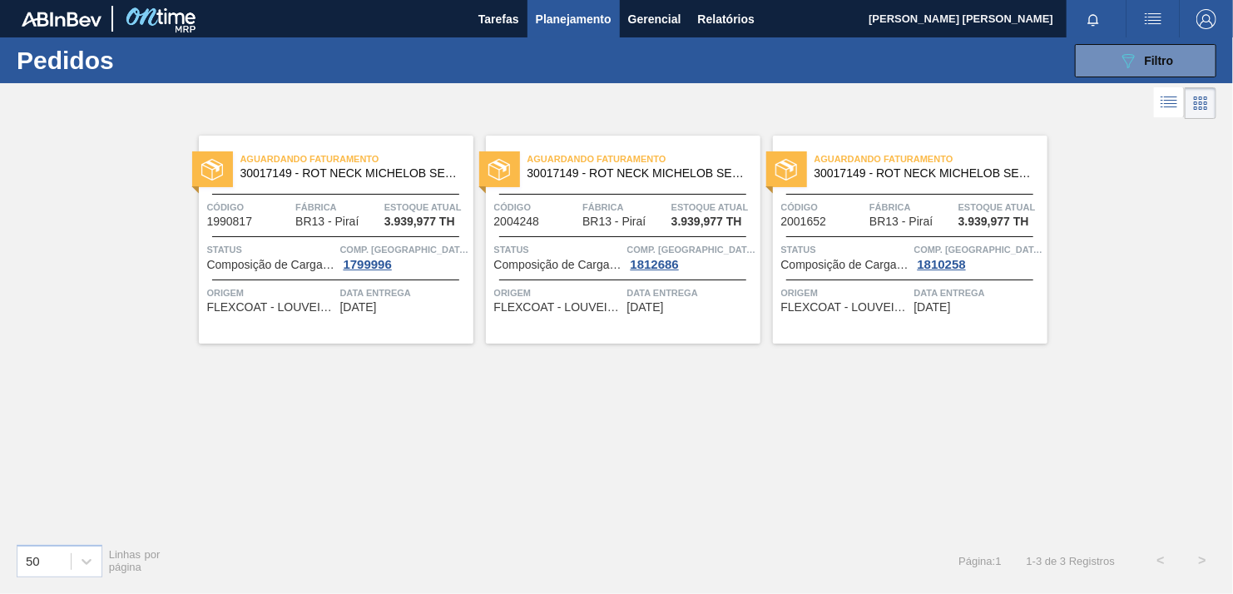
click at [1107, 196] on div "Aguardando Faturamento 30017149 - ROT NECK MICHELOB SEM GLUTEN 330ML 429 Código…" at bounding box center [616, 326] width 1233 height 407
